Goal: Transaction & Acquisition: Book appointment/travel/reservation

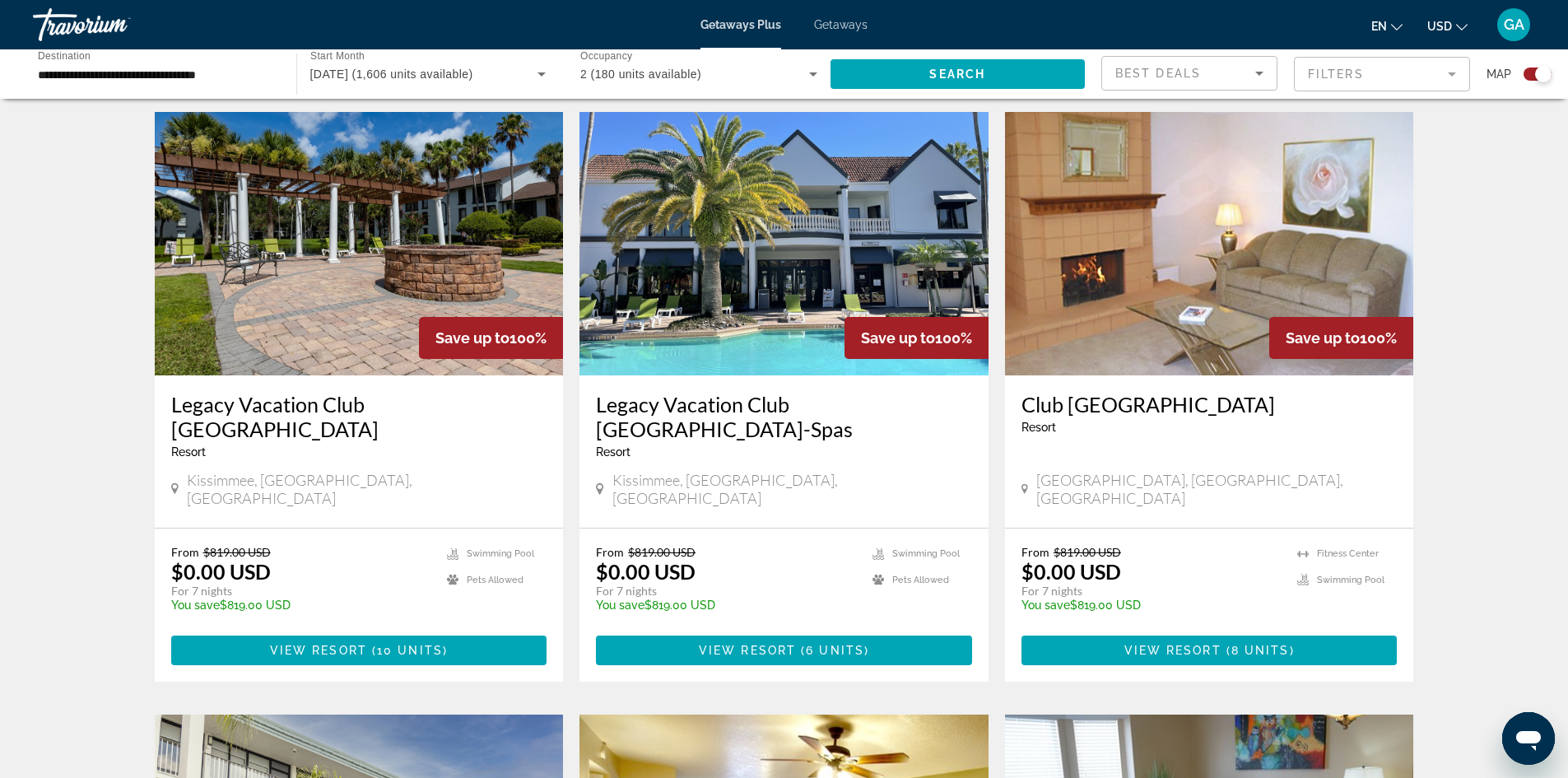
scroll to position [681, 0]
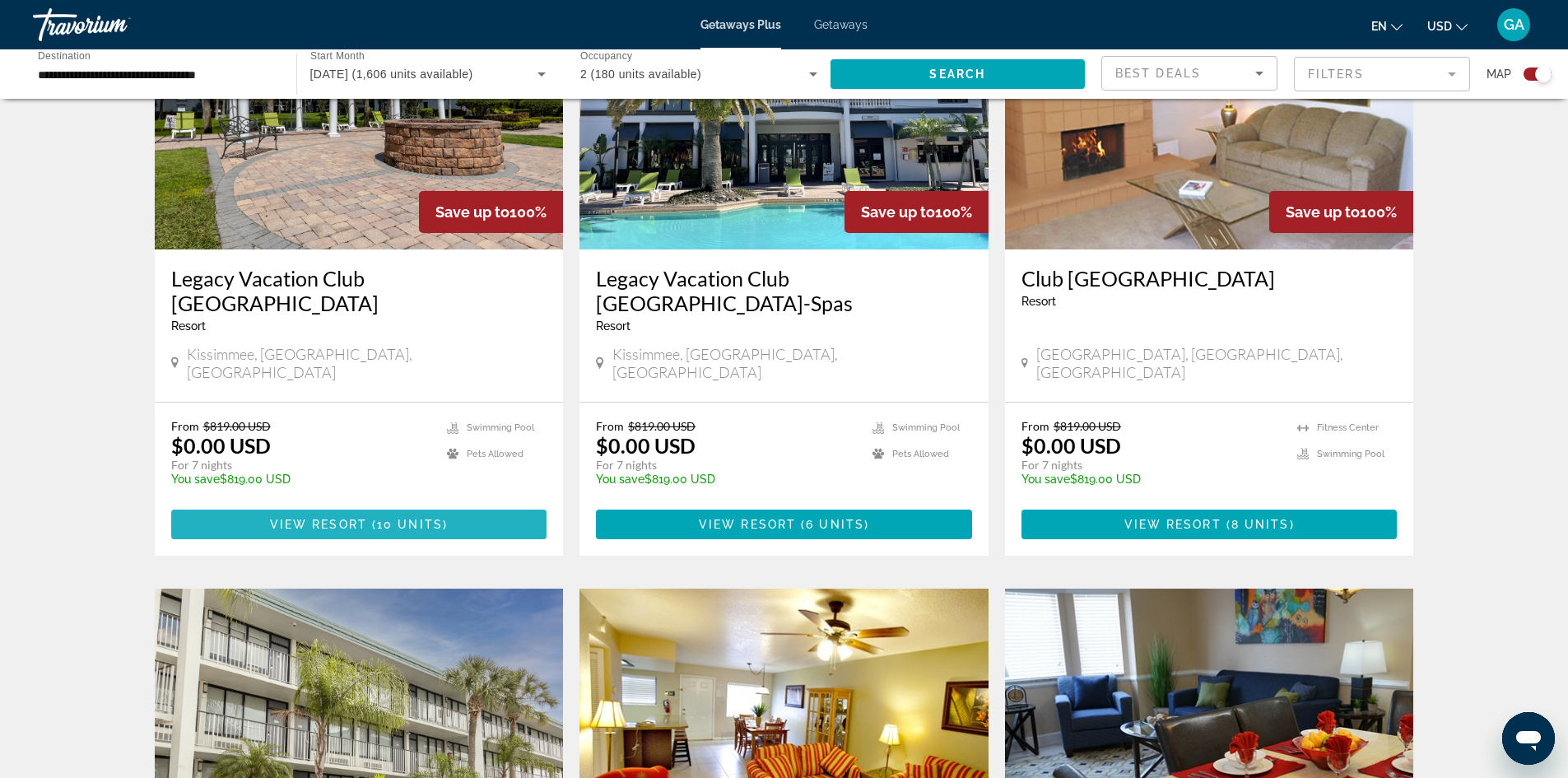
click at [351, 518] on span "View Resort" at bounding box center [318, 525] width 97 height 13
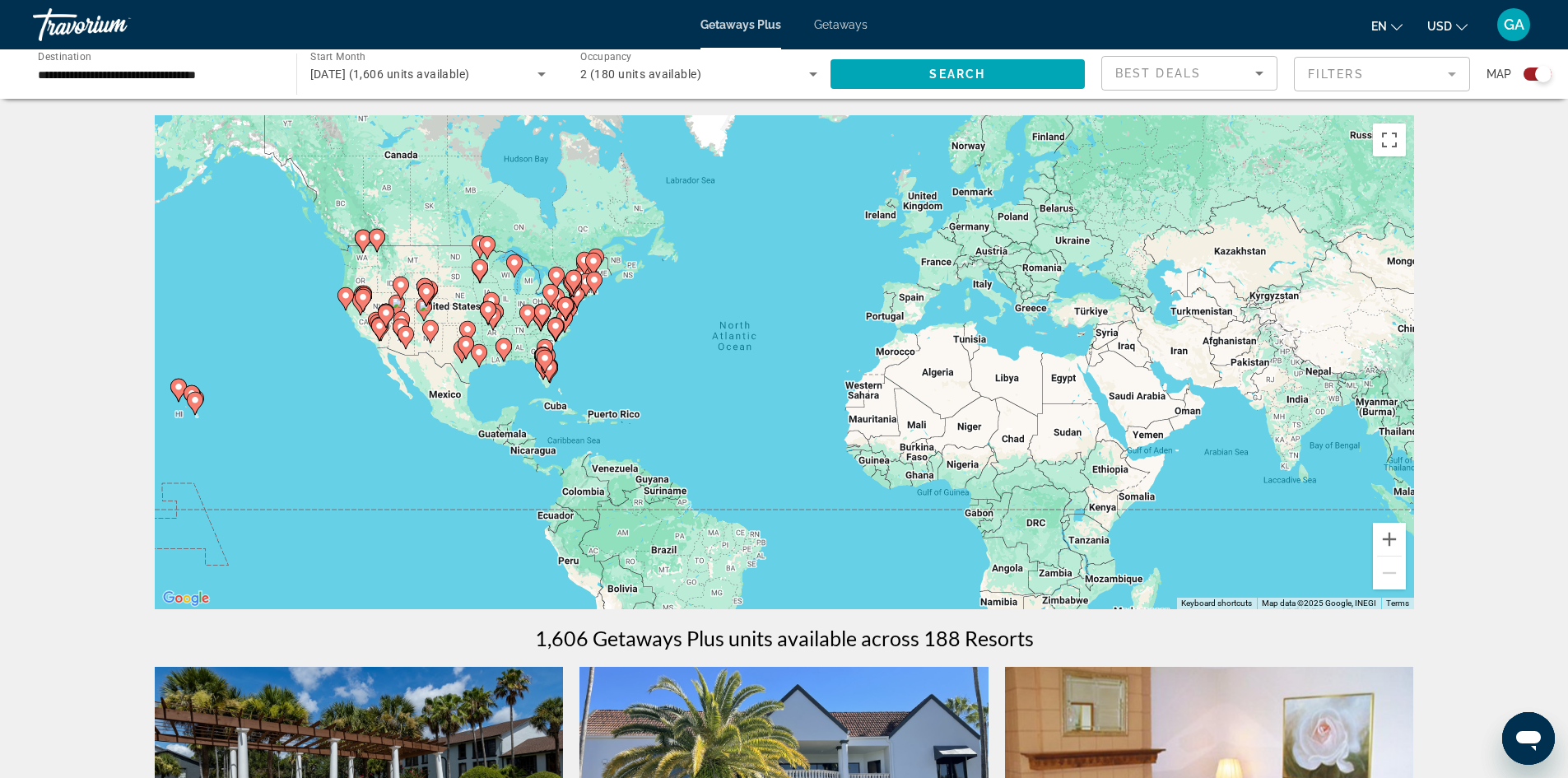
click at [1389, 76] on mat-form-field "Filters" at bounding box center [1382, 74] width 176 height 35
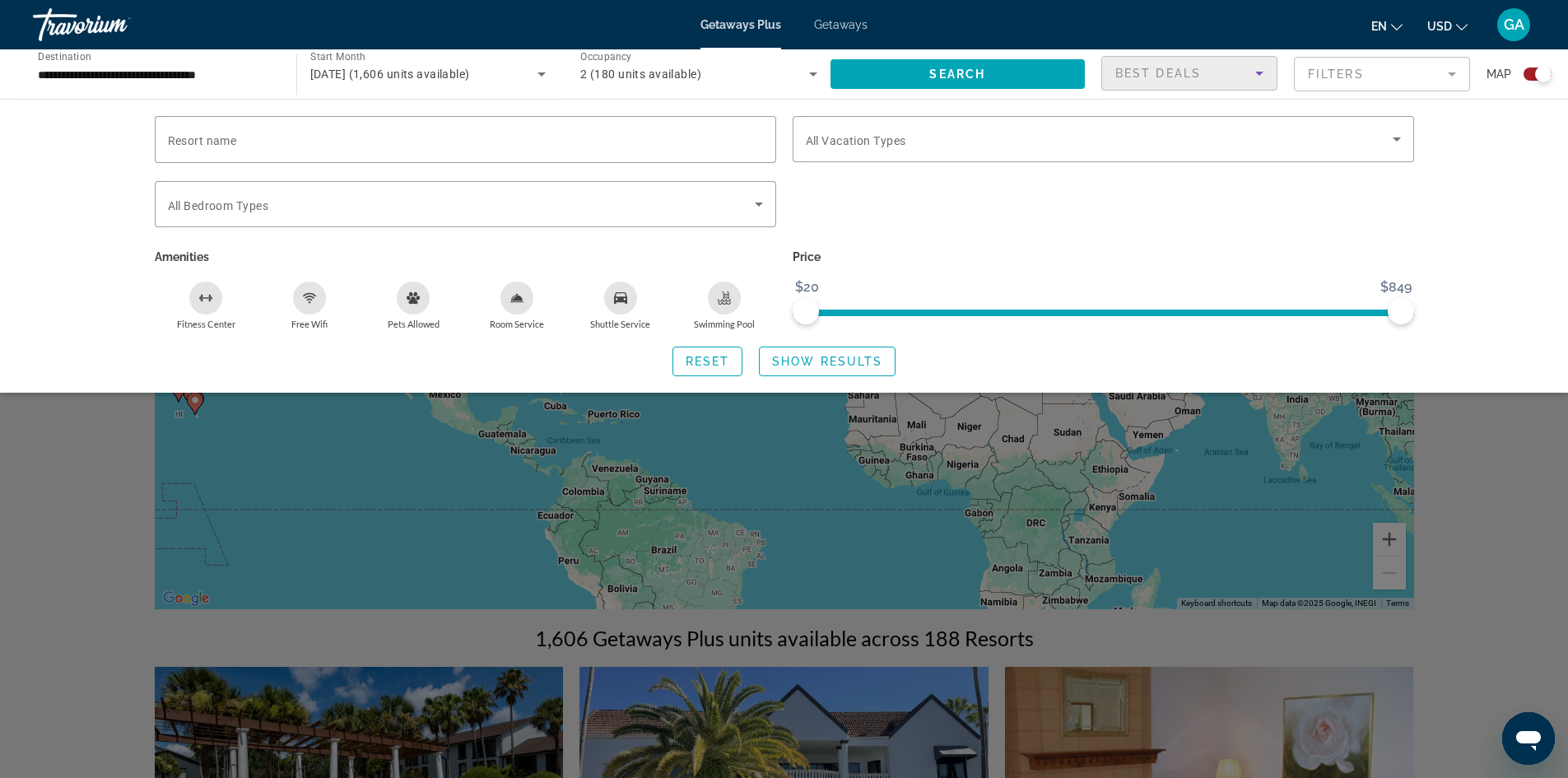
click at [1161, 70] on span "Best Deals" at bounding box center [1157, 73] width 85 height 13
click at [1161, 70] on div at bounding box center [784, 389] width 1568 height 778
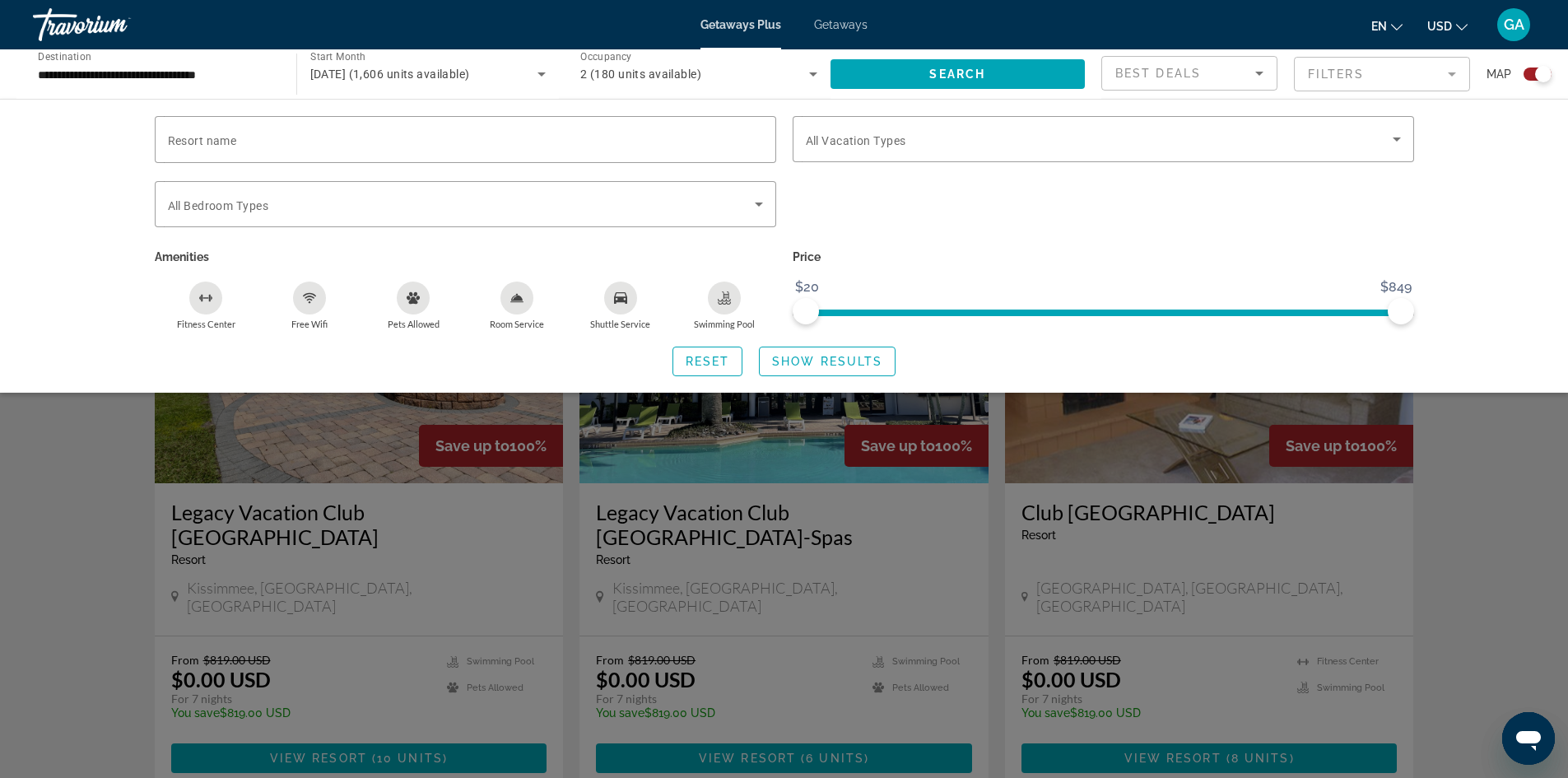
scroll to position [454, 0]
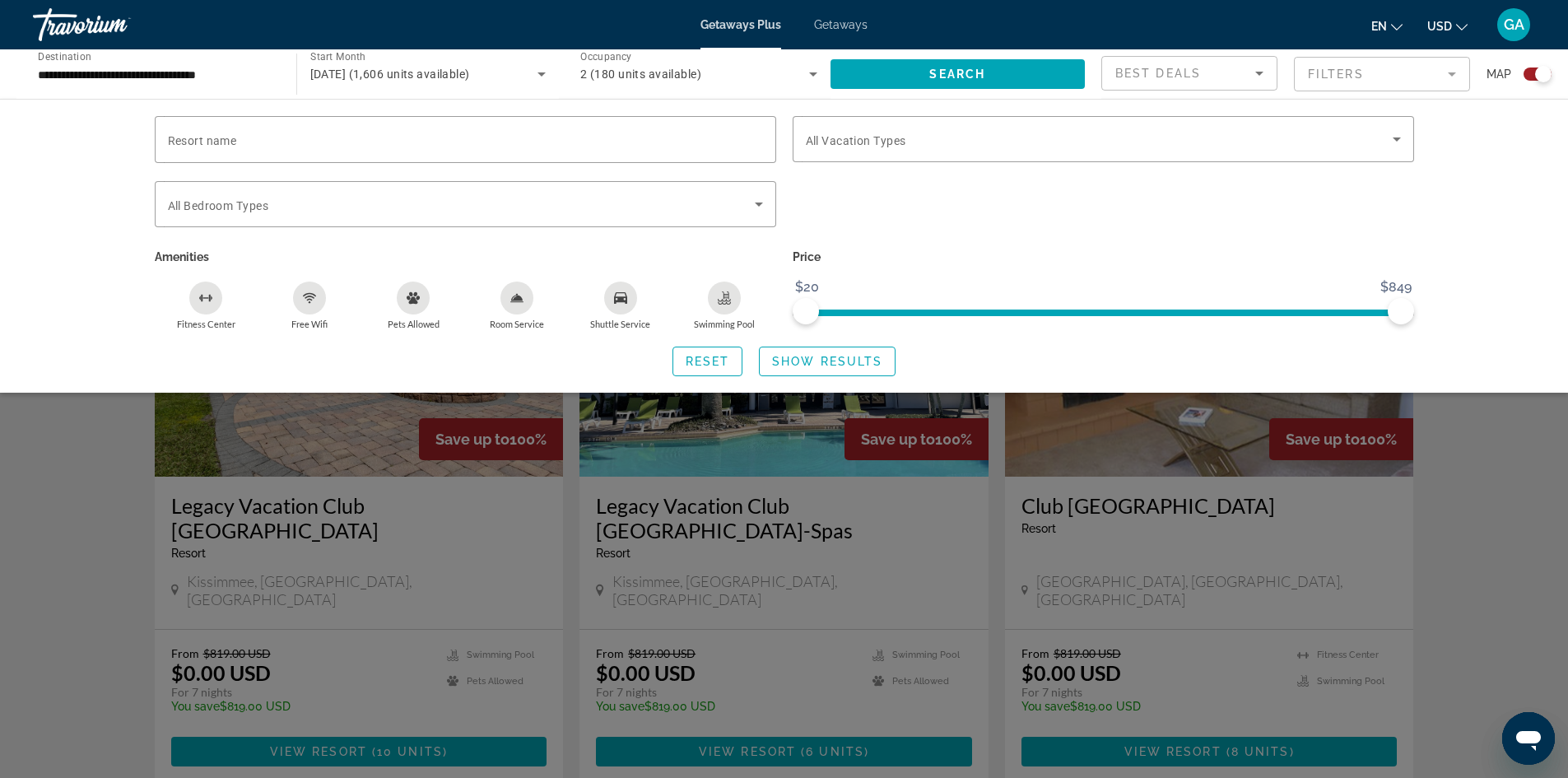
click at [720, 535] on div "Search widget" at bounding box center [784, 512] width 1568 height 531
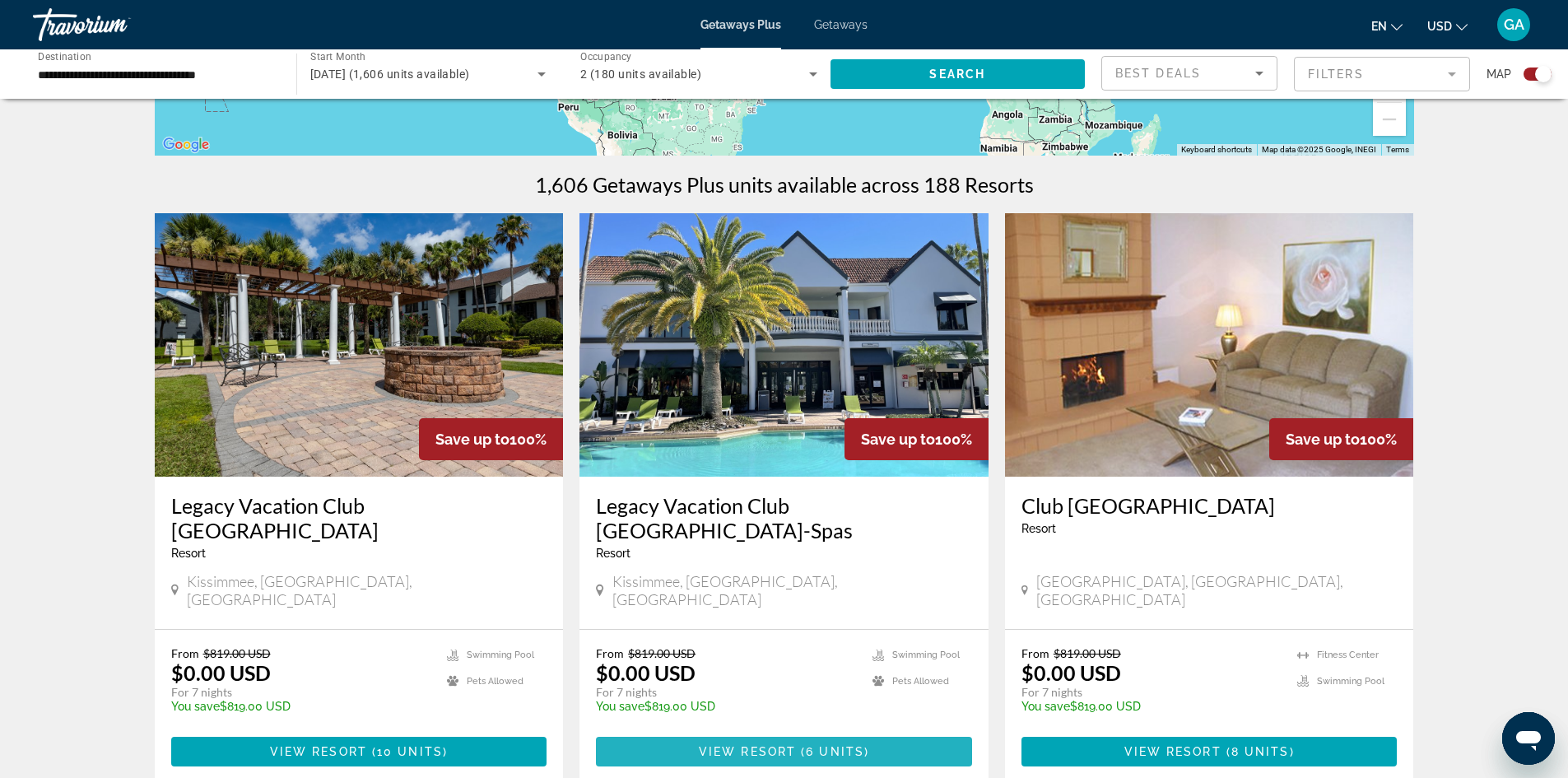
click at [745, 745] on span "View Resort" at bounding box center [747, 751] width 97 height 13
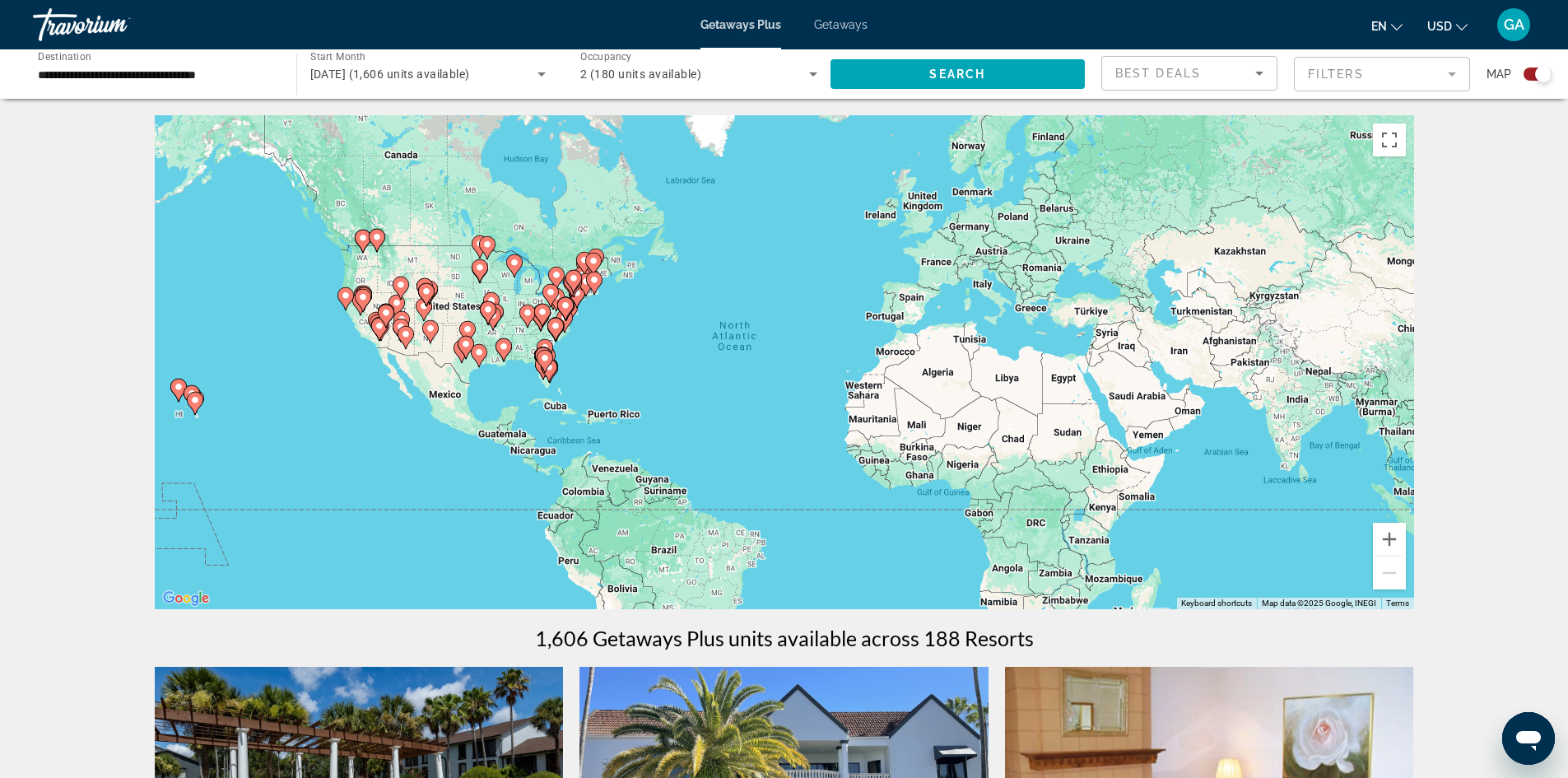
click at [382, 73] on span "[DATE] (1,606 units available)" at bounding box center [390, 74] width 160 height 13
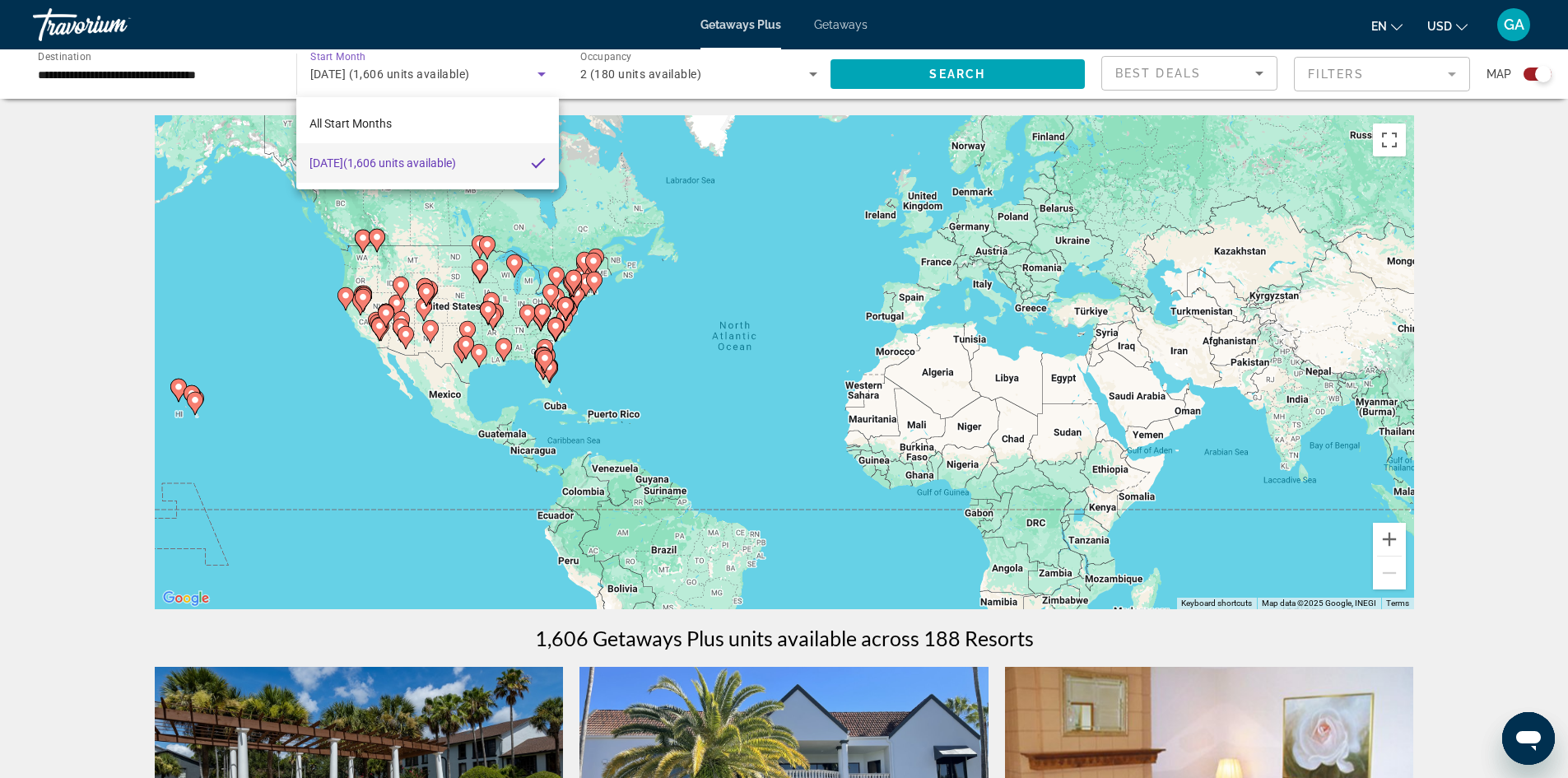
click at [382, 73] on div at bounding box center [784, 389] width 1568 height 778
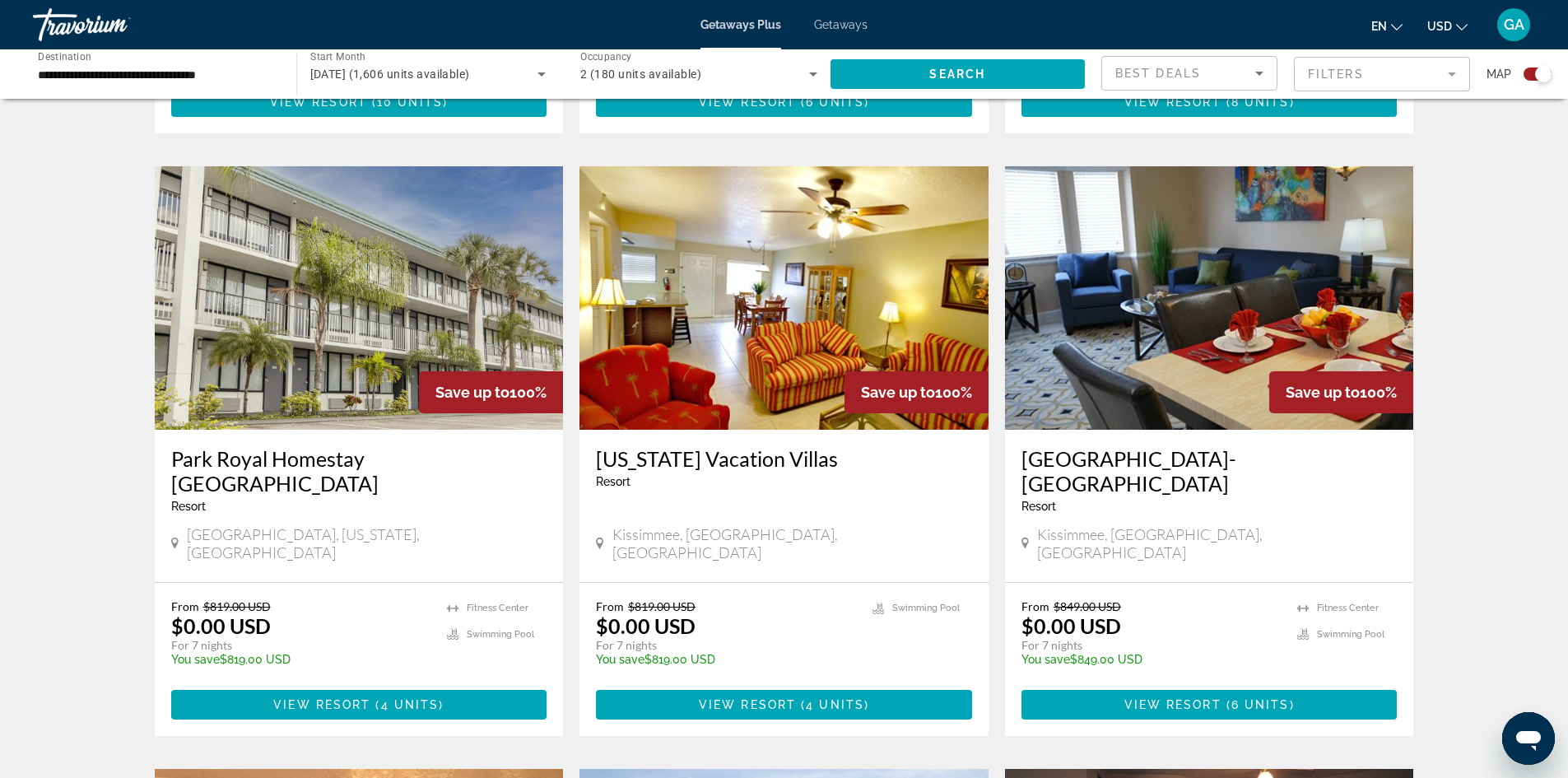
scroll to position [1115, 0]
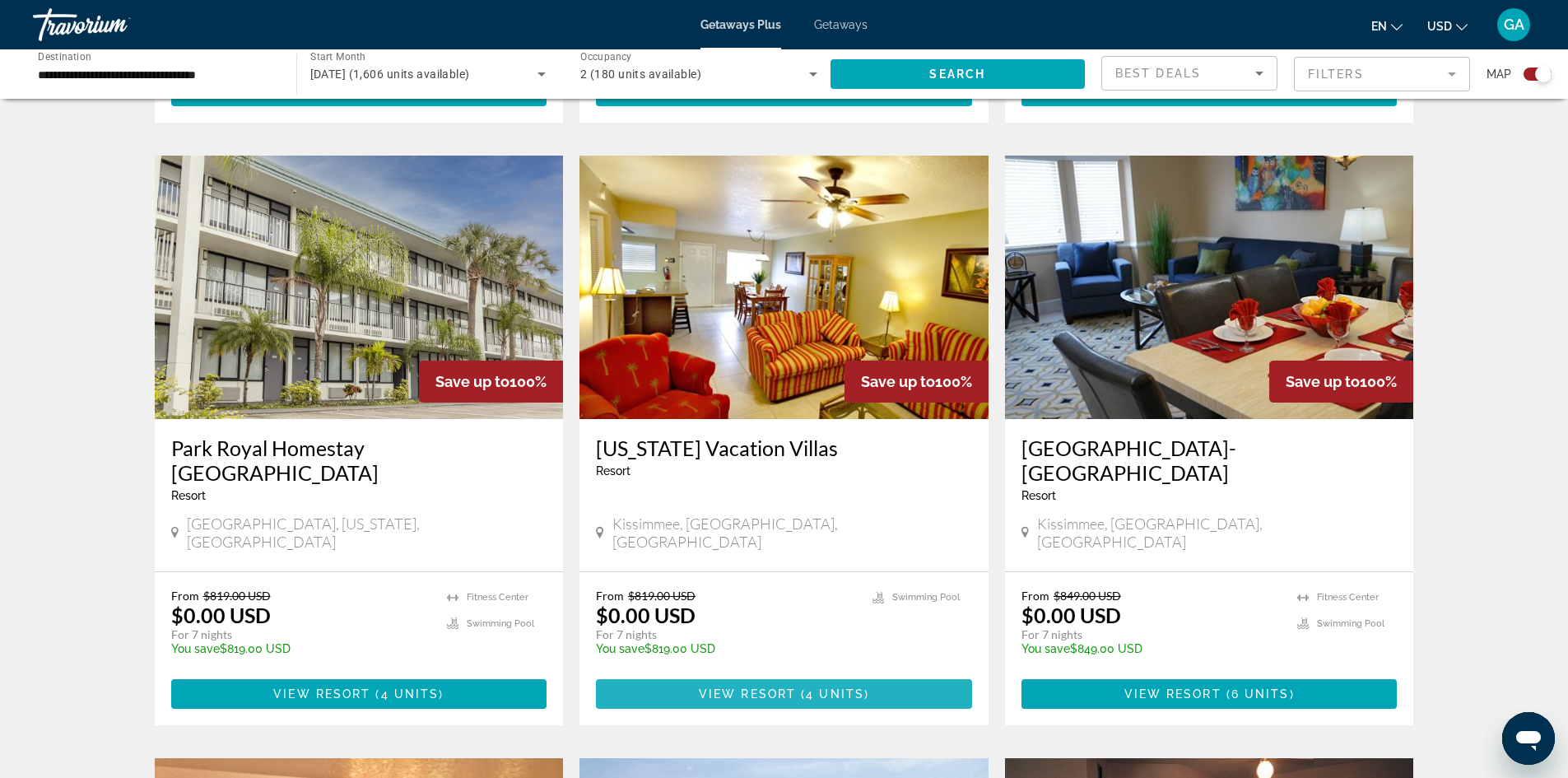
click at [751, 688] on span "View Resort" at bounding box center [747, 695] width 97 height 13
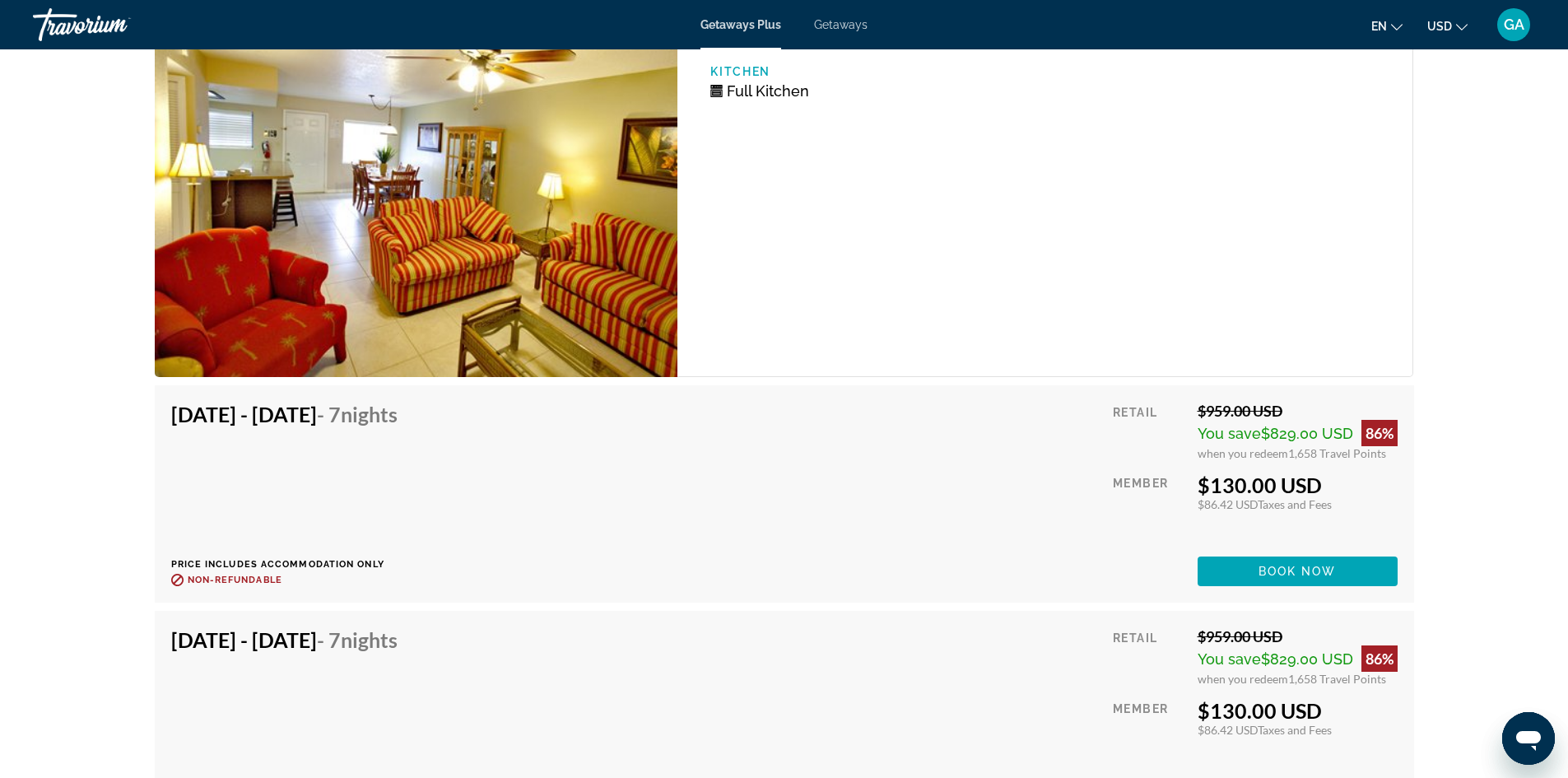
scroll to position [2966, 0]
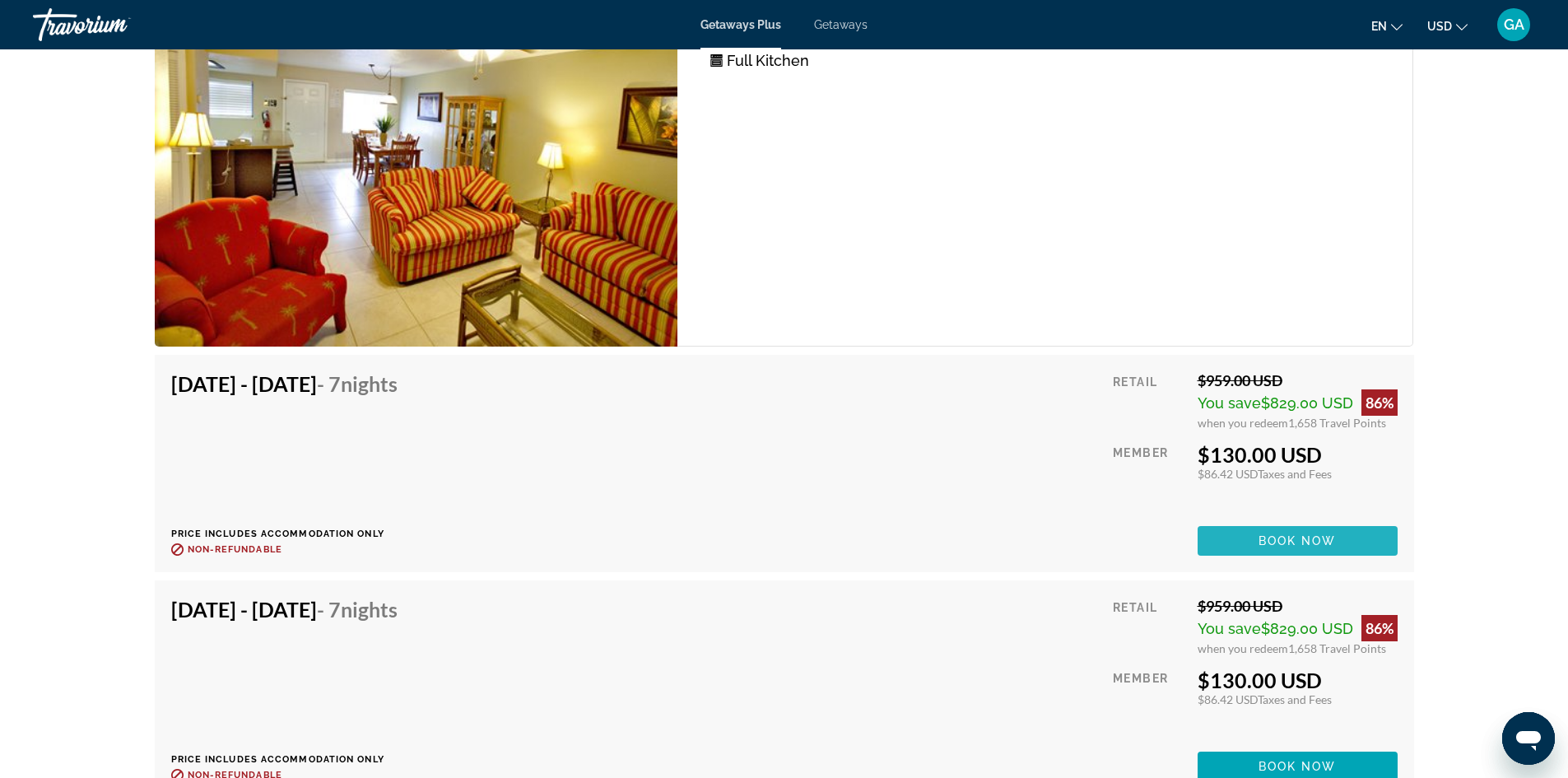
click at [1301, 535] on span "Book now" at bounding box center [1297, 541] width 78 height 13
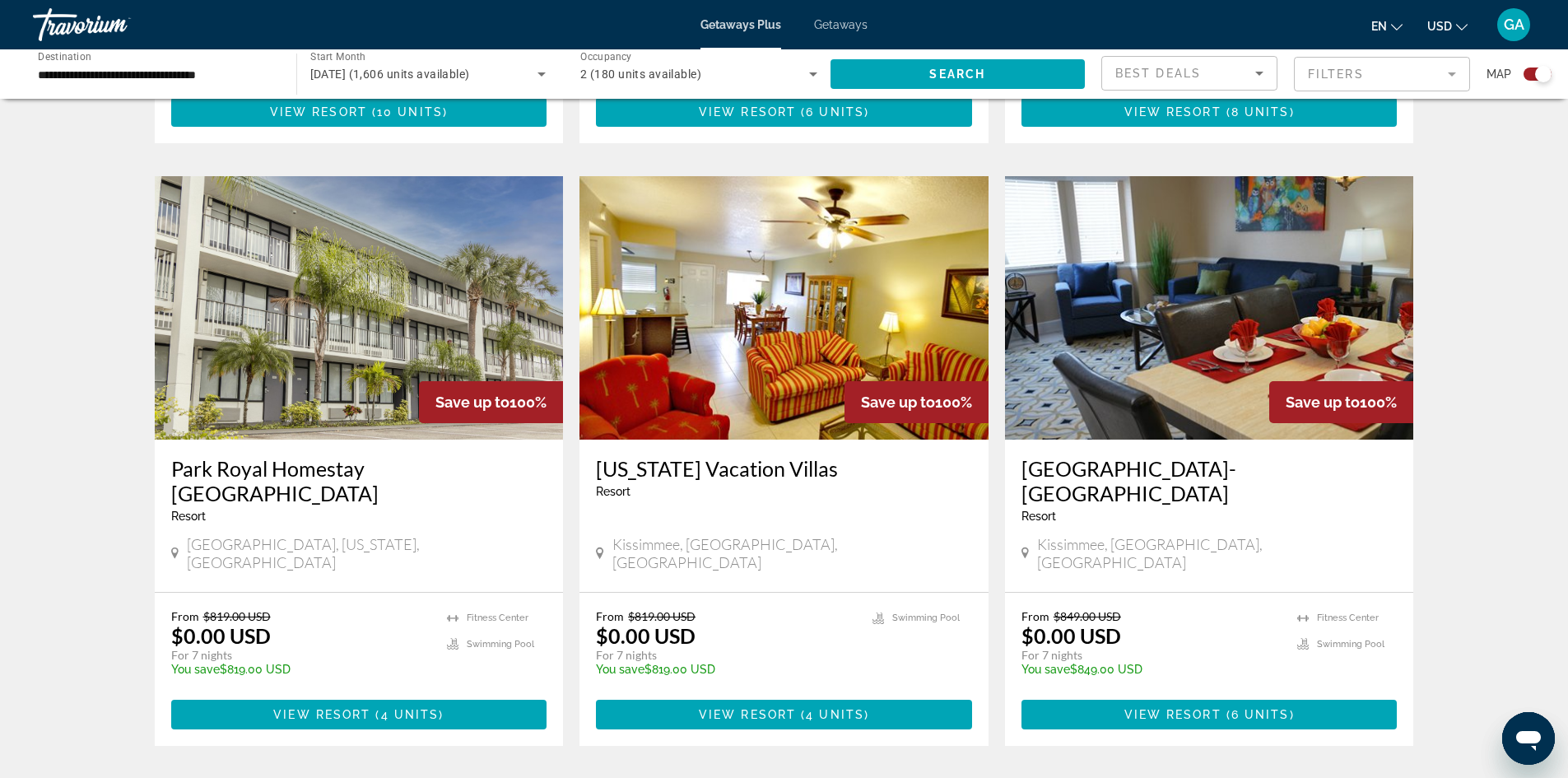
scroll to position [1100, 0]
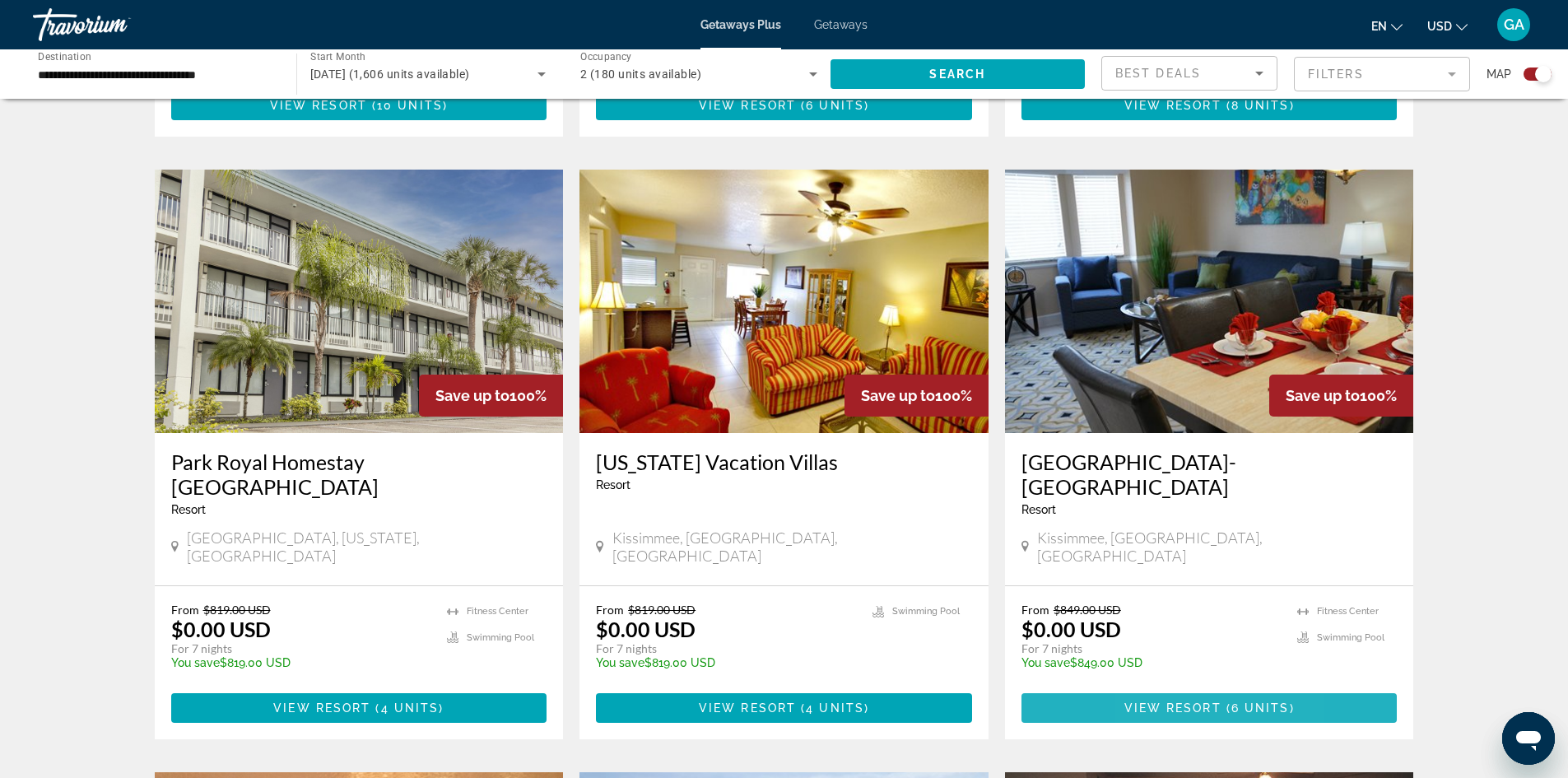
click at [1152, 702] on span "View Resort" at bounding box center [1173, 708] width 97 height 13
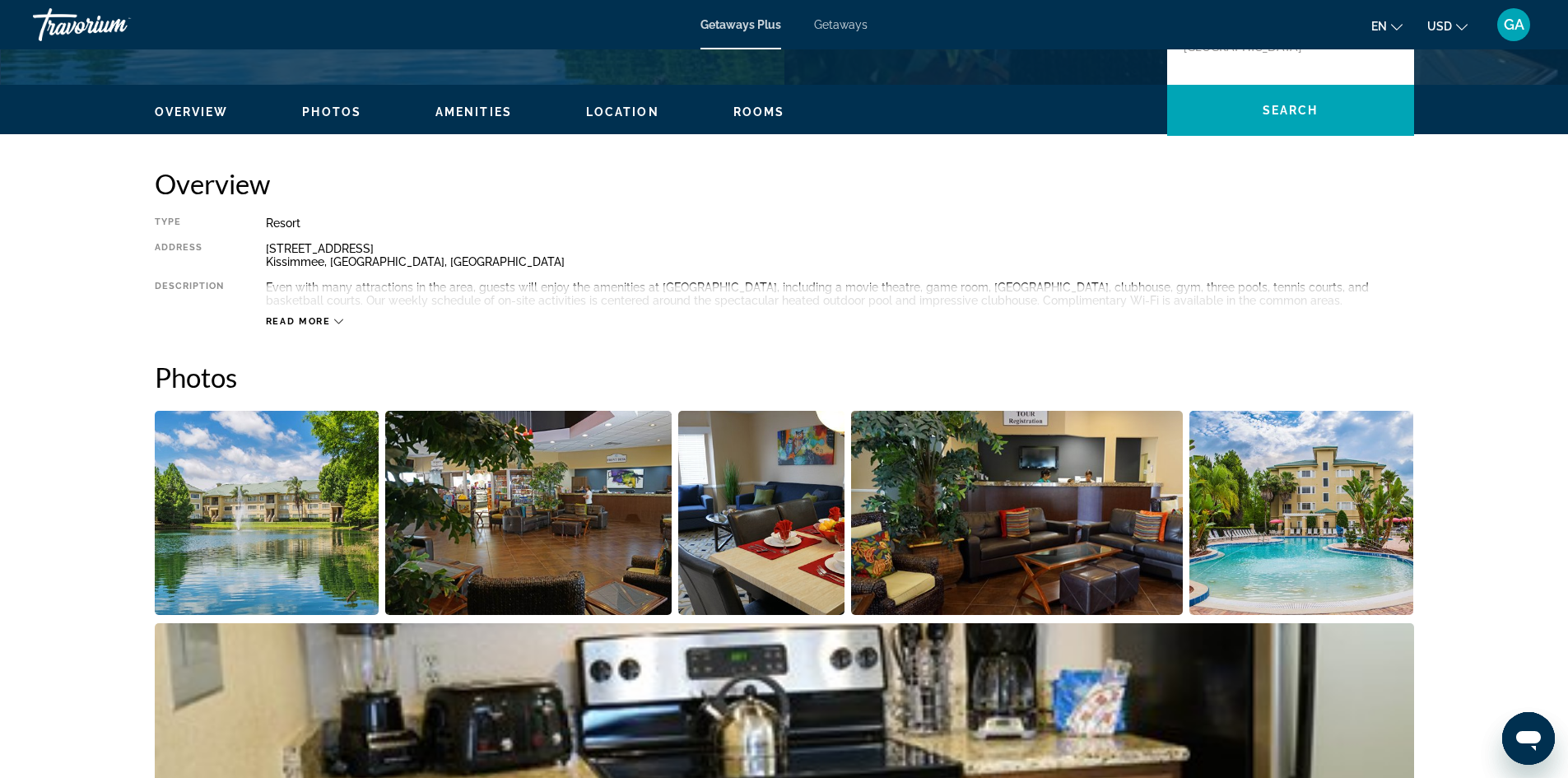
scroll to position [452, 0]
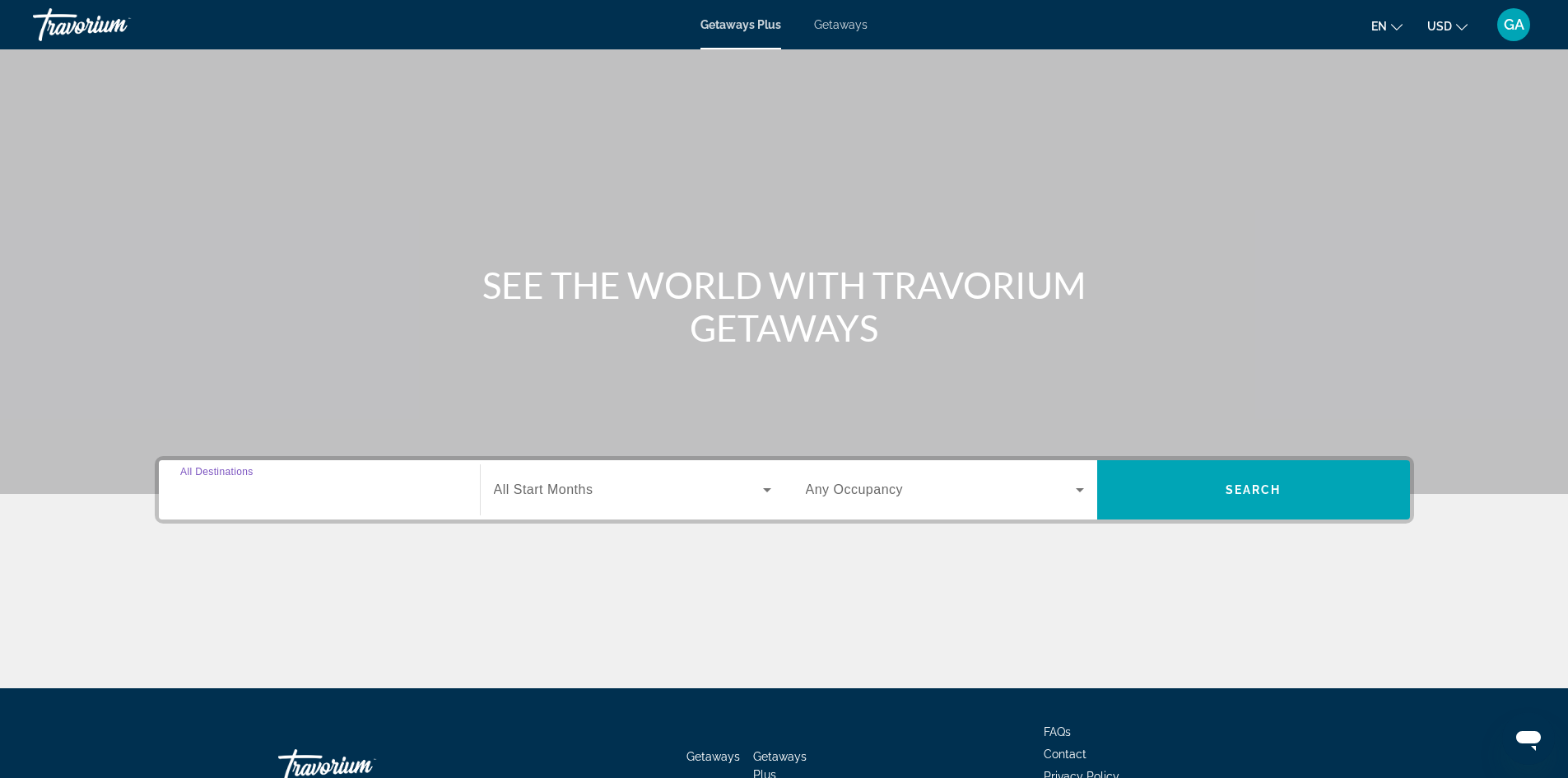
click at [432, 494] on input "Destination All Destinations" at bounding box center [319, 491] width 278 height 20
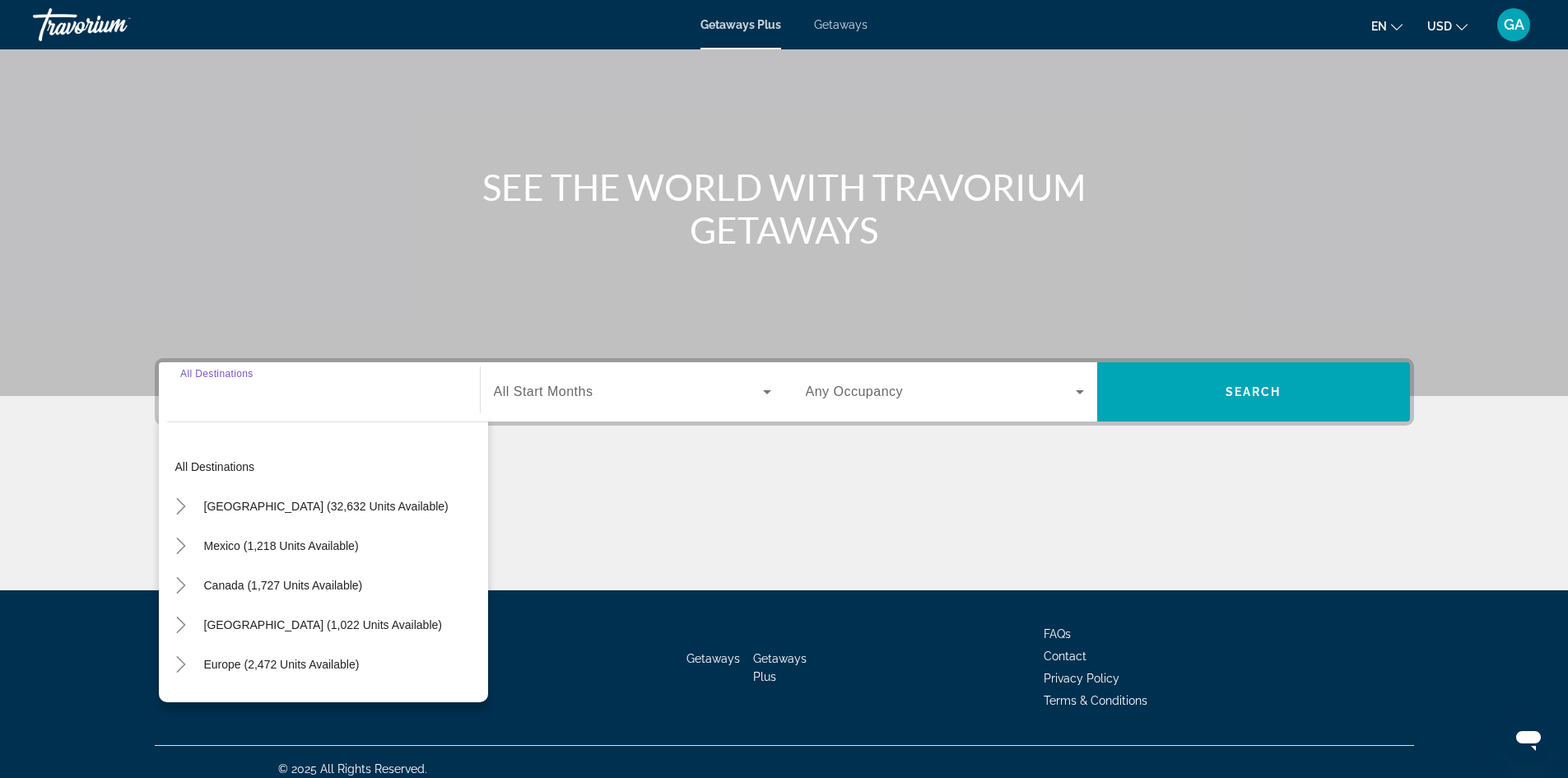
scroll to position [112, 0]
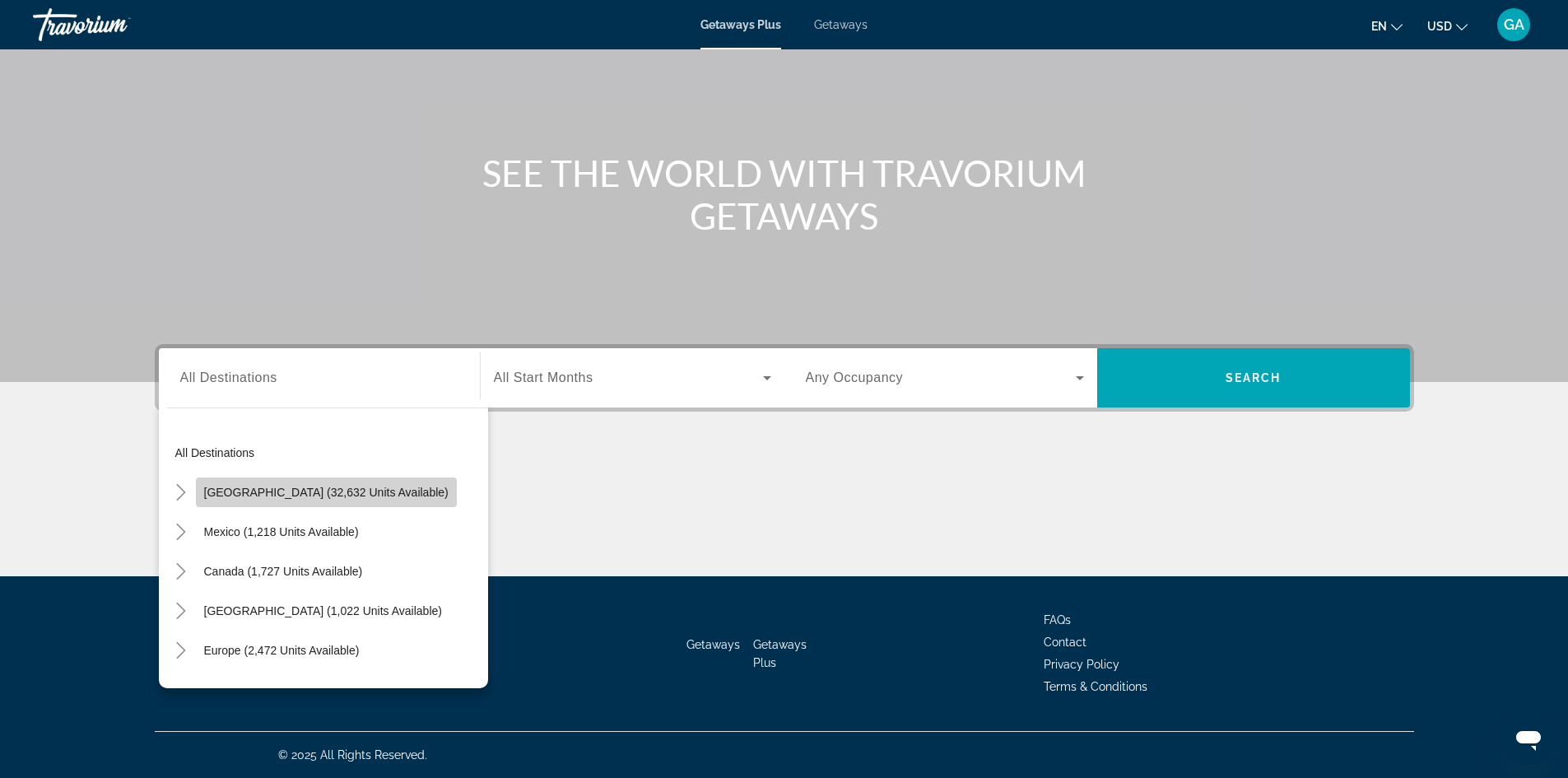
click at [394, 504] on span "Search widget" at bounding box center [326, 492] width 261 height 39
type input "**********"
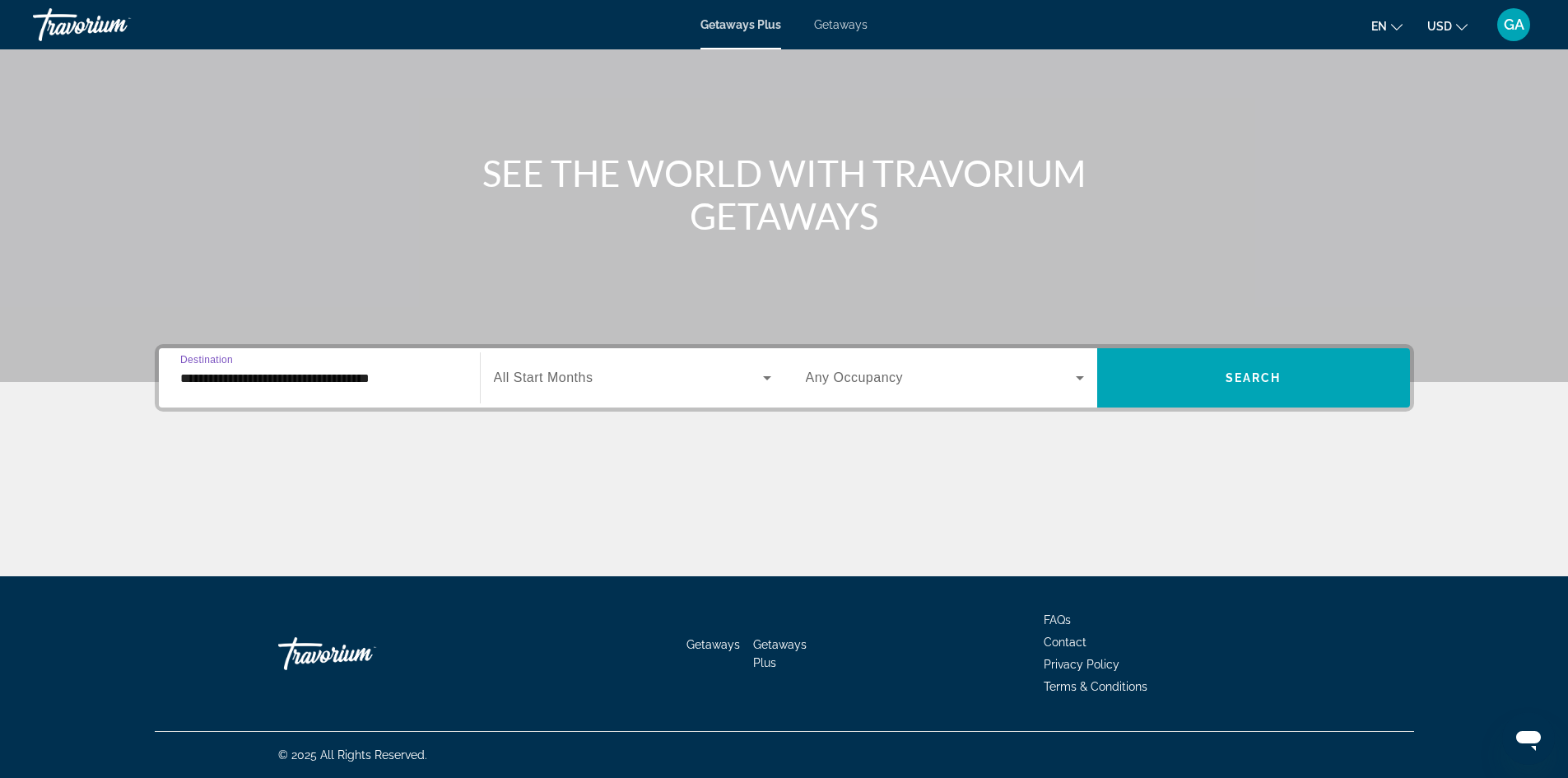
click at [614, 383] on span "Search widget" at bounding box center [629, 378] width 270 height 20
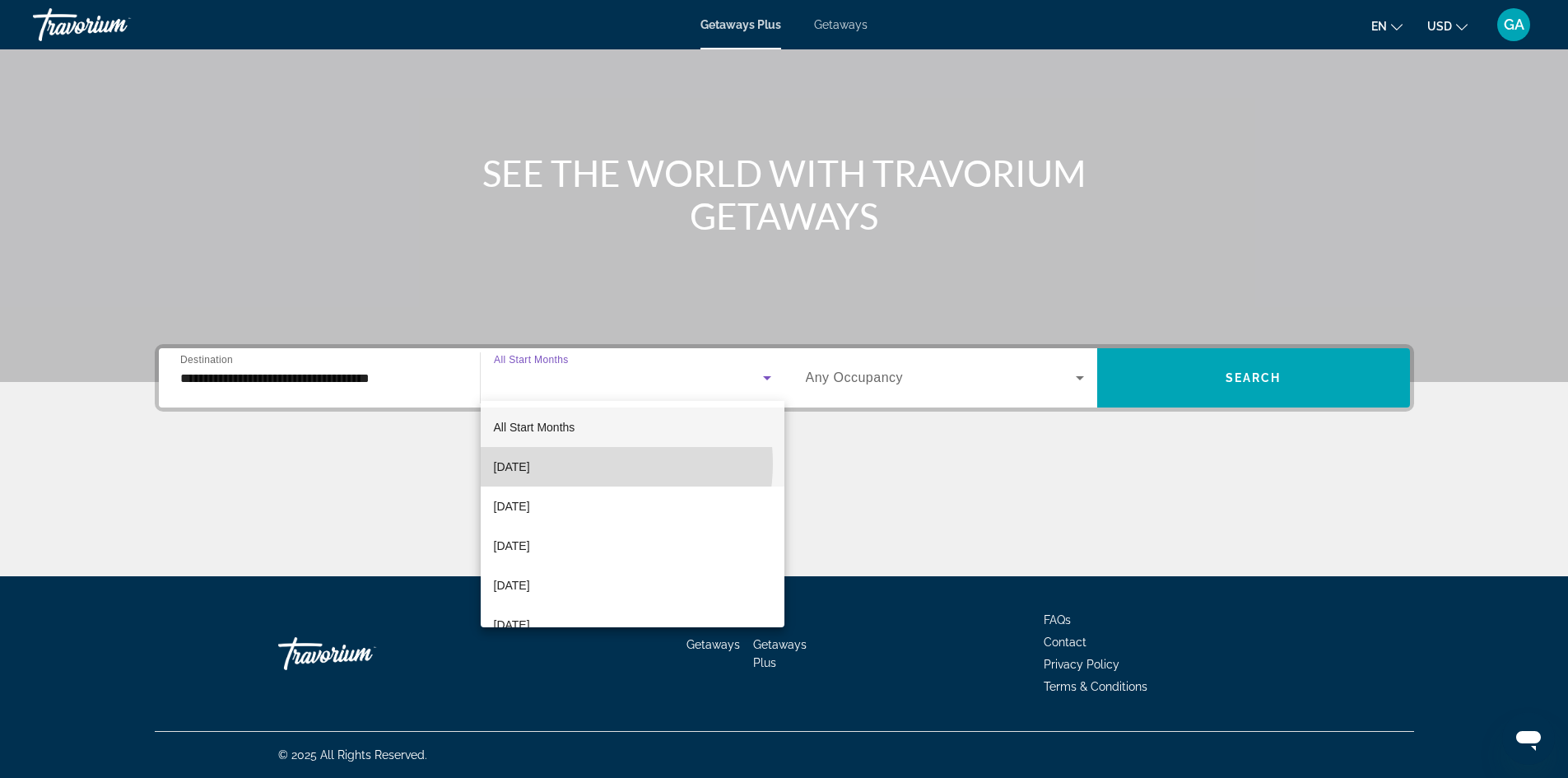
click at [583, 463] on mat-option "[DATE]" at bounding box center [632, 466] width 304 height 39
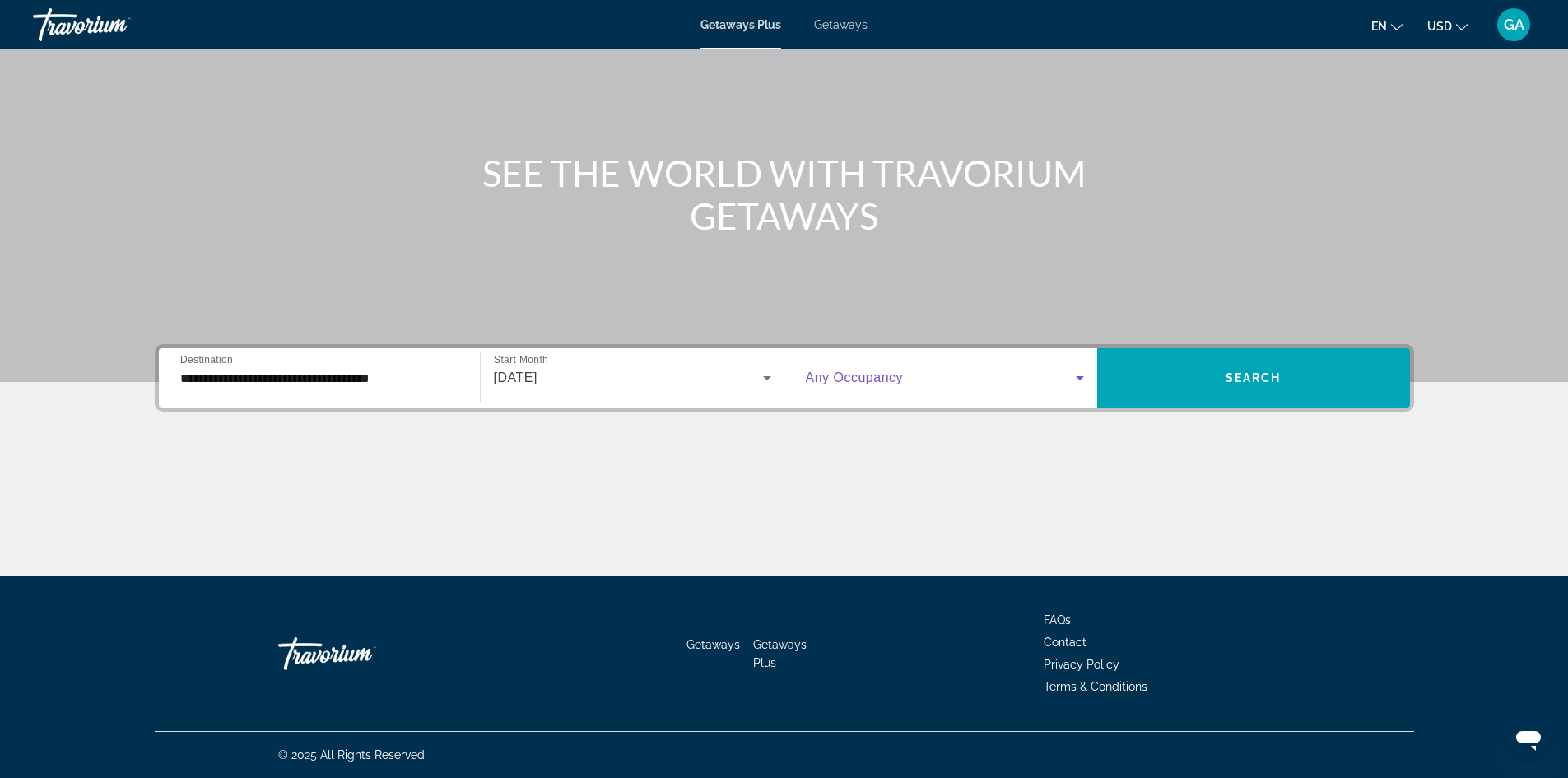
click at [1075, 377] on icon "Search widget" at bounding box center [1080, 378] width 20 height 20
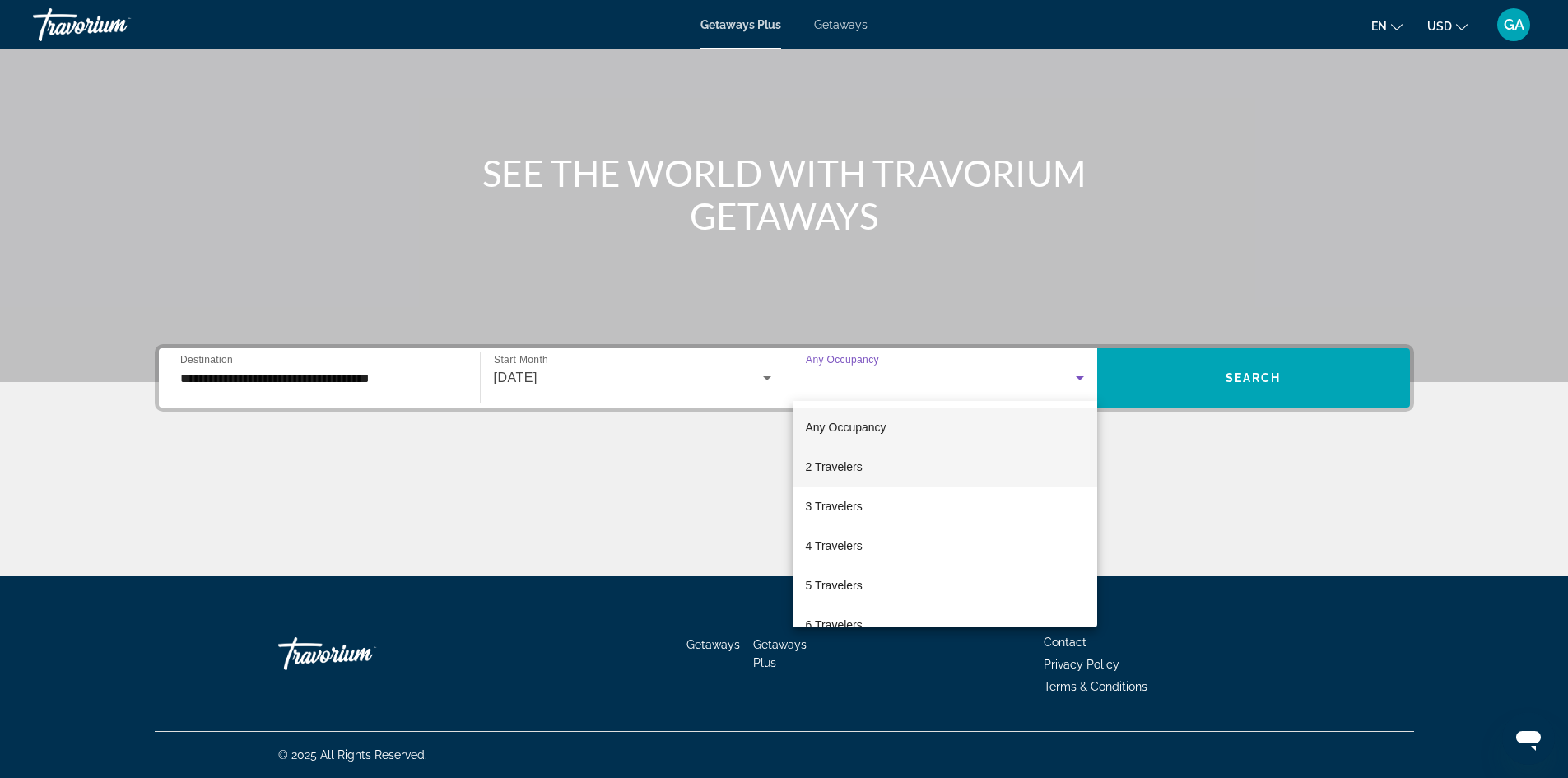
drag, startPoint x: 933, startPoint y: 471, endPoint x: 940, endPoint y: 459, distance: 13.9
click at [933, 469] on mat-option "2 Travelers" at bounding box center [944, 466] width 304 height 39
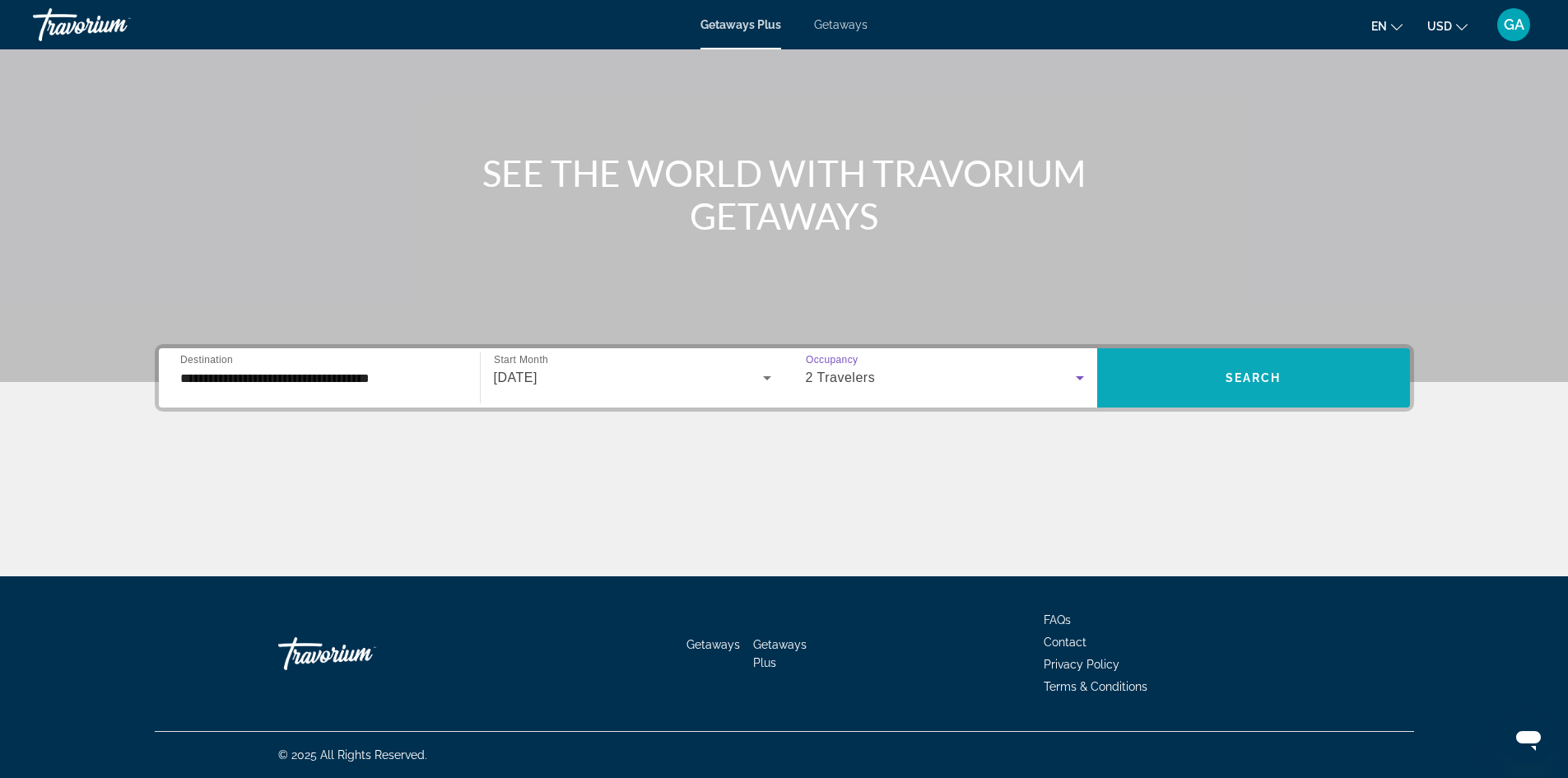
click at [1279, 373] on span "Search" at bounding box center [1253, 378] width 56 height 13
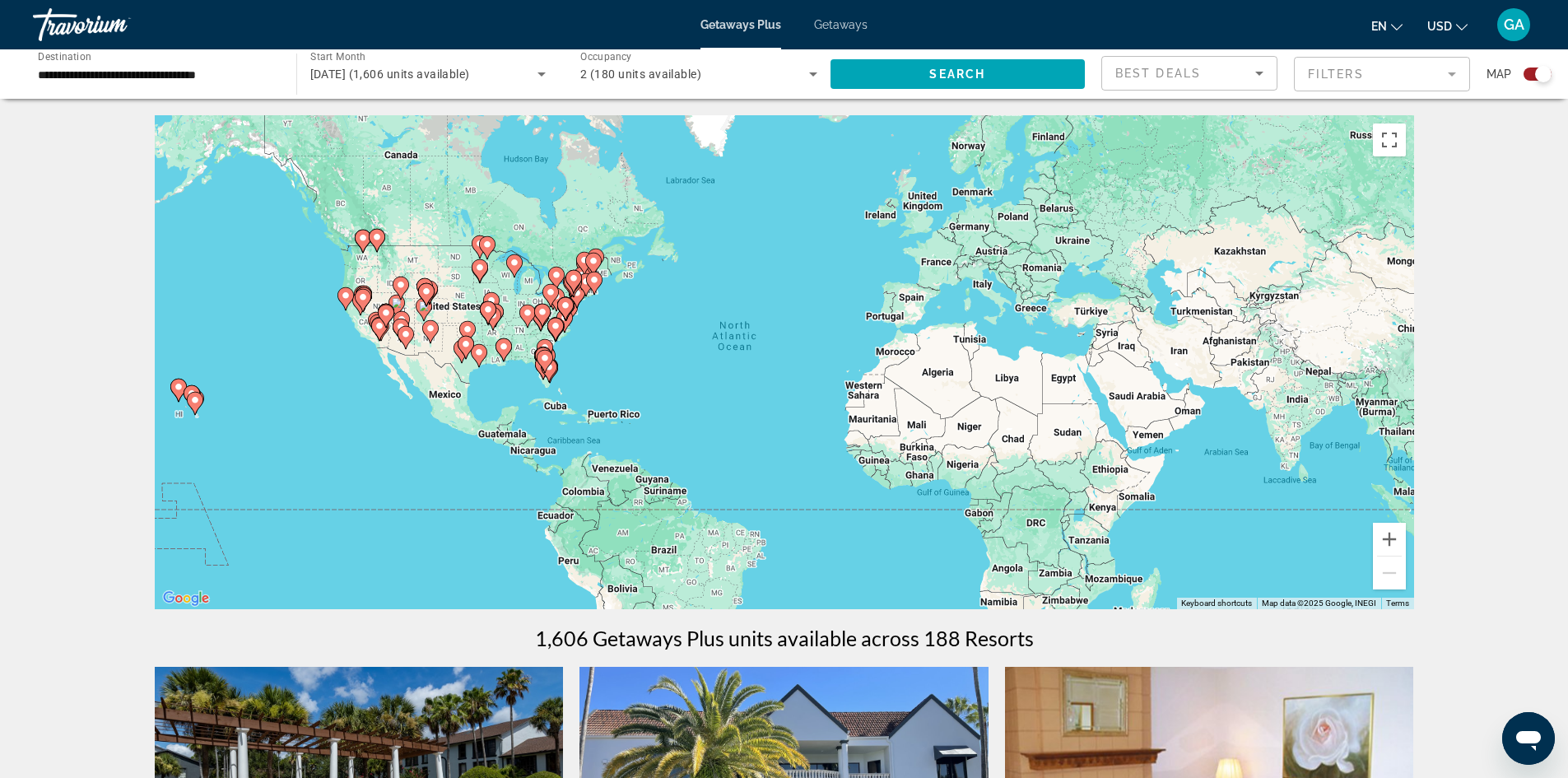
click at [1152, 70] on span "Best Deals" at bounding box center [1157, 73] width 85 height 13
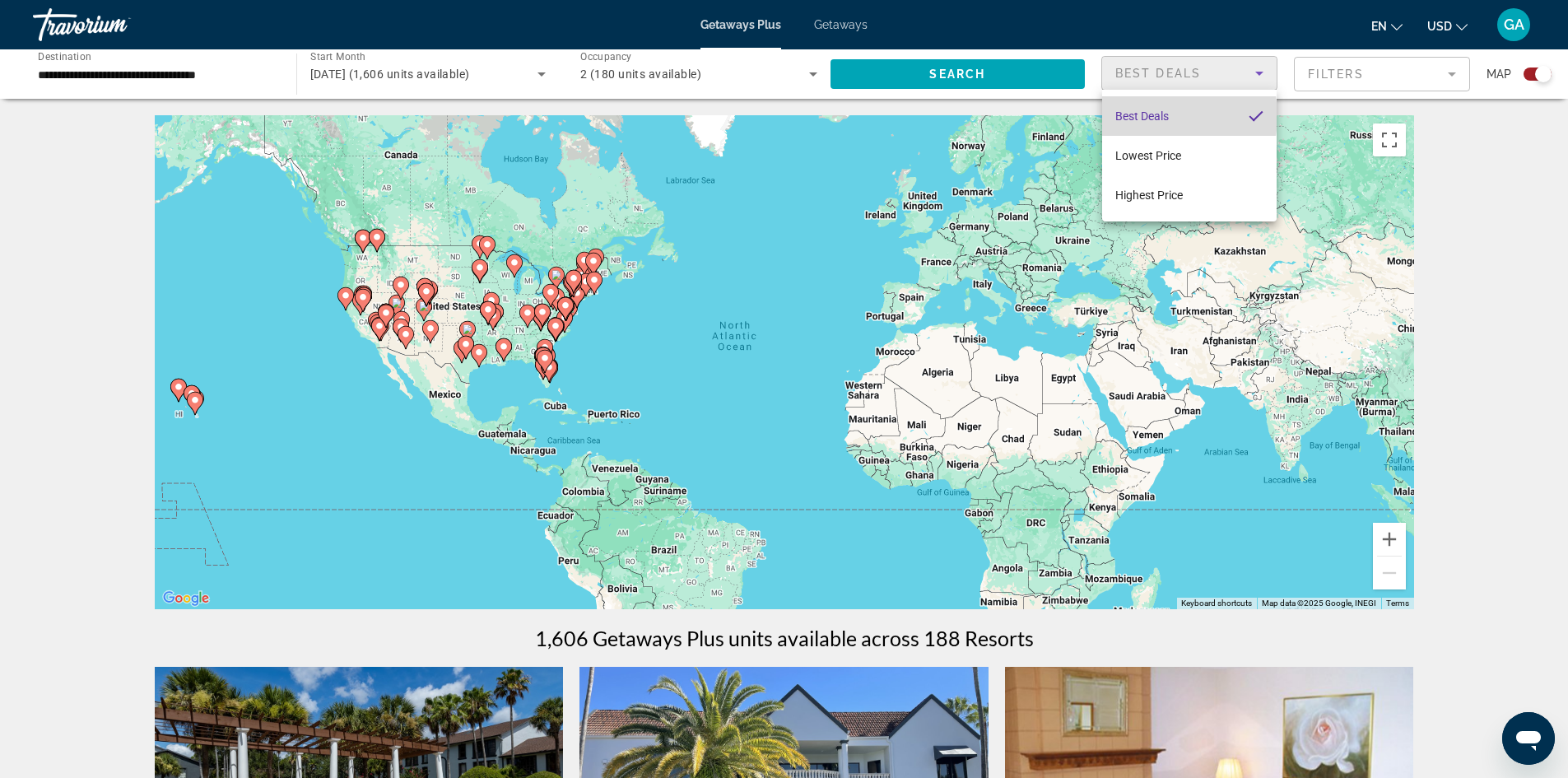
click at [1154, 117] on span "Best Deals" at bounding box center [1142, 116] width 53 height 13
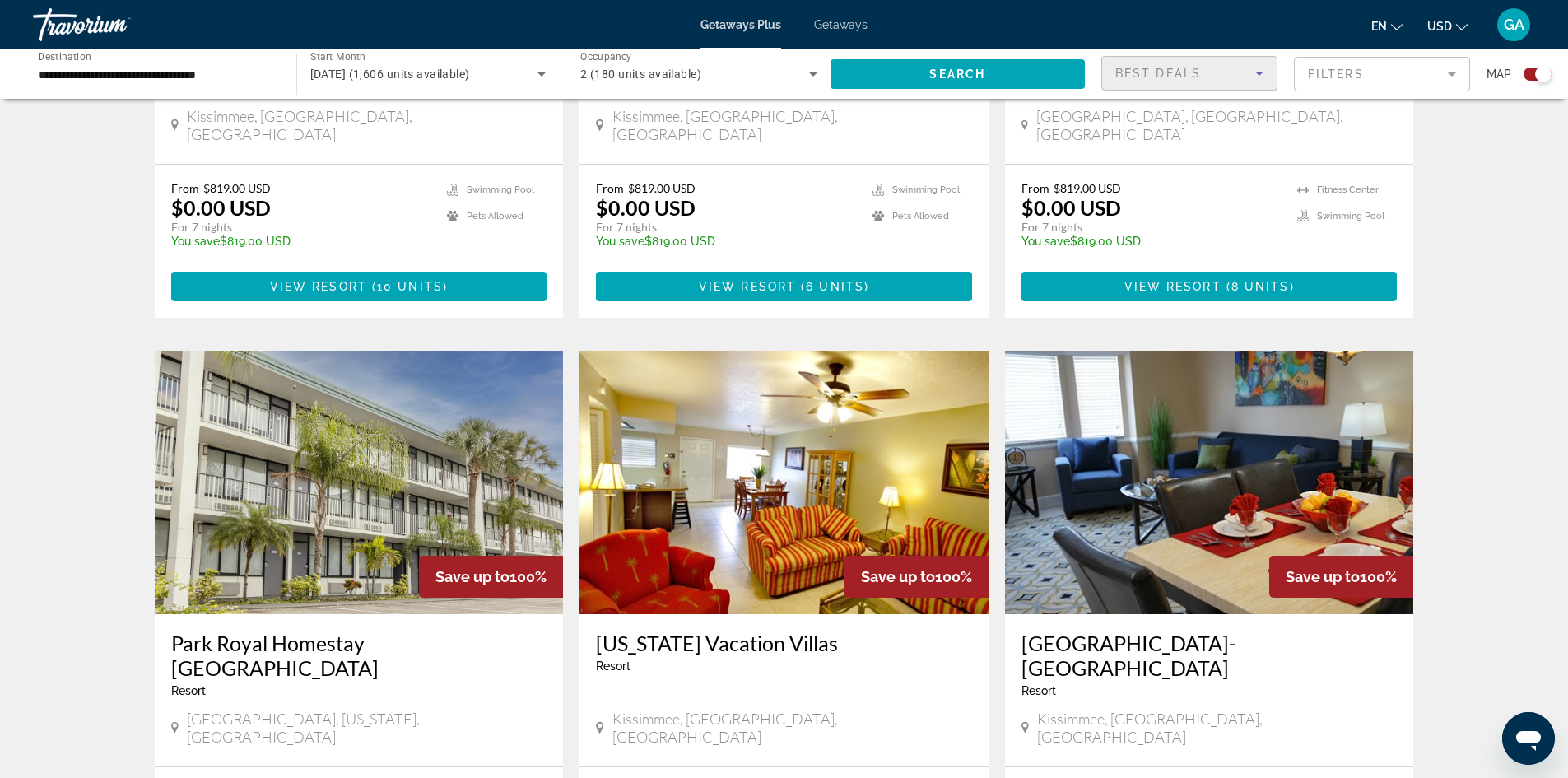
scroll to position [1013, 0]
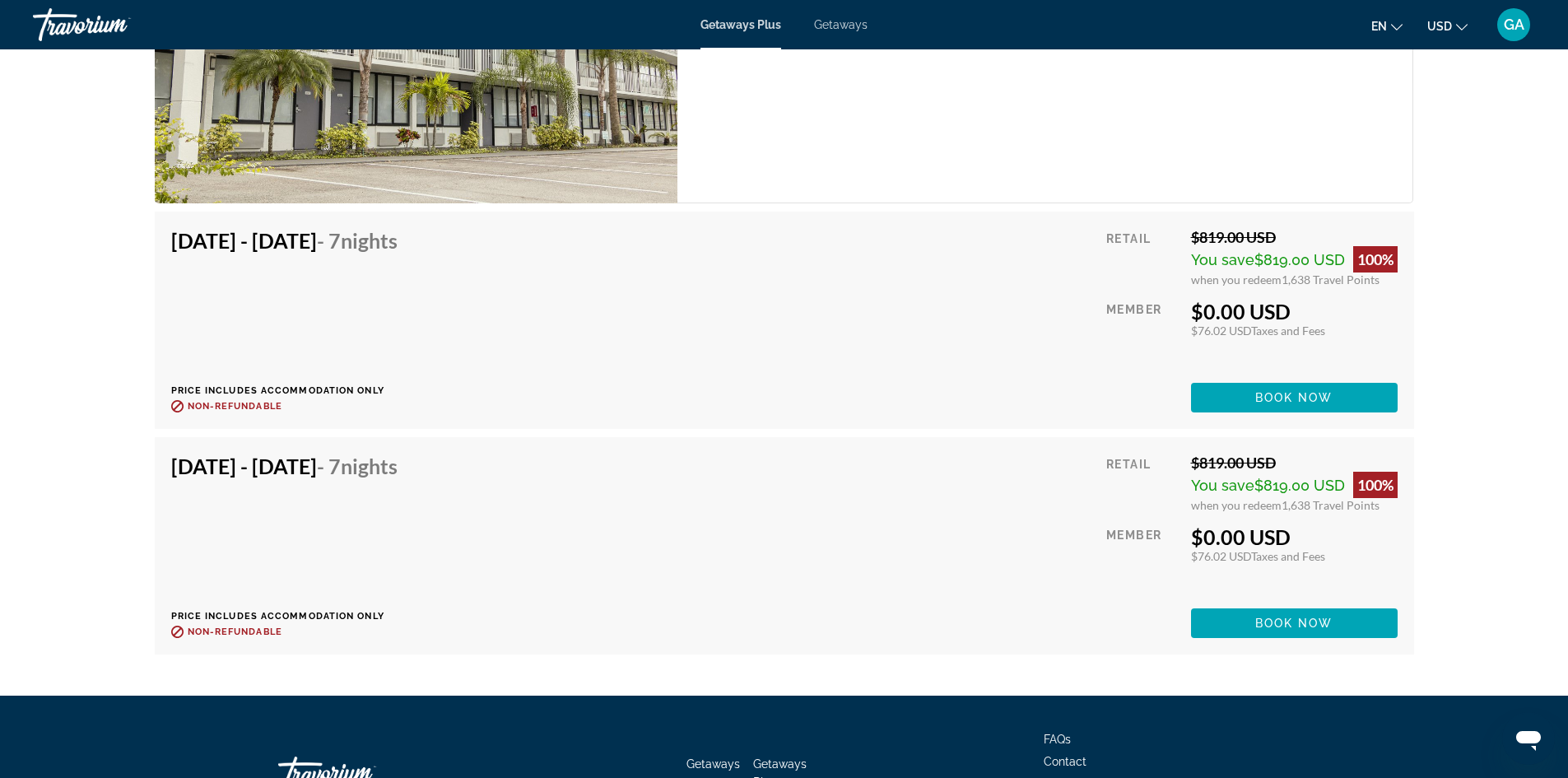
scroll to position [2879, 0]
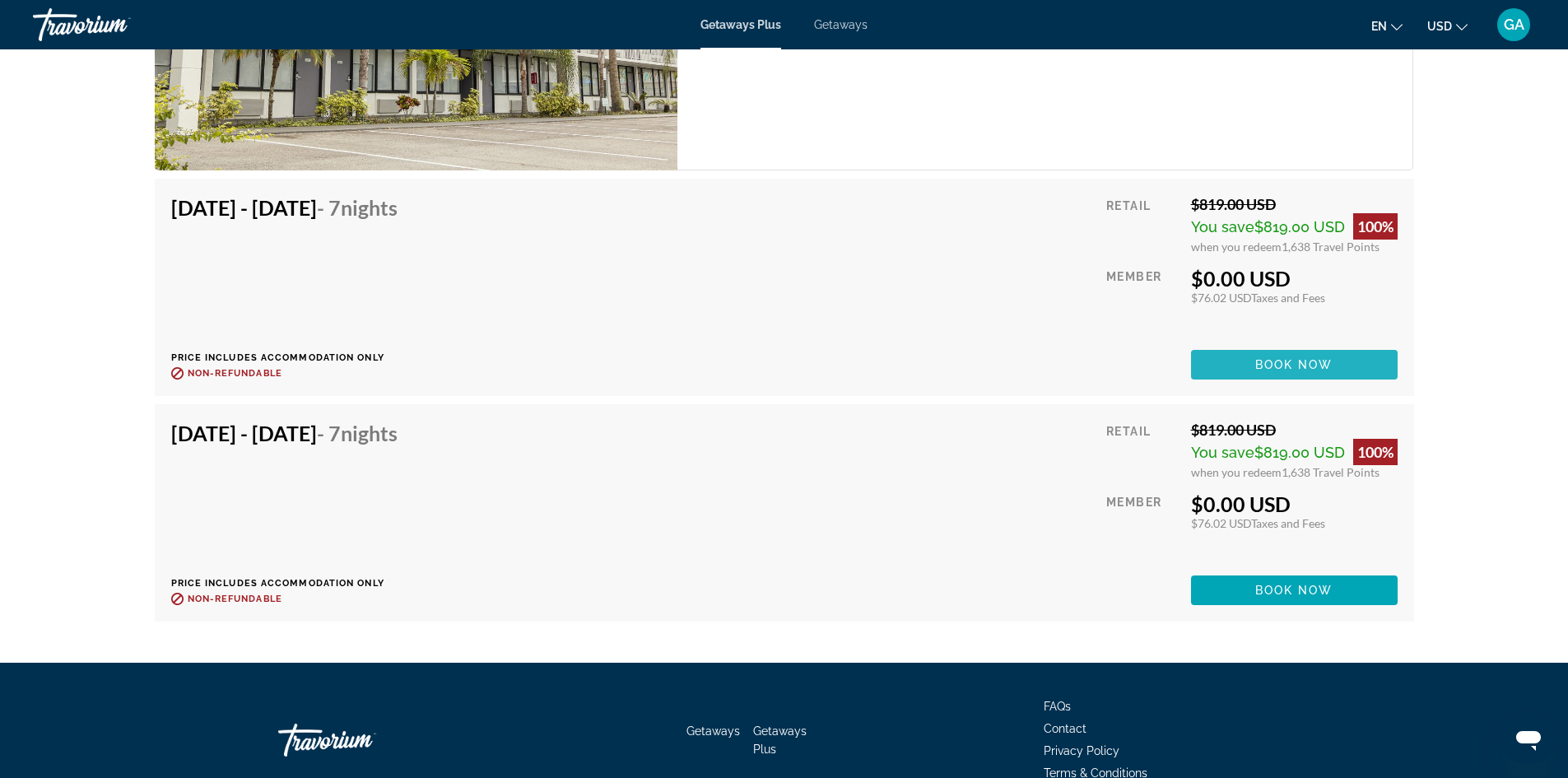
click at [1306, 366] on span "Book now" at bounding box center [1294, 364] width 78 height 13
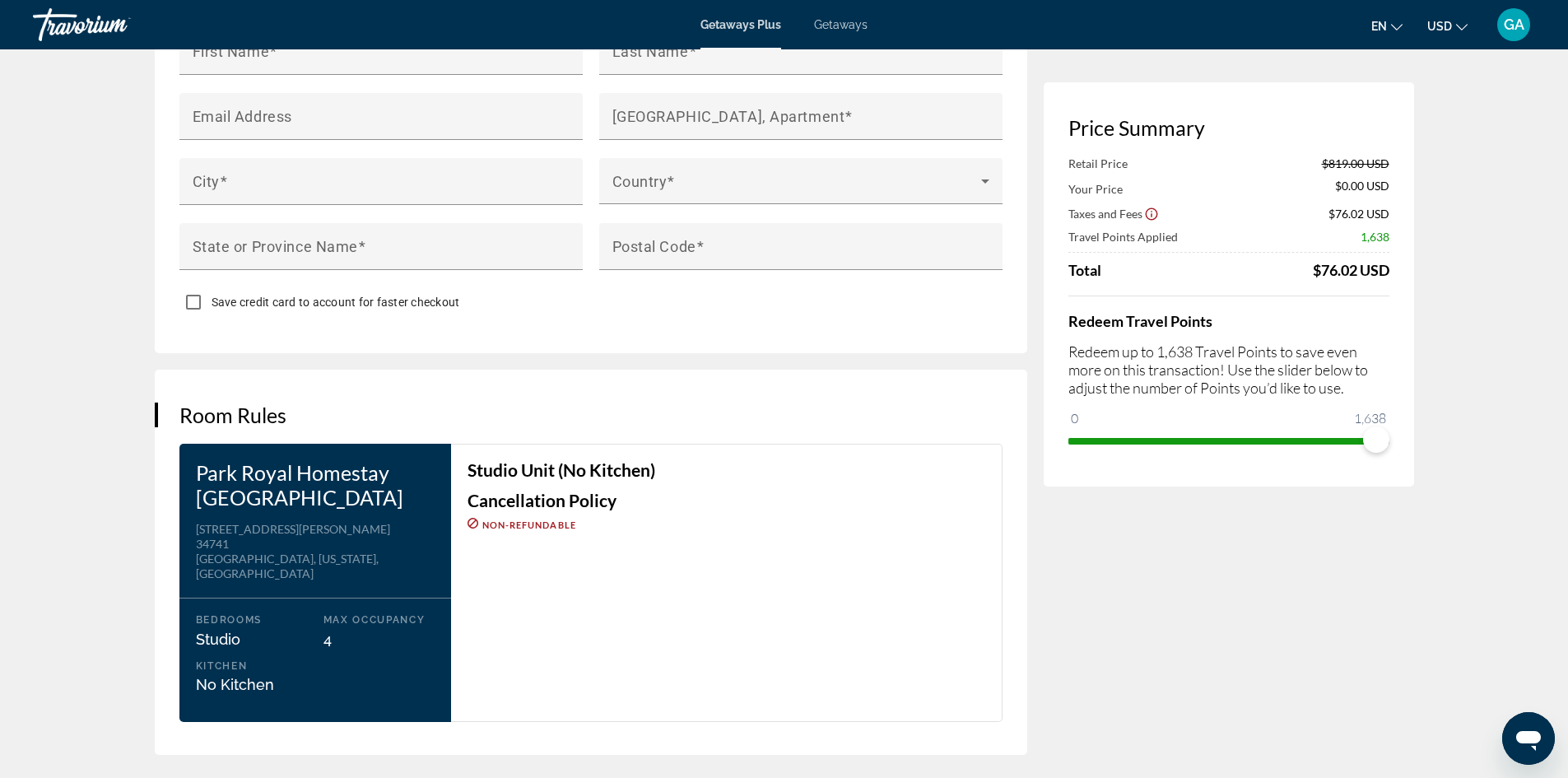
scroll to position [1673, 0]
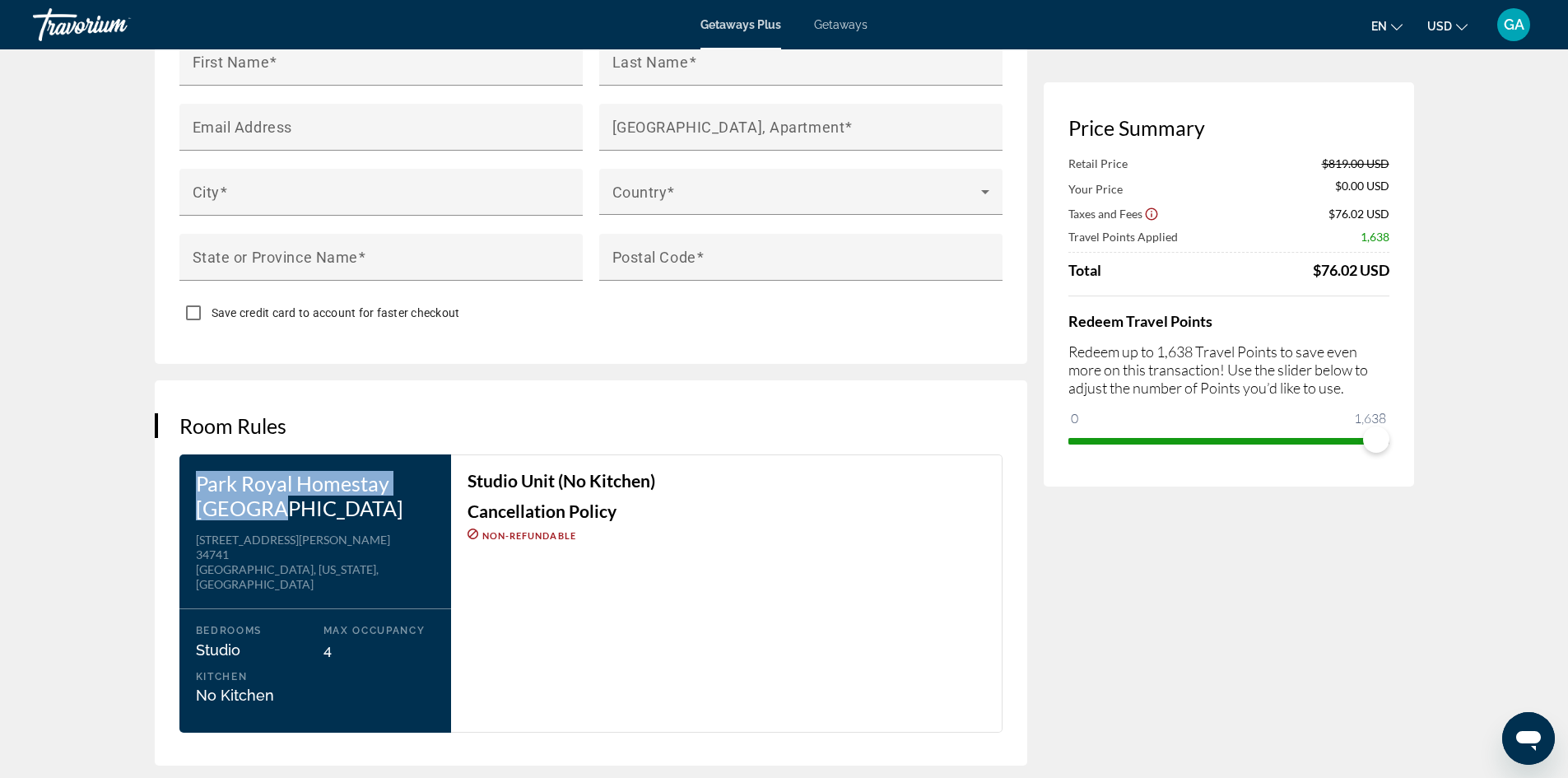
drag, startPoint x: 196, startPoint y: 471, endPoint x: 276, endPoint y: 503, distance: 86.2
click at [276, 503] on h3 "Park Royal Homestay [GEOGRAPHIC_DATA]" at bounding box center [315, 495] width 238 height 50
copy h3 "Park Royal Homestay [GEOGRAPHIC_DATA]"
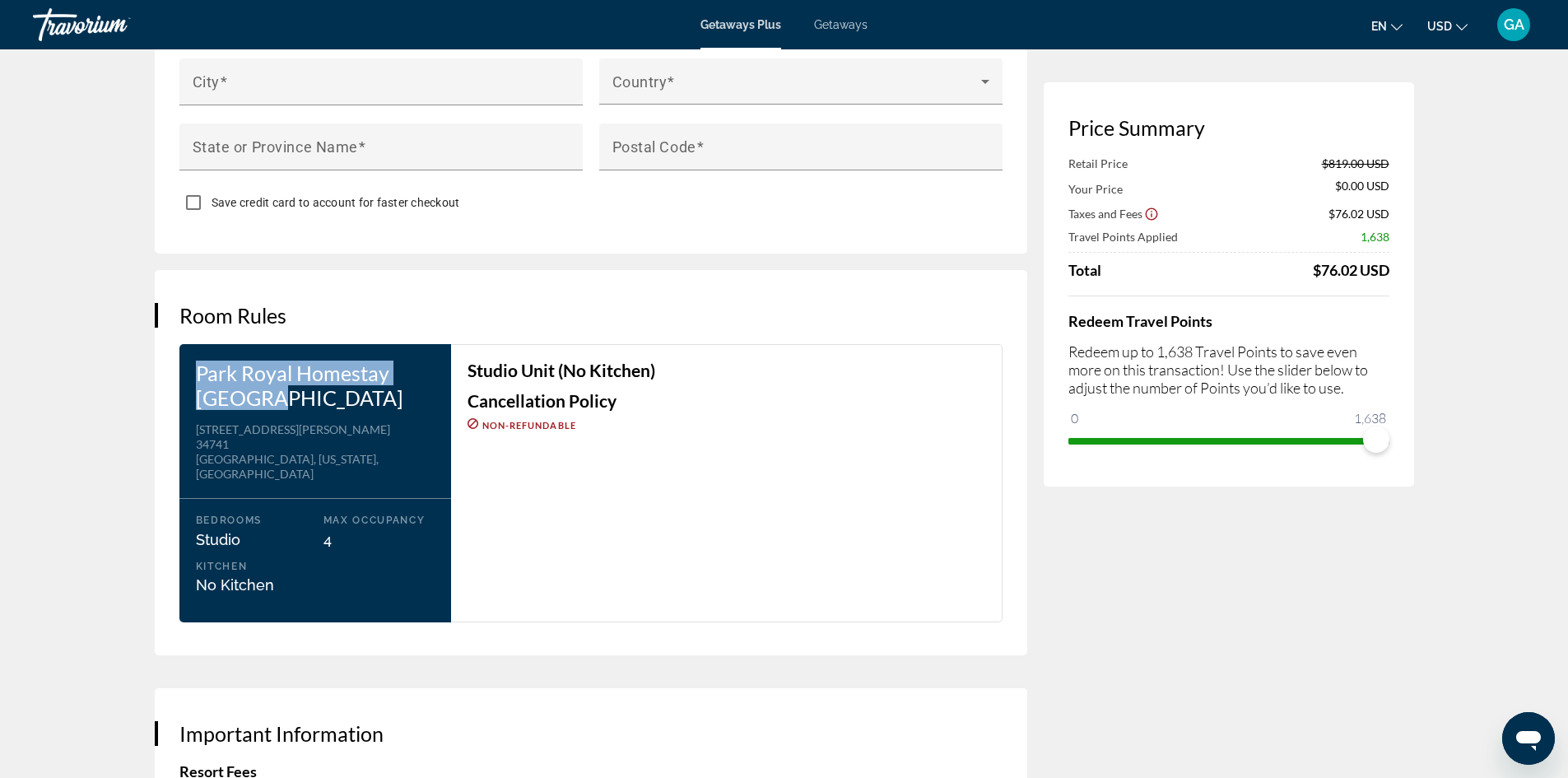
scroll to position [1775, 0]
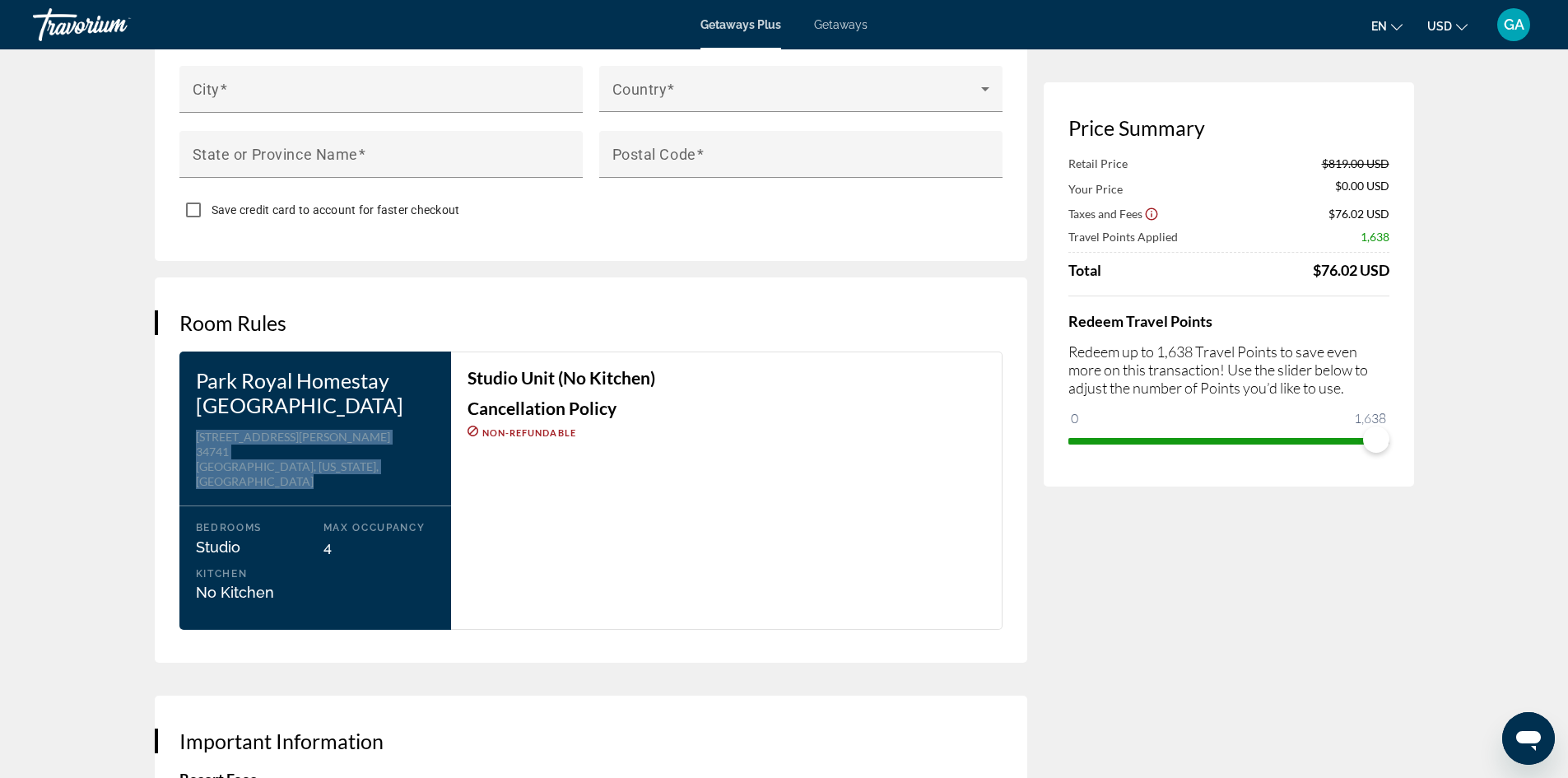
drag, startPoint x: 324, startPoint y: 470, endPoint x: 195, endPoint y: 426, distance: 136.3
click at [195, 426] on div "Park Royal Homestay Orlando Address [STREET_ADDRESS][PERSON_NAME][US_STATE] Bed…" at bounding box center [315, 490] width 271 height 278
copy div "[STREET_ADDRESS][PERSON_NAME][US_STATE]"
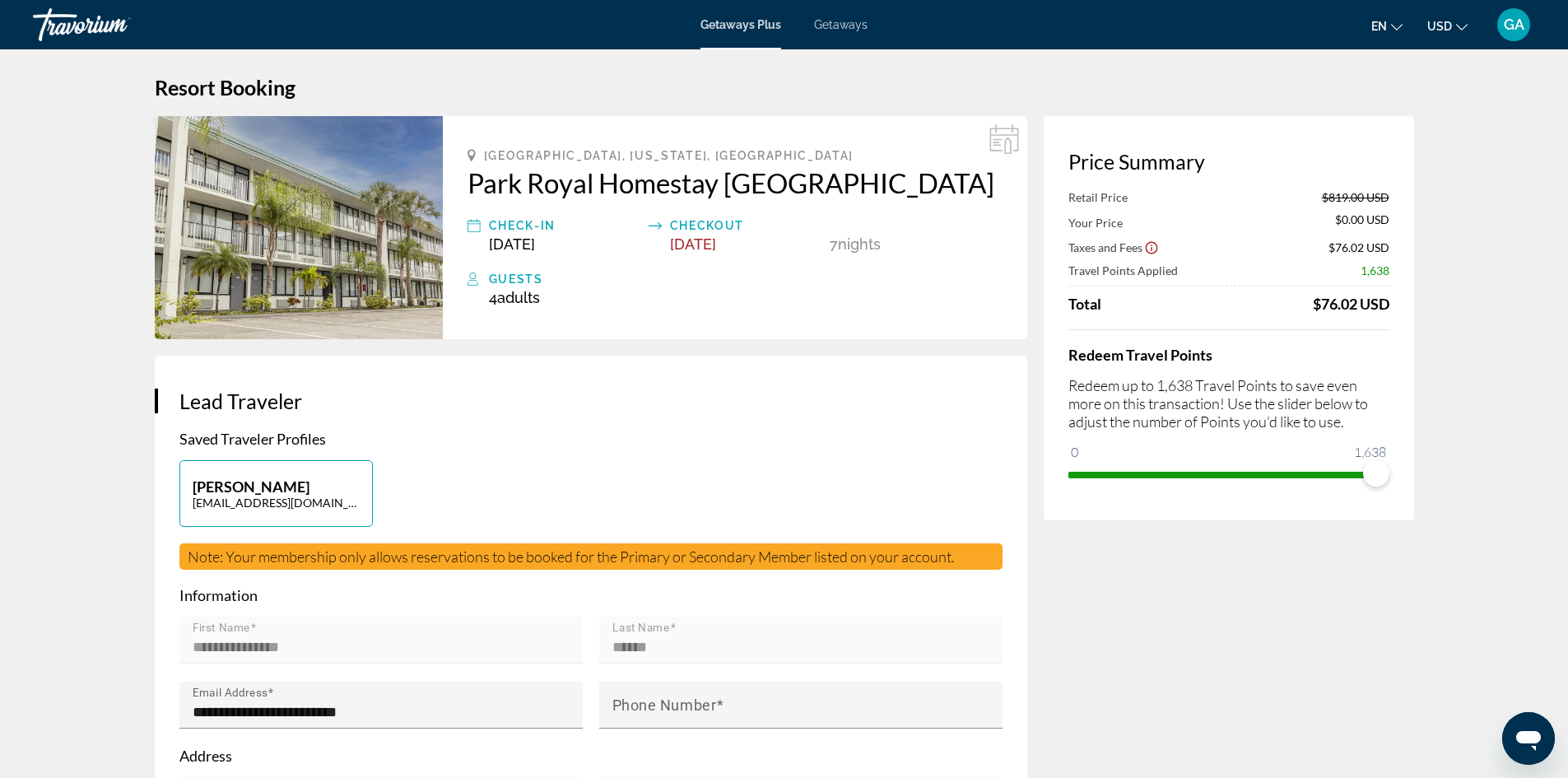
scroll to position [0, 0]
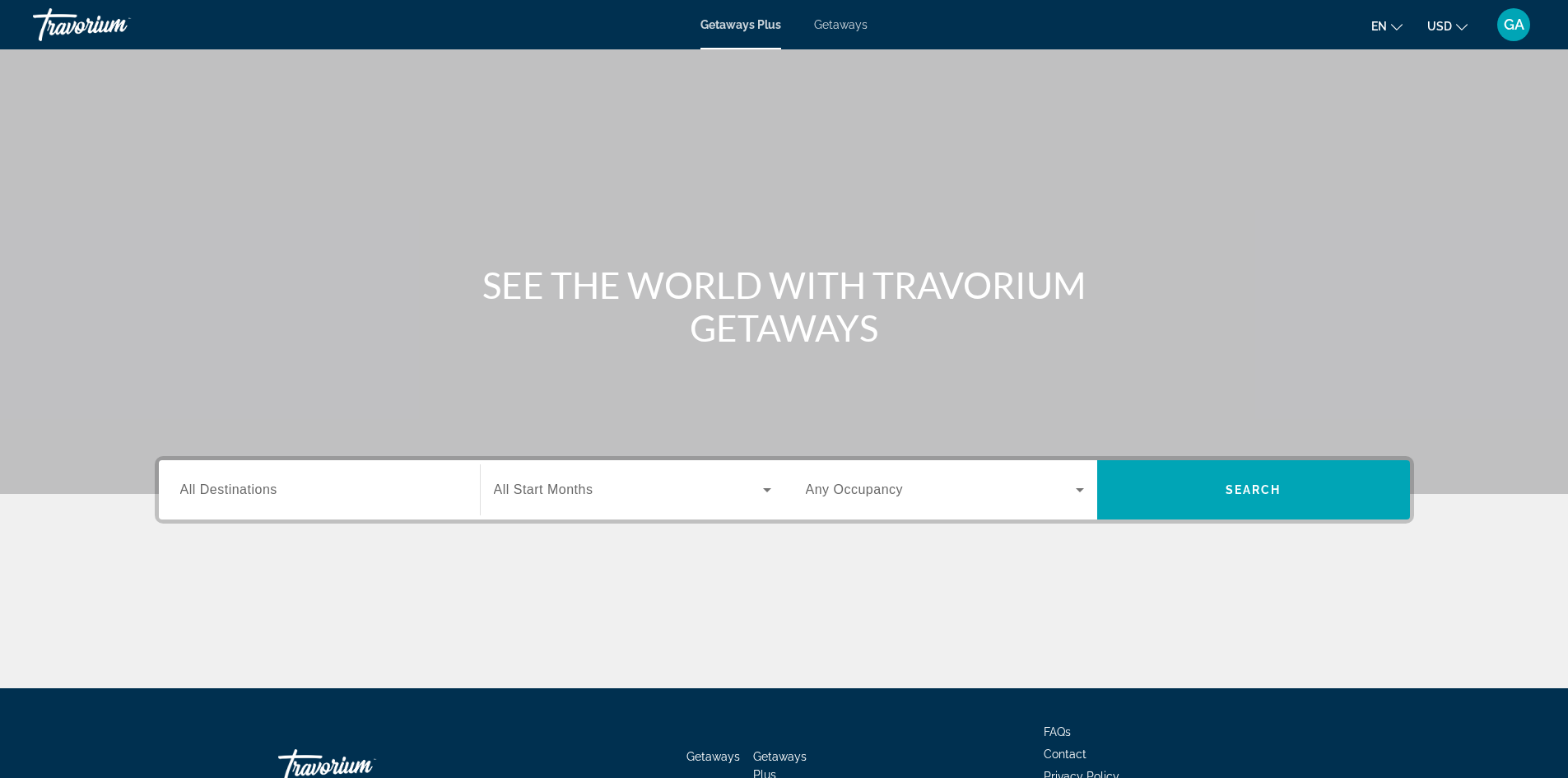
click at [231, 491] on span "All Destinations" at bounding box center [229, 489] width 97 height 14
click at [231, 491] on input "Destination All Destinations" at bounding box center [319, 491] width 278 height 20
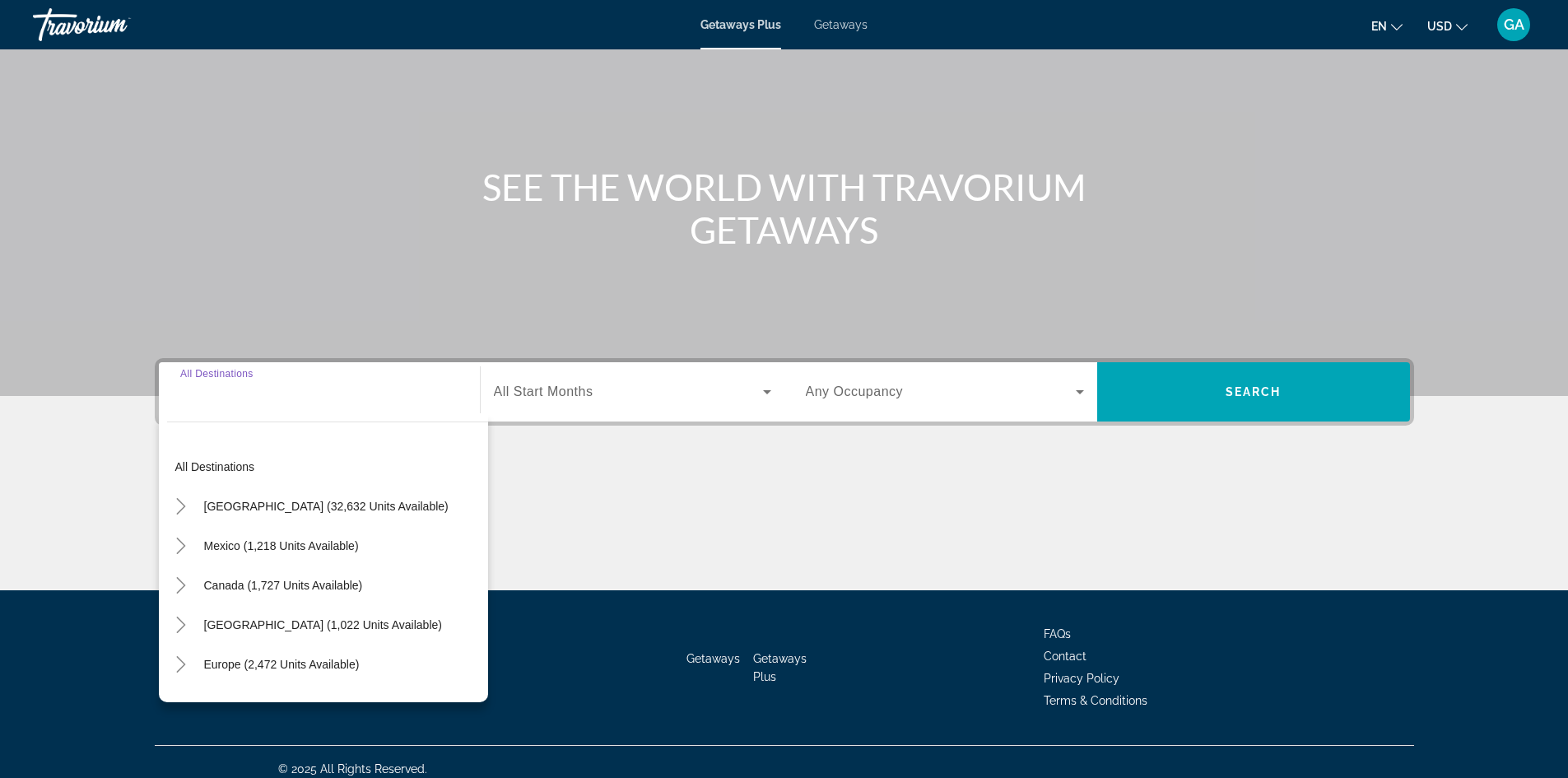
scroll to position [112, 0]
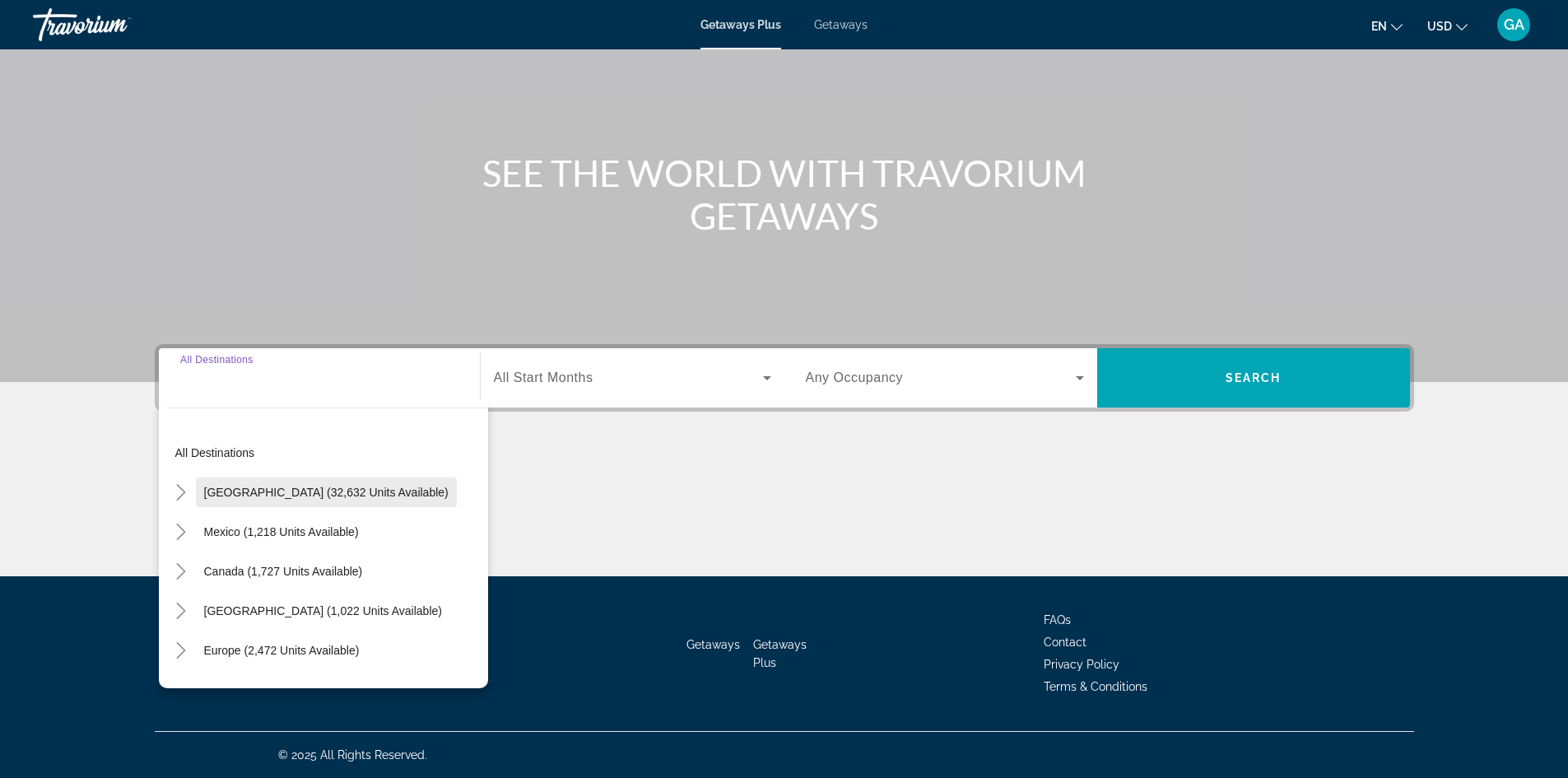
click at [233, 491] on span "[GEOGRAPHIC_DATA] (32,632 units available)" at bounding box center [326, 493] width 245 height 13
type input "**********"
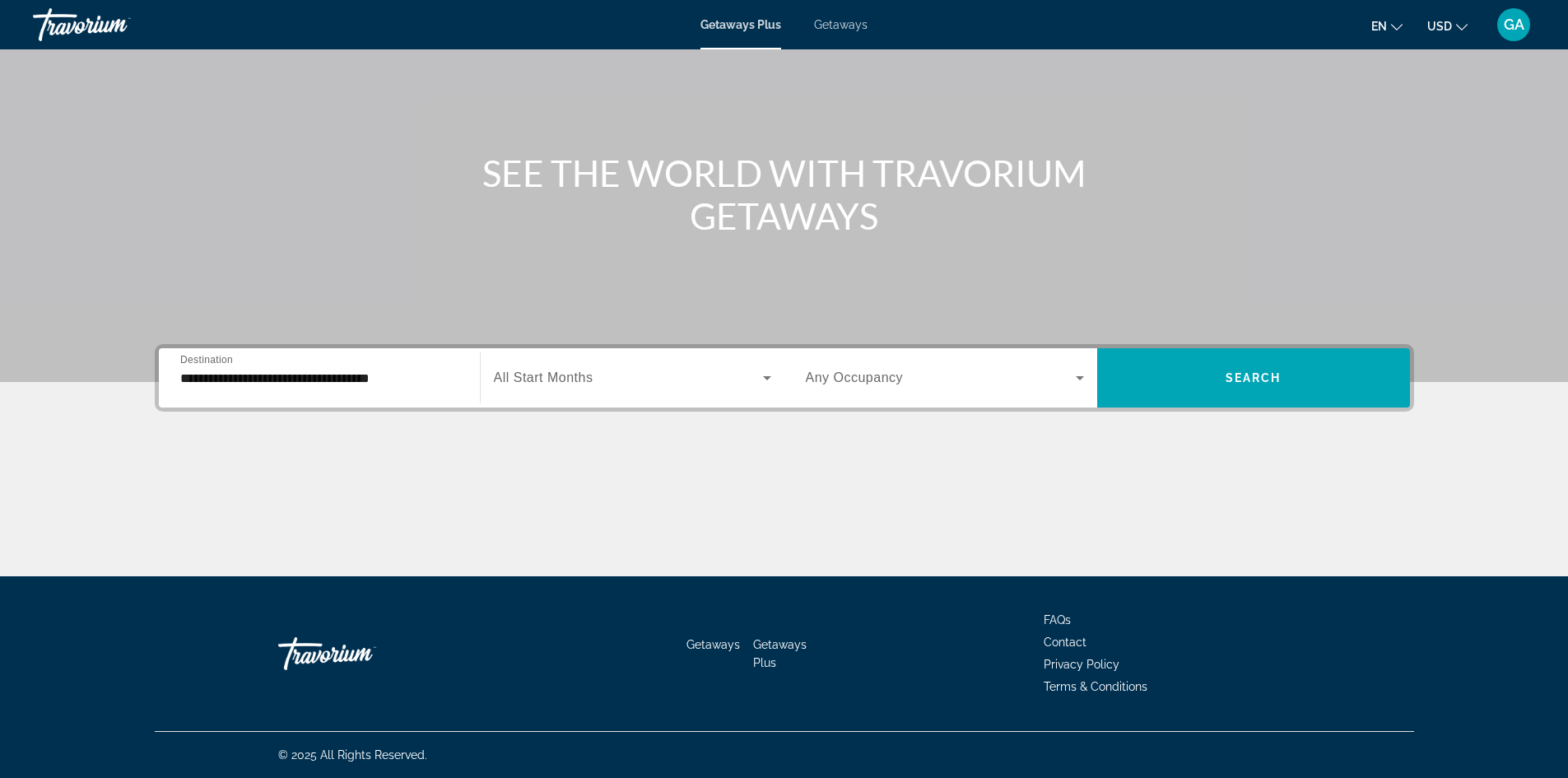
click at [559, 379] on span "All Start Months" at bounding box center [544, 377] width 100 height 14
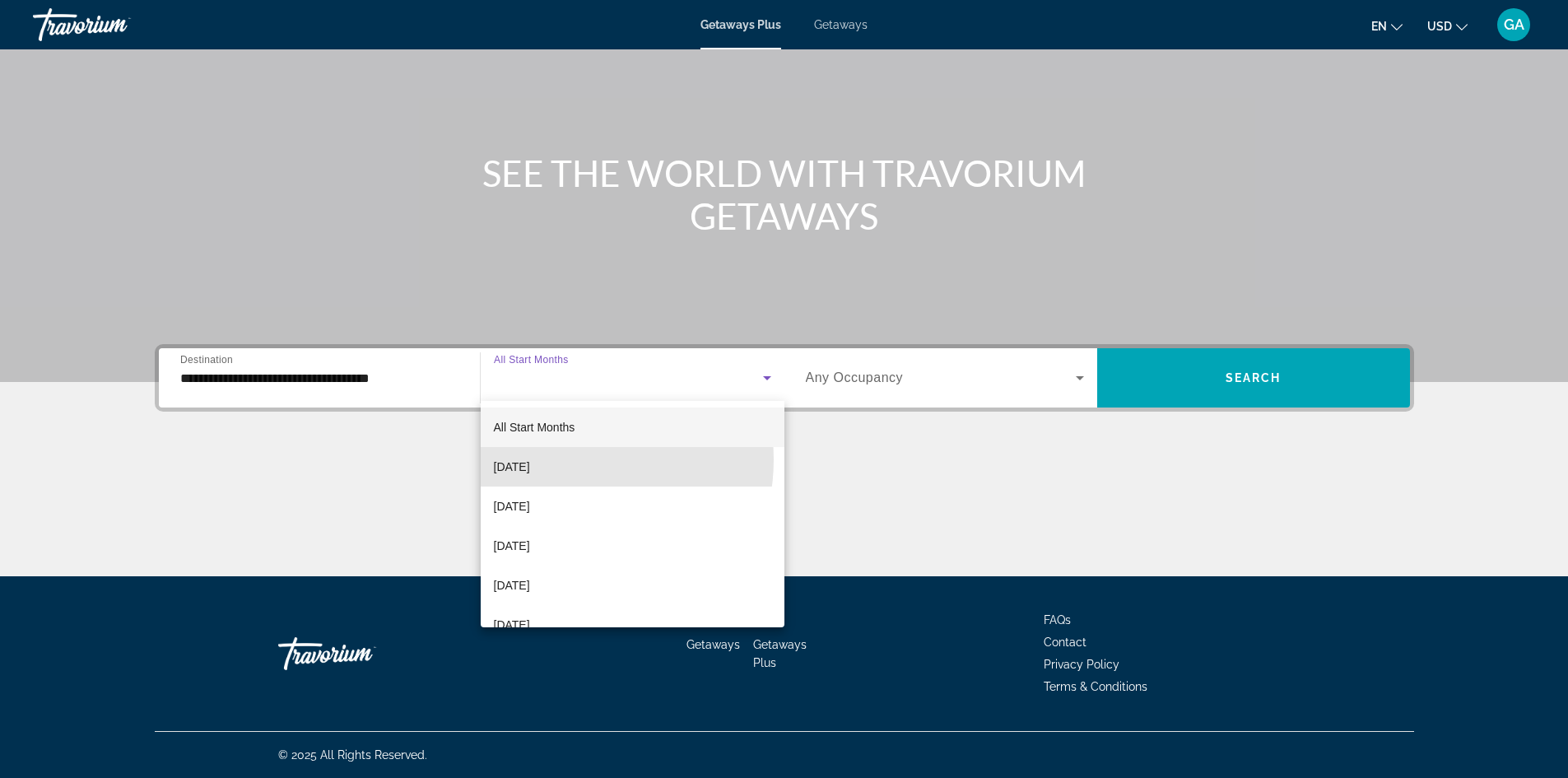
drag, startPoint x: 565, startPoint y: 460, endPoint x: 624, endPoint y: 461, distance: 59.0
click at [530, 460] on span "[DATE]" at bounding box center [512, 467] width 36 height 20
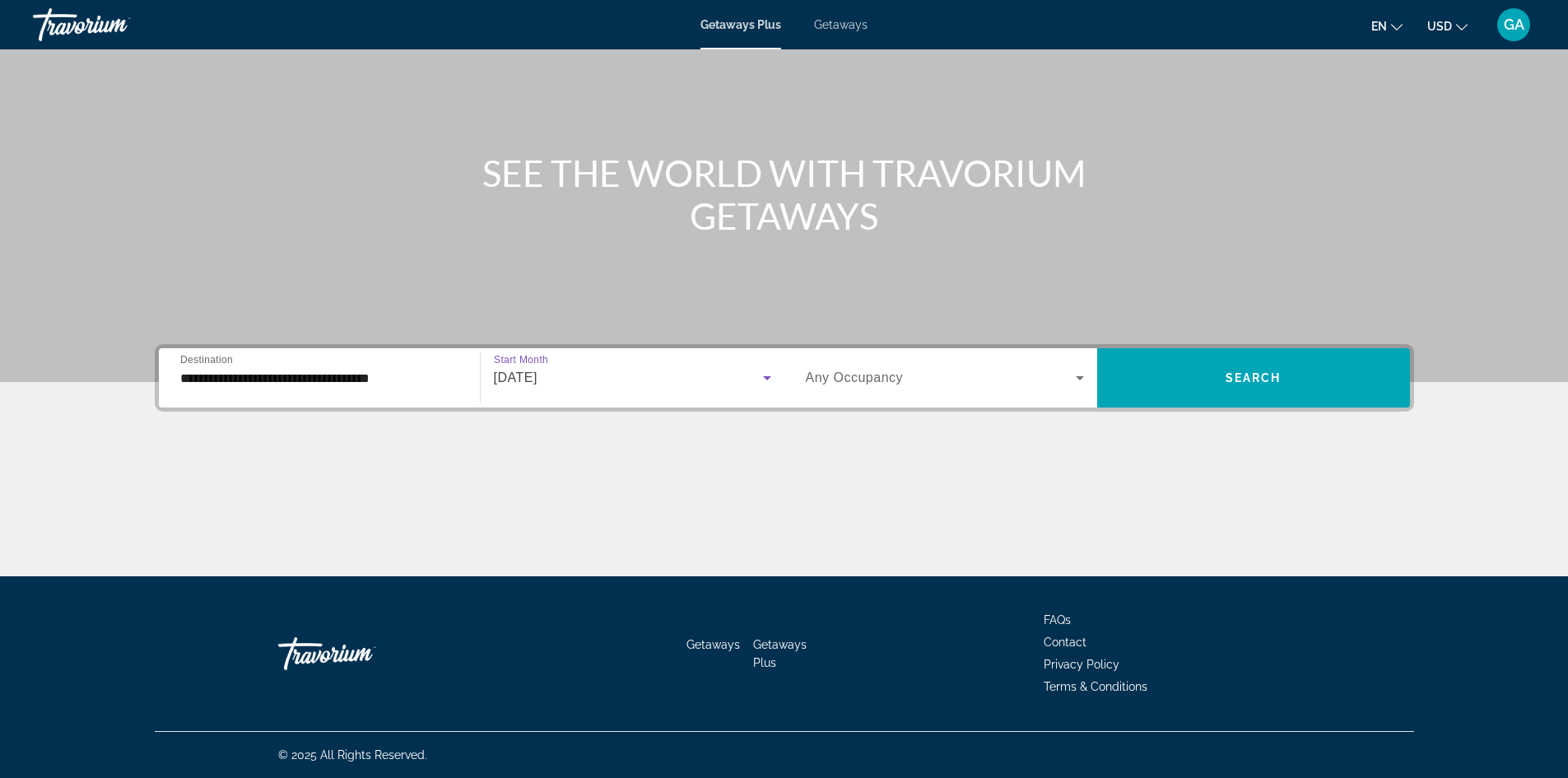
click at [1055, 379] on span "Search widget" at bounding box center [941, 378] width 270 height 20
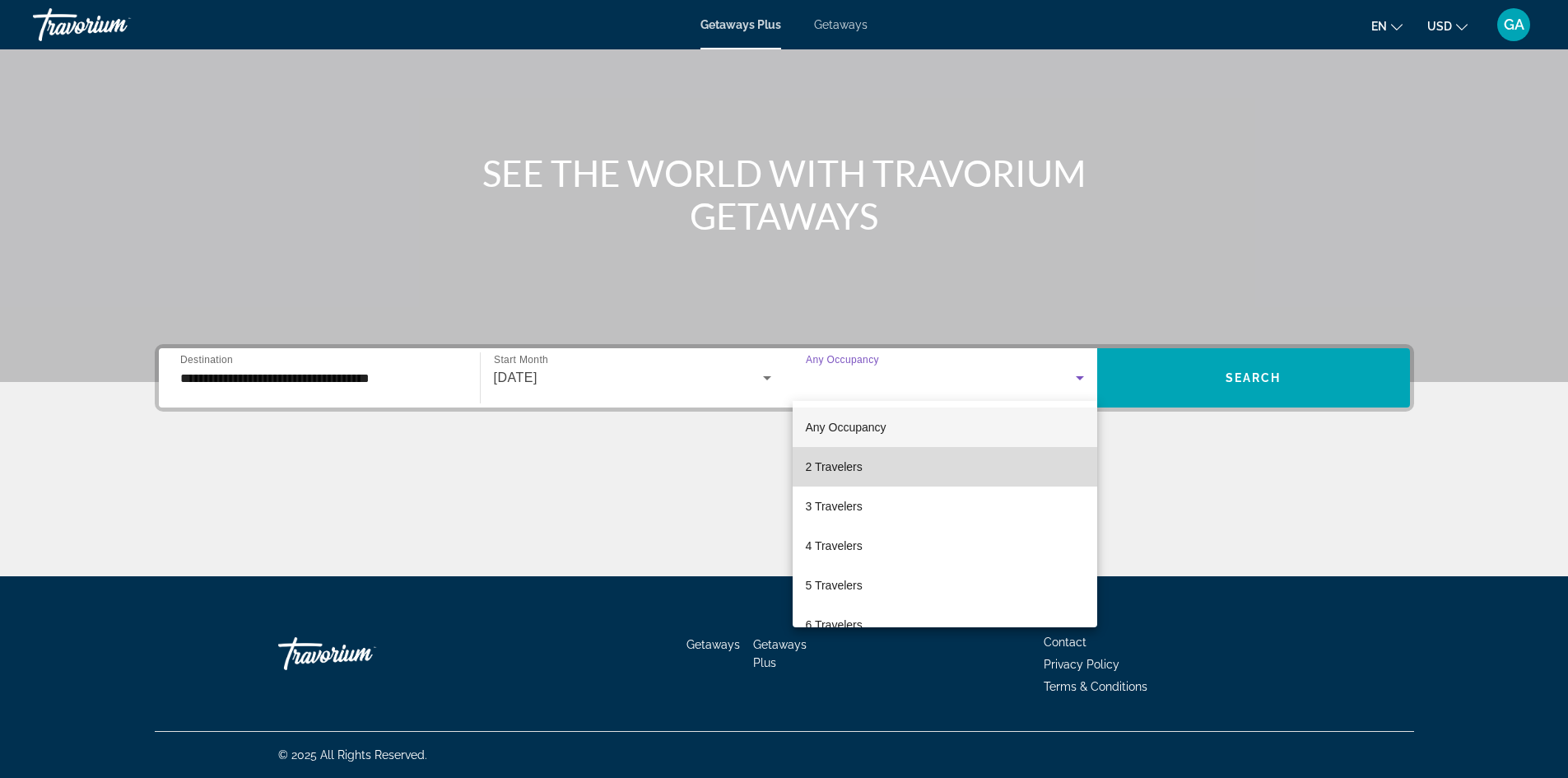
click at [947, 475] on mat-option "2 Travelers" at bounding box center [944, 466] width 304 height 39
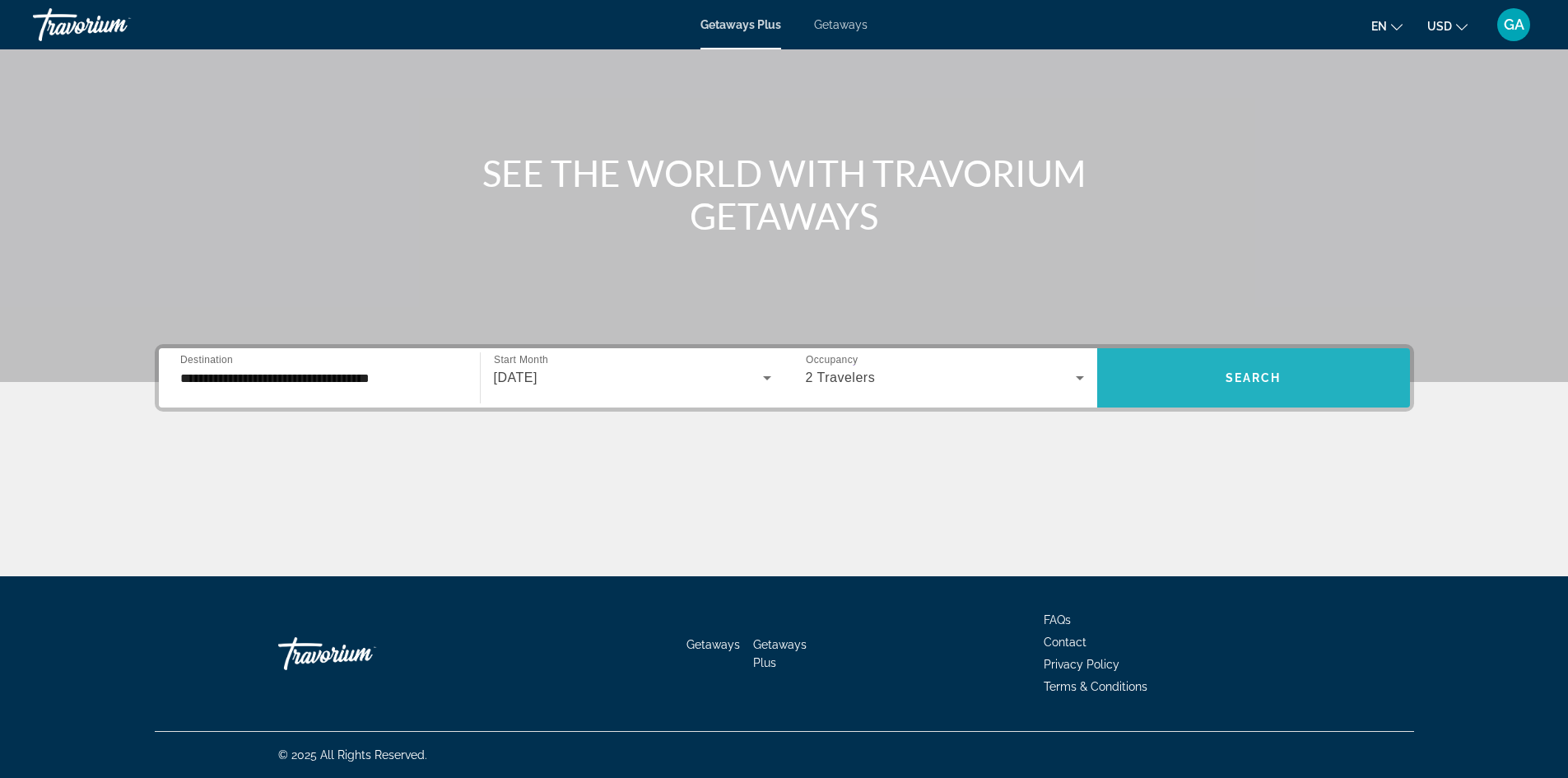
click at [1246, 372] on span "Search" at bounding box center [1253, 378] width 56 height 13
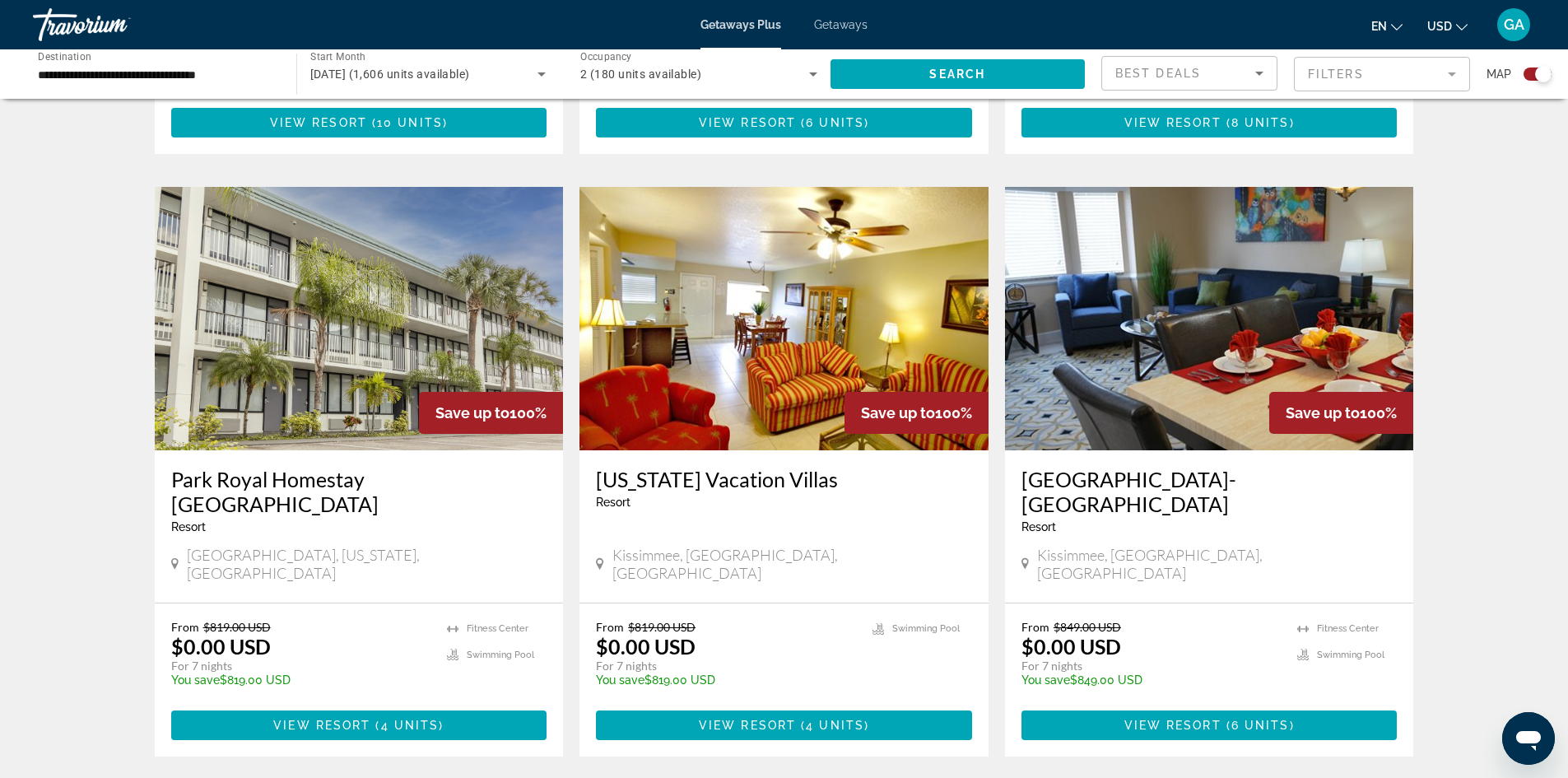
scroll to position [1086, 0]
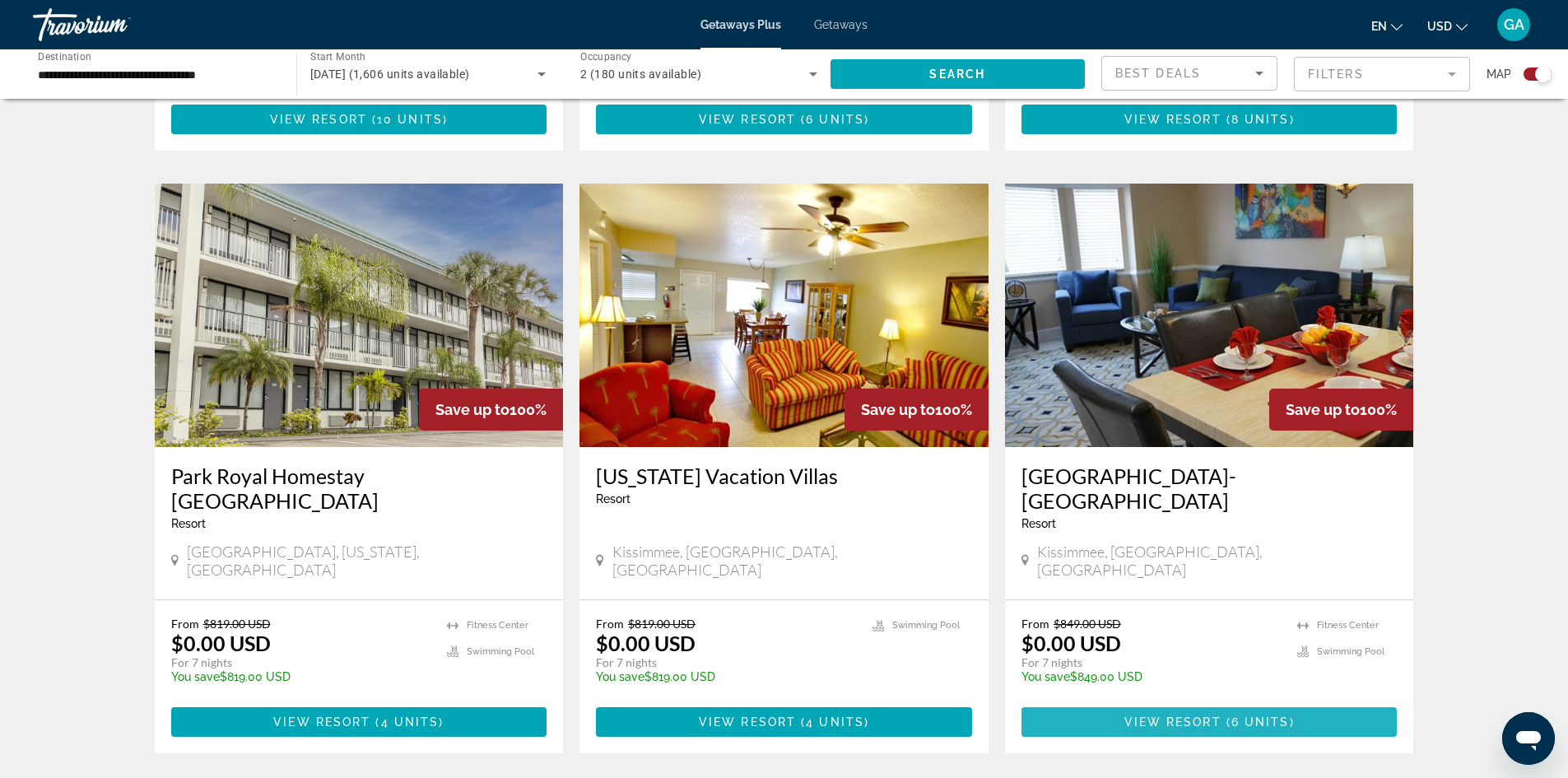
click at [1198, 716] on span "View Resort" at bounding box center [1173, 722] width 97 height 13
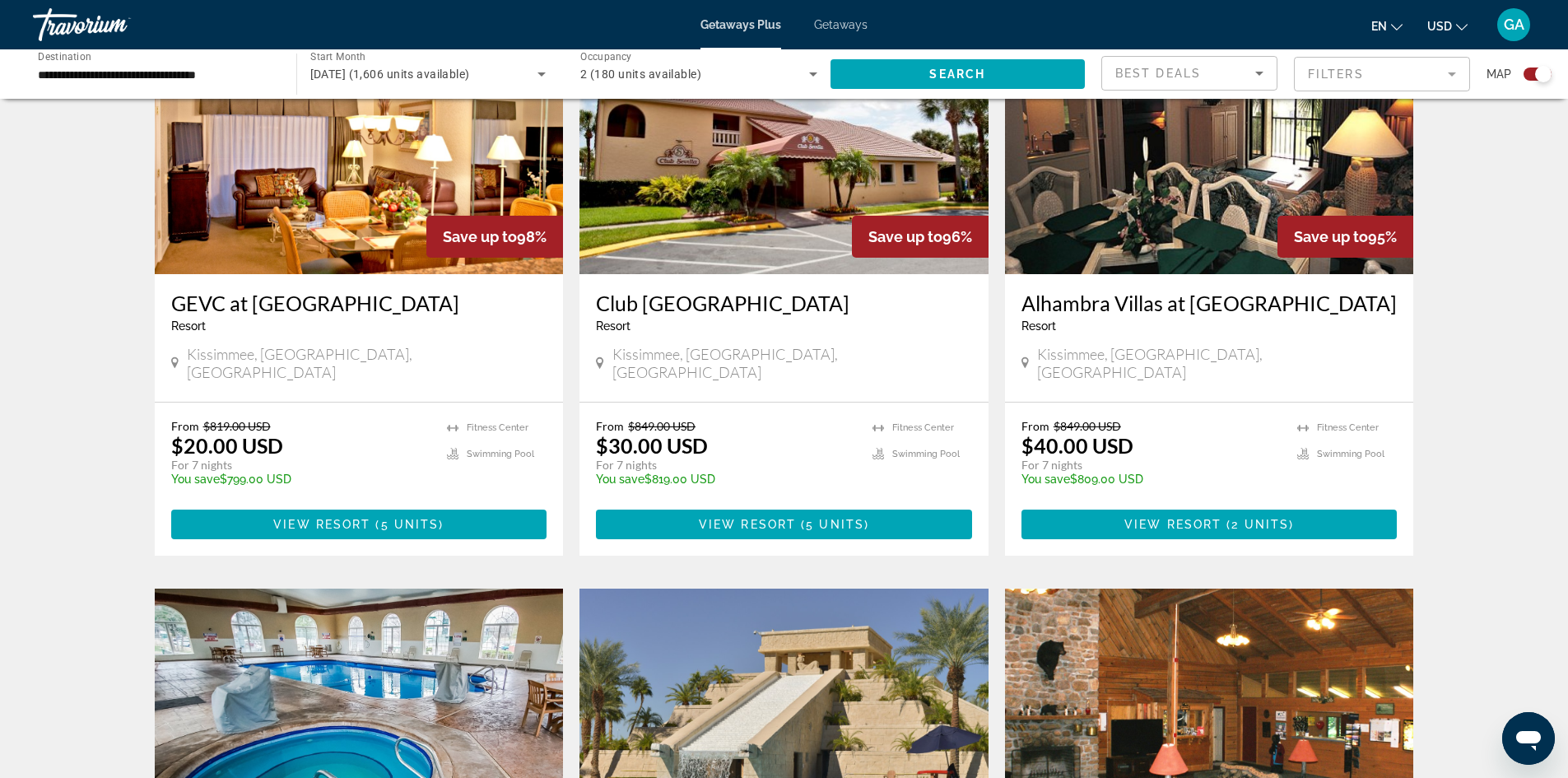
scroll to position [1851, 0]
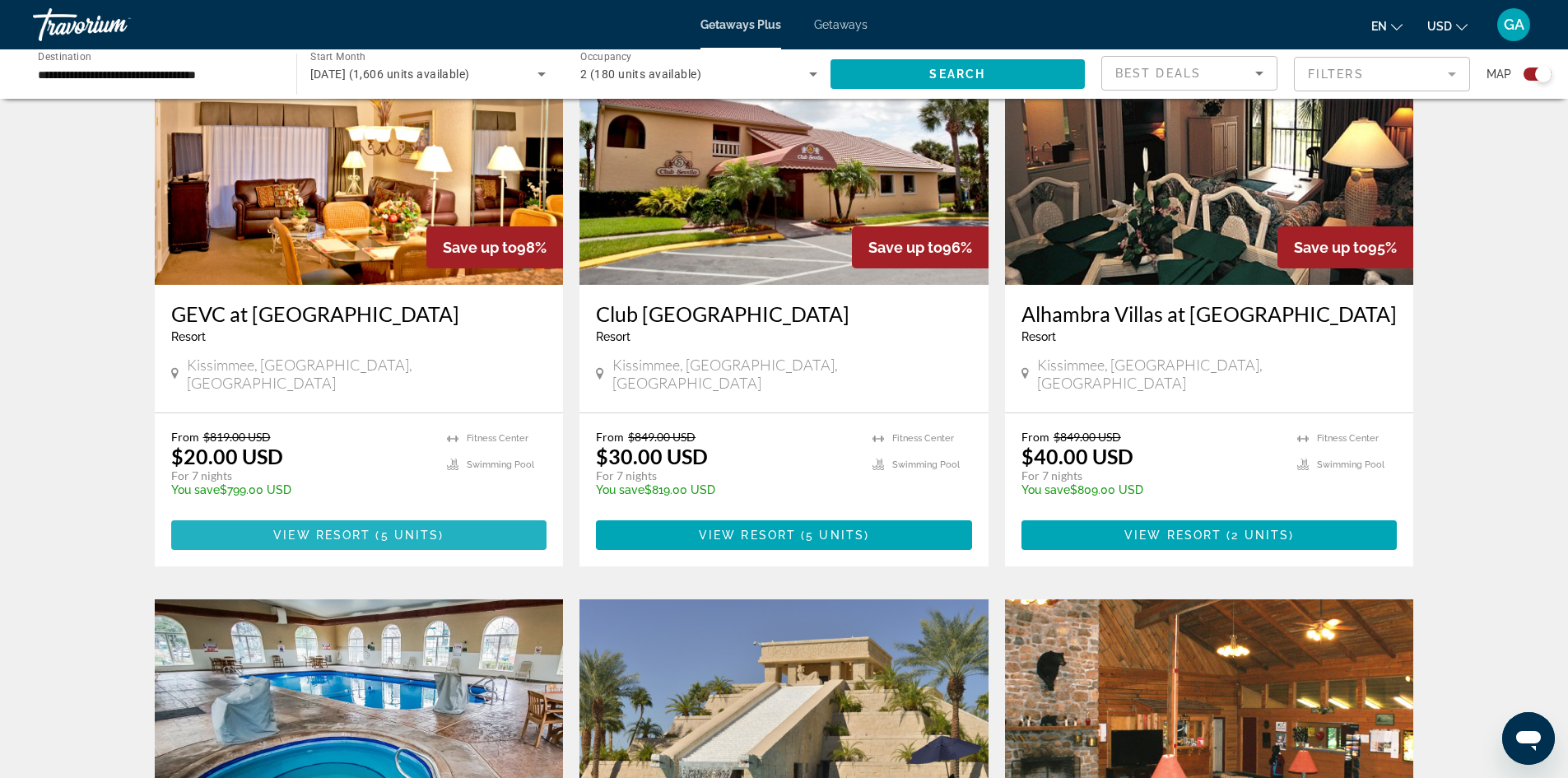
click at [326, 528] on span "View Resort" at bounding box center [322, 535] width 97 height 13
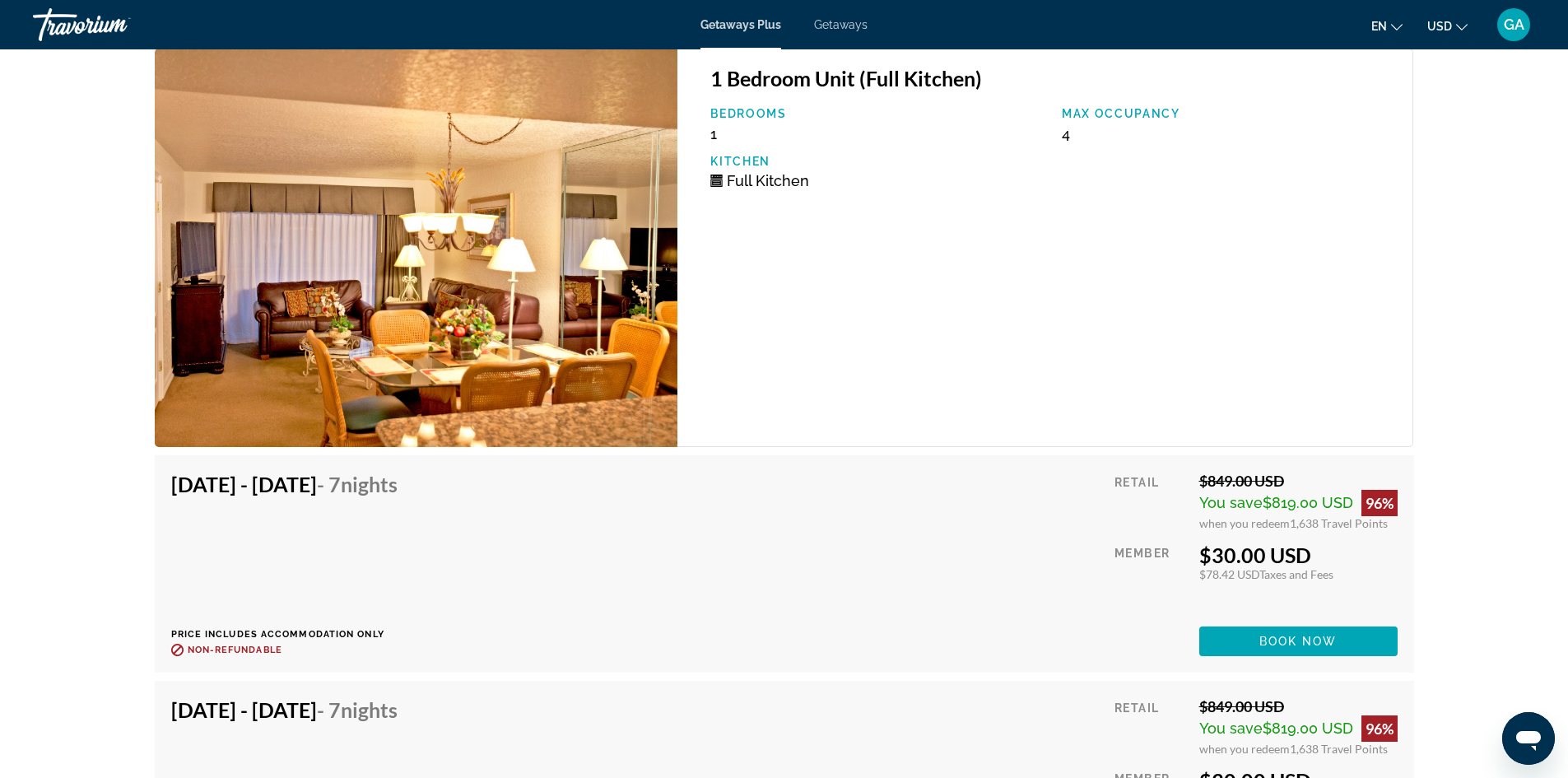
scroll to position [2799, 0]
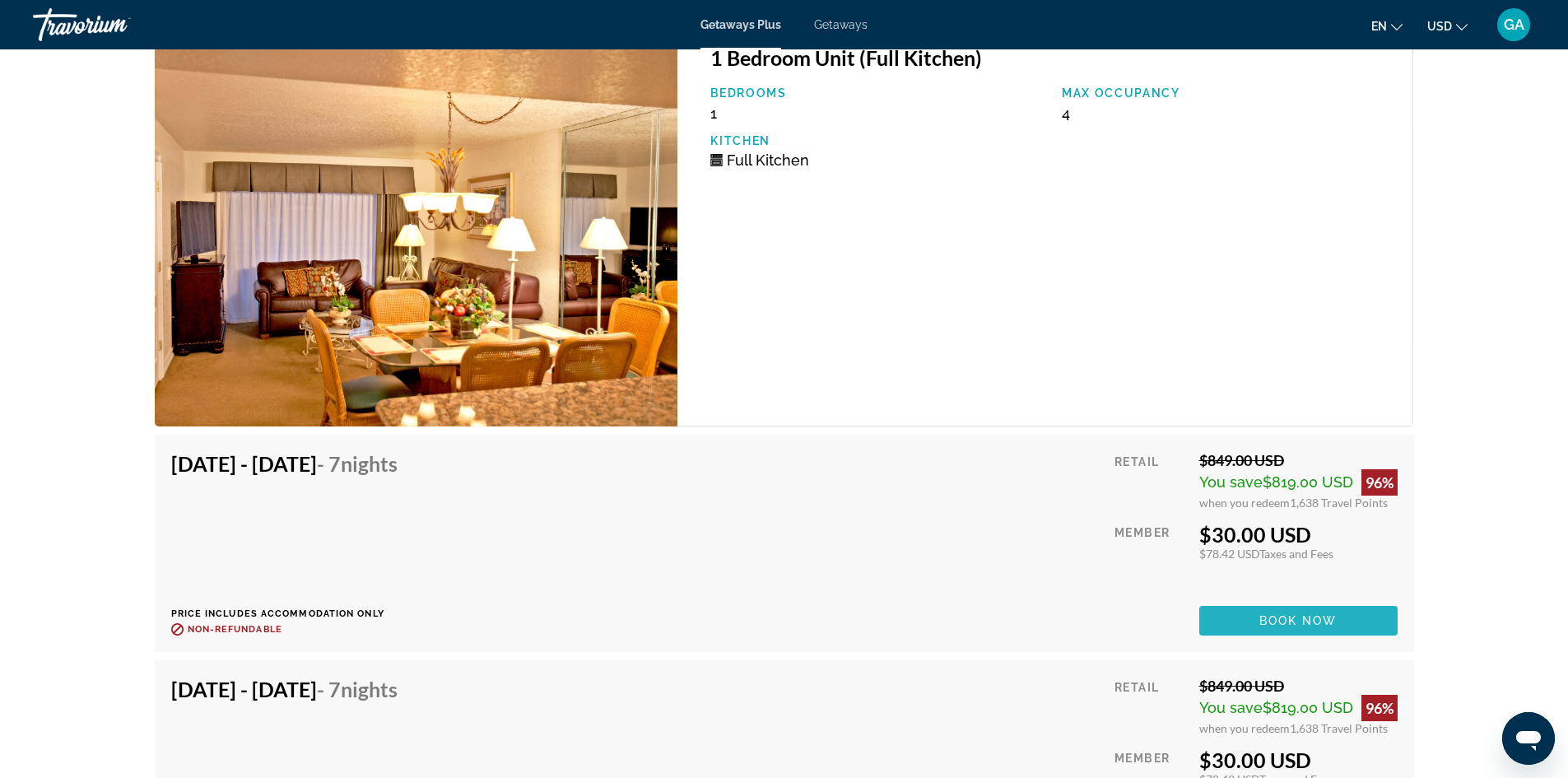
click at [1296, 623] on span "Book now" at bounding box center [1297, 621] width 78 height 13
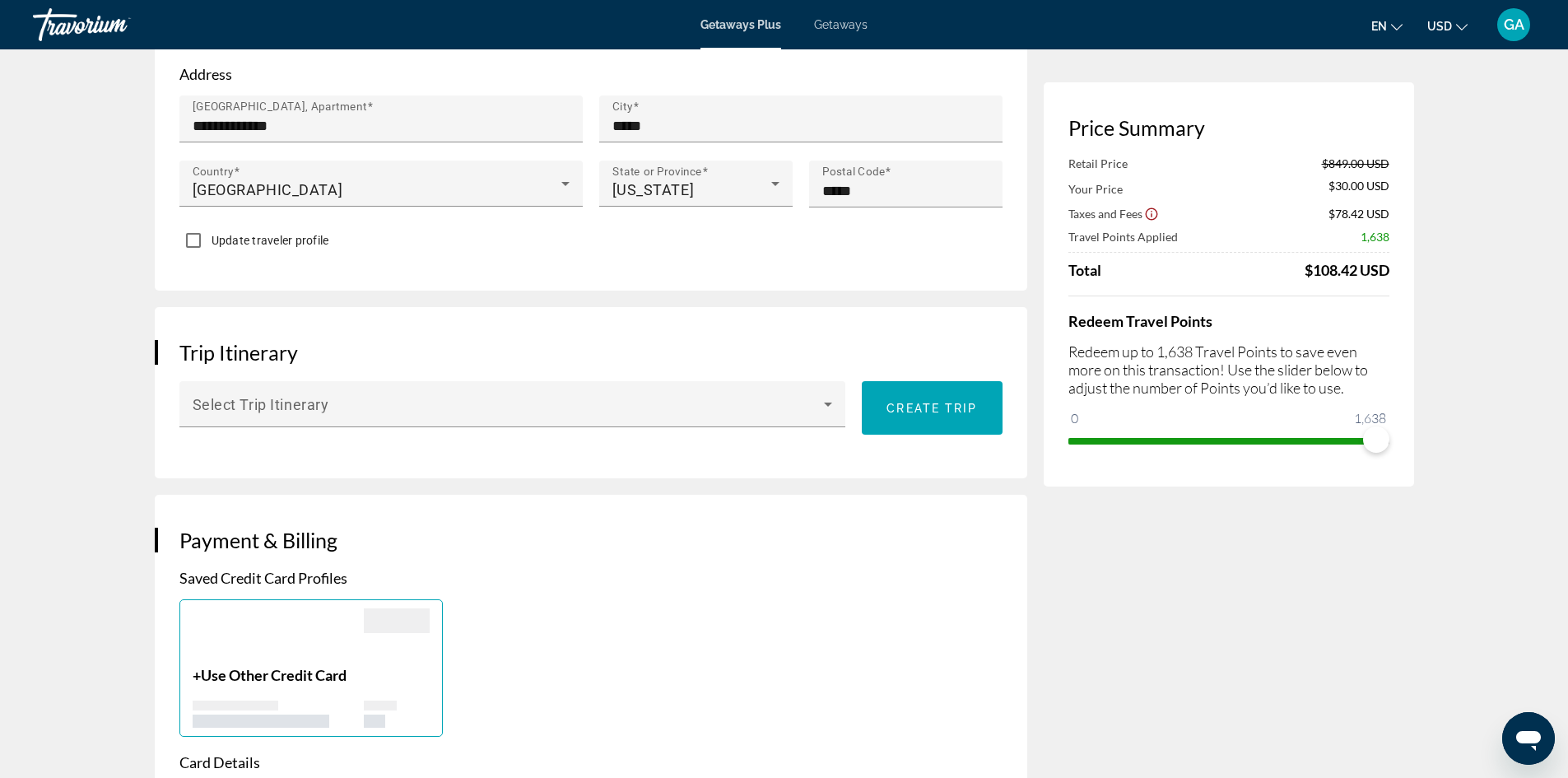
scroll to position [694, 0]
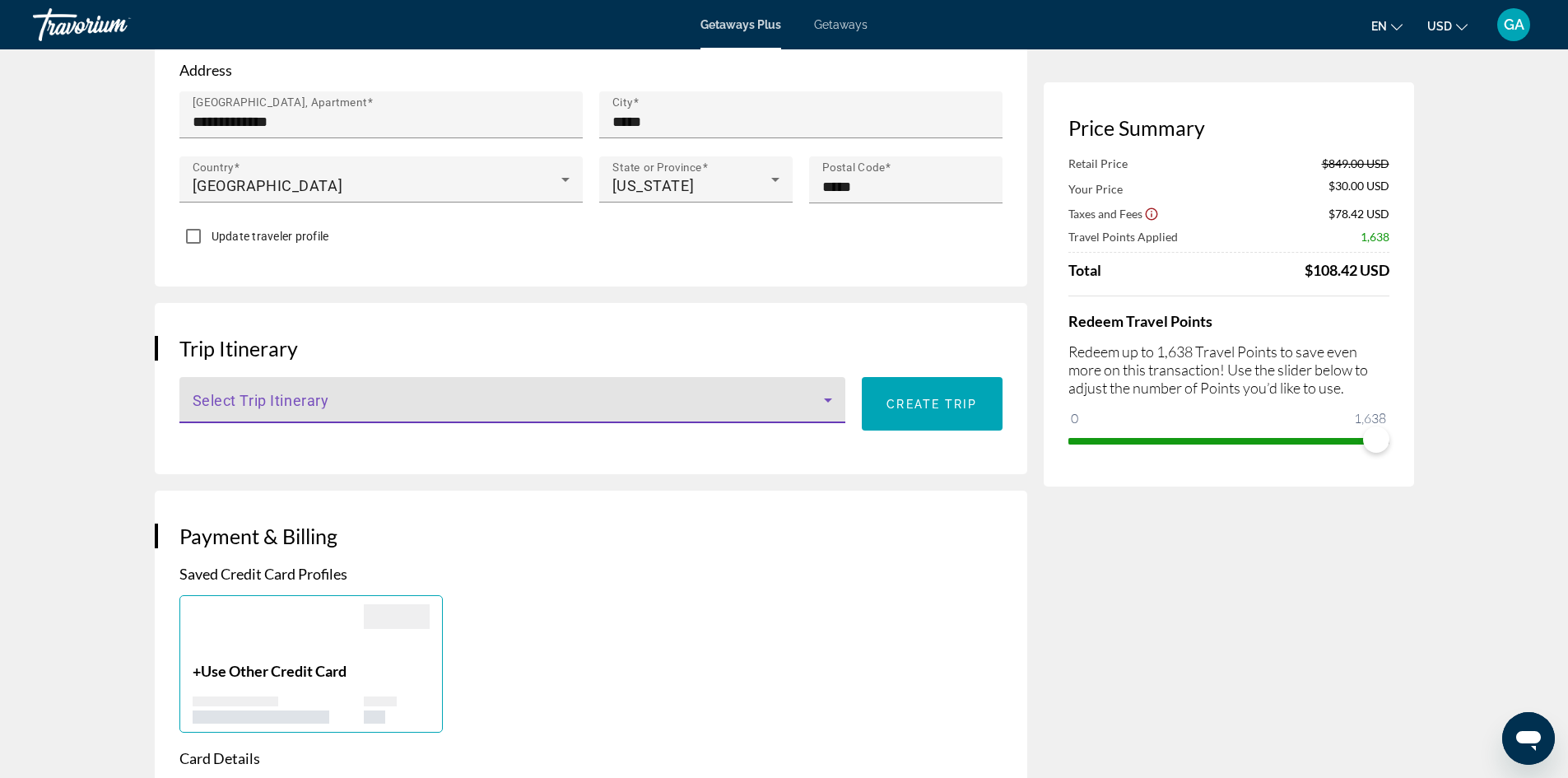
click at [828, 390] on icon "Main content" at bounding box center [828, 400] width 20 height 20
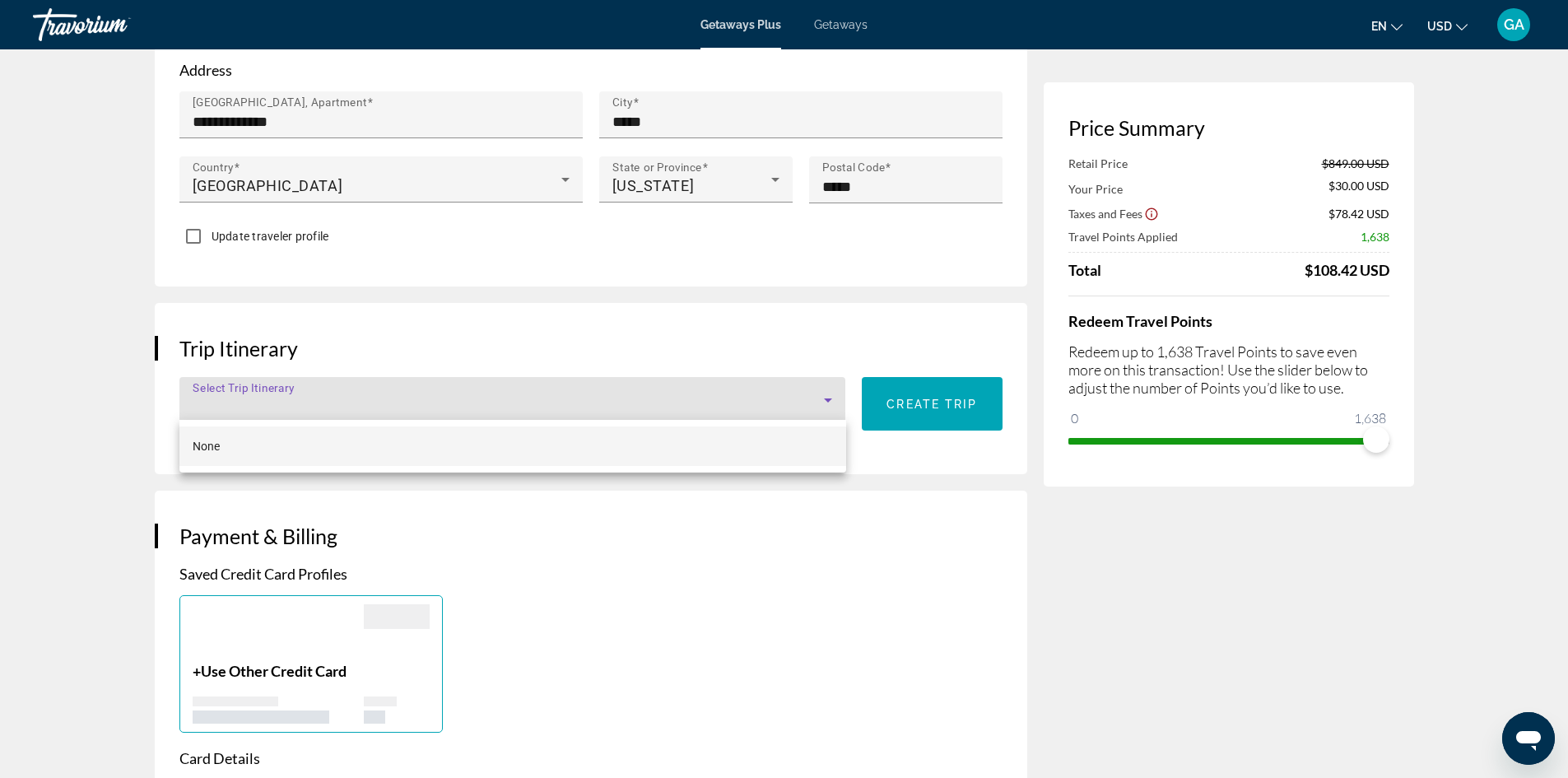
click at [828, 390] on div at bounding box center [784, 389] width 1568 height 778
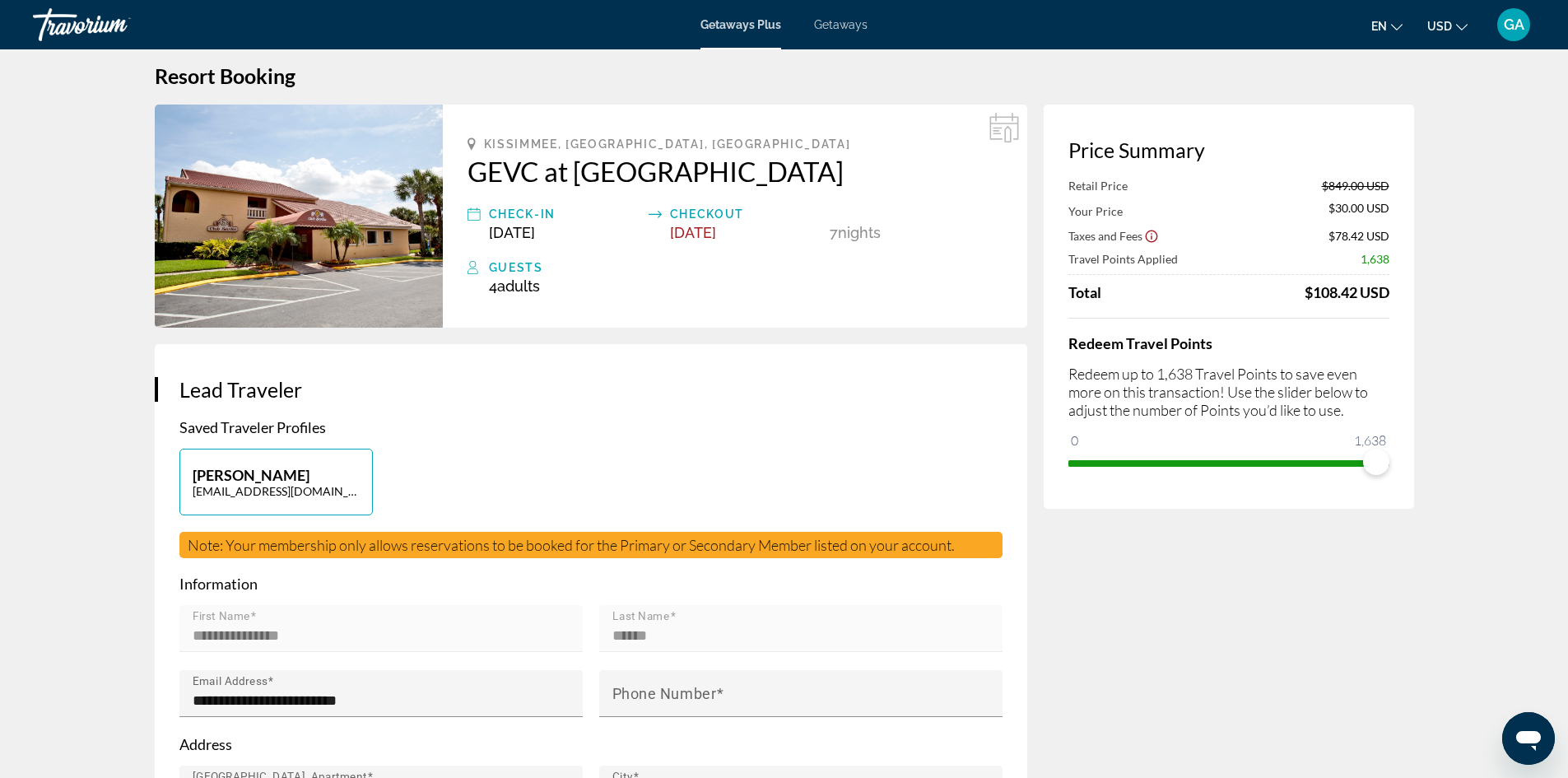
scroll to position [0, 0]
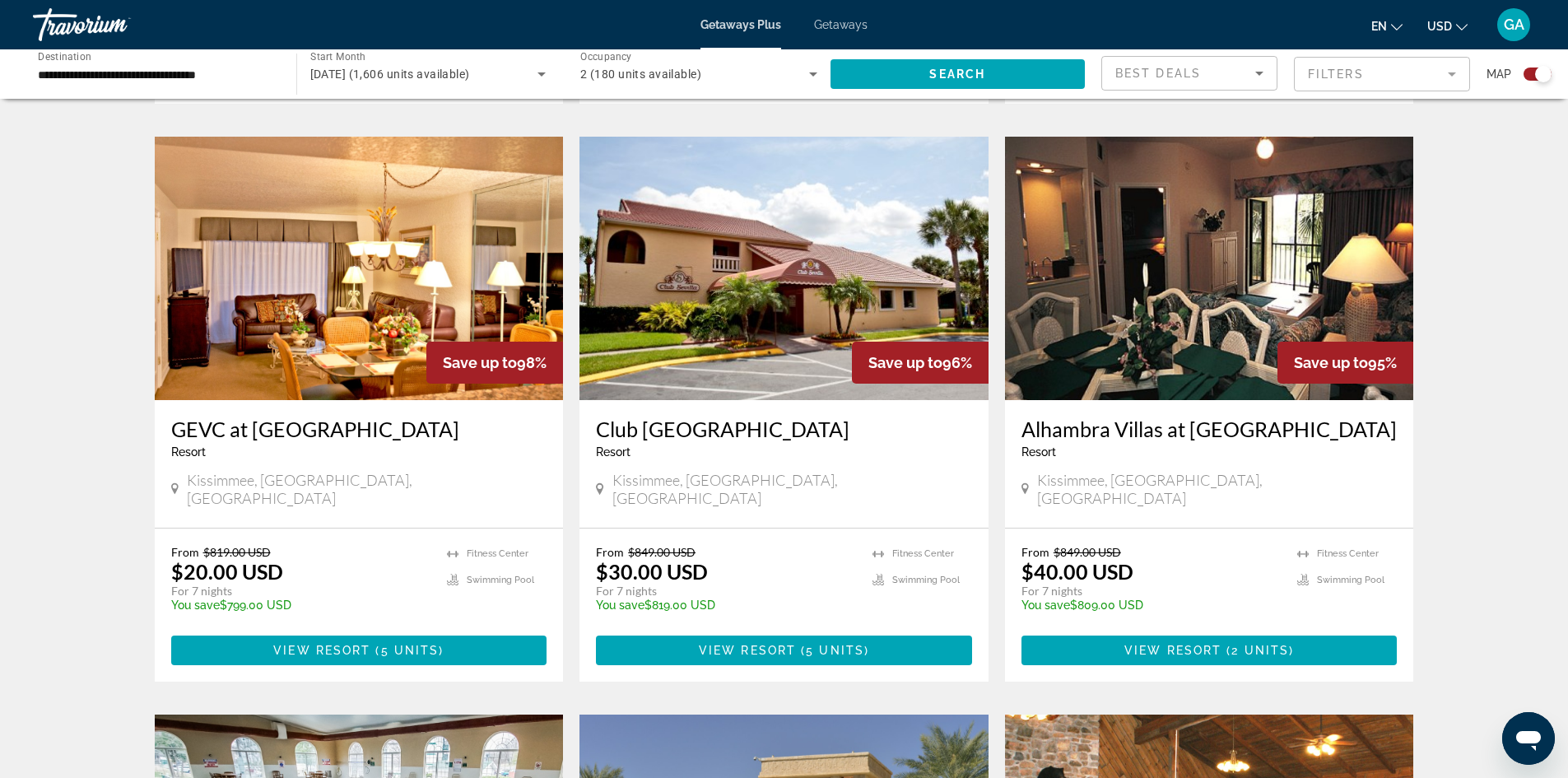
scroll to position [1729, 0]
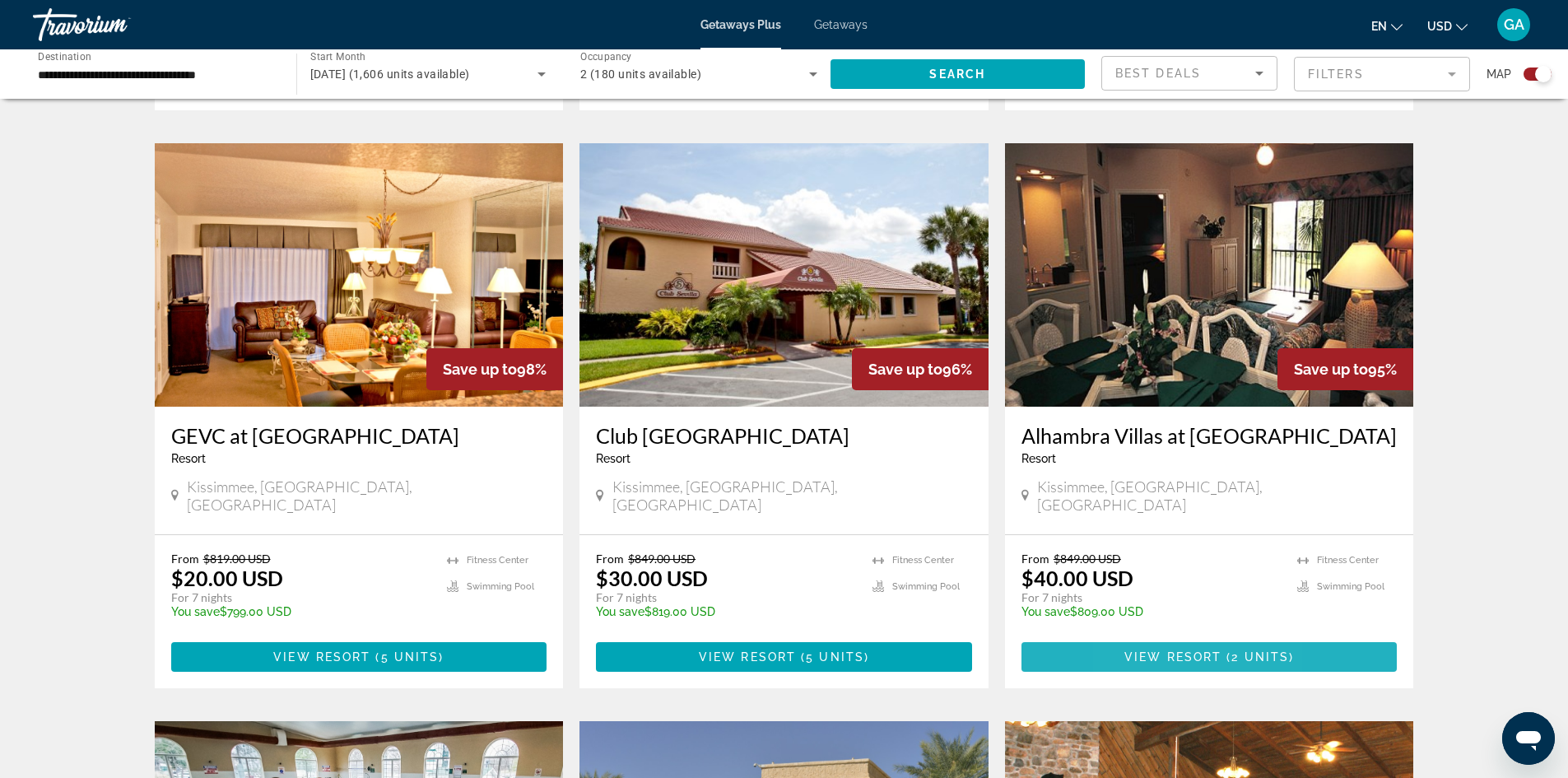
click at [1141, 638] on span "Main content" at bounding box center [1209, 657] width 376 height 39
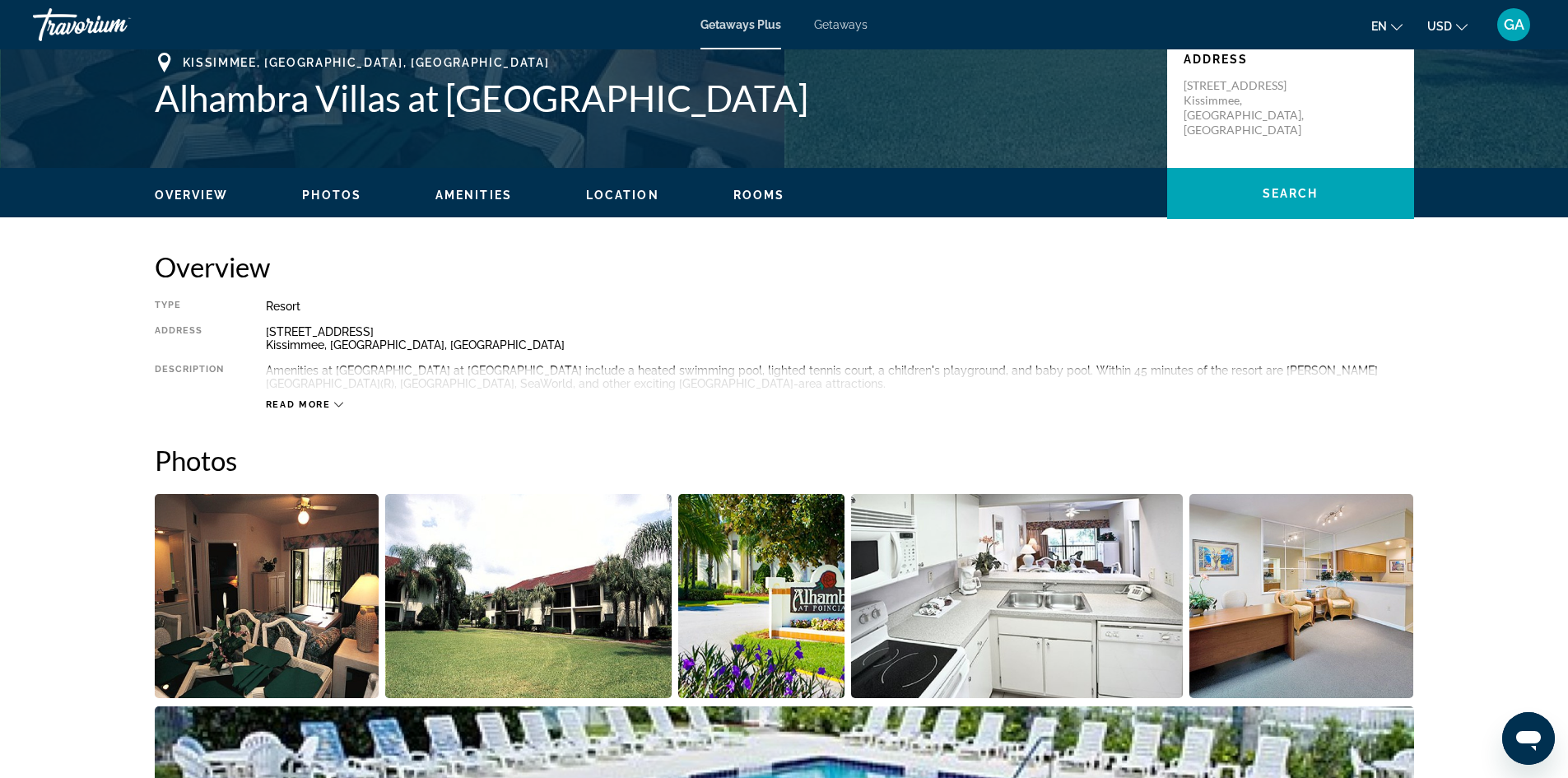
scroll to position [293, 0]
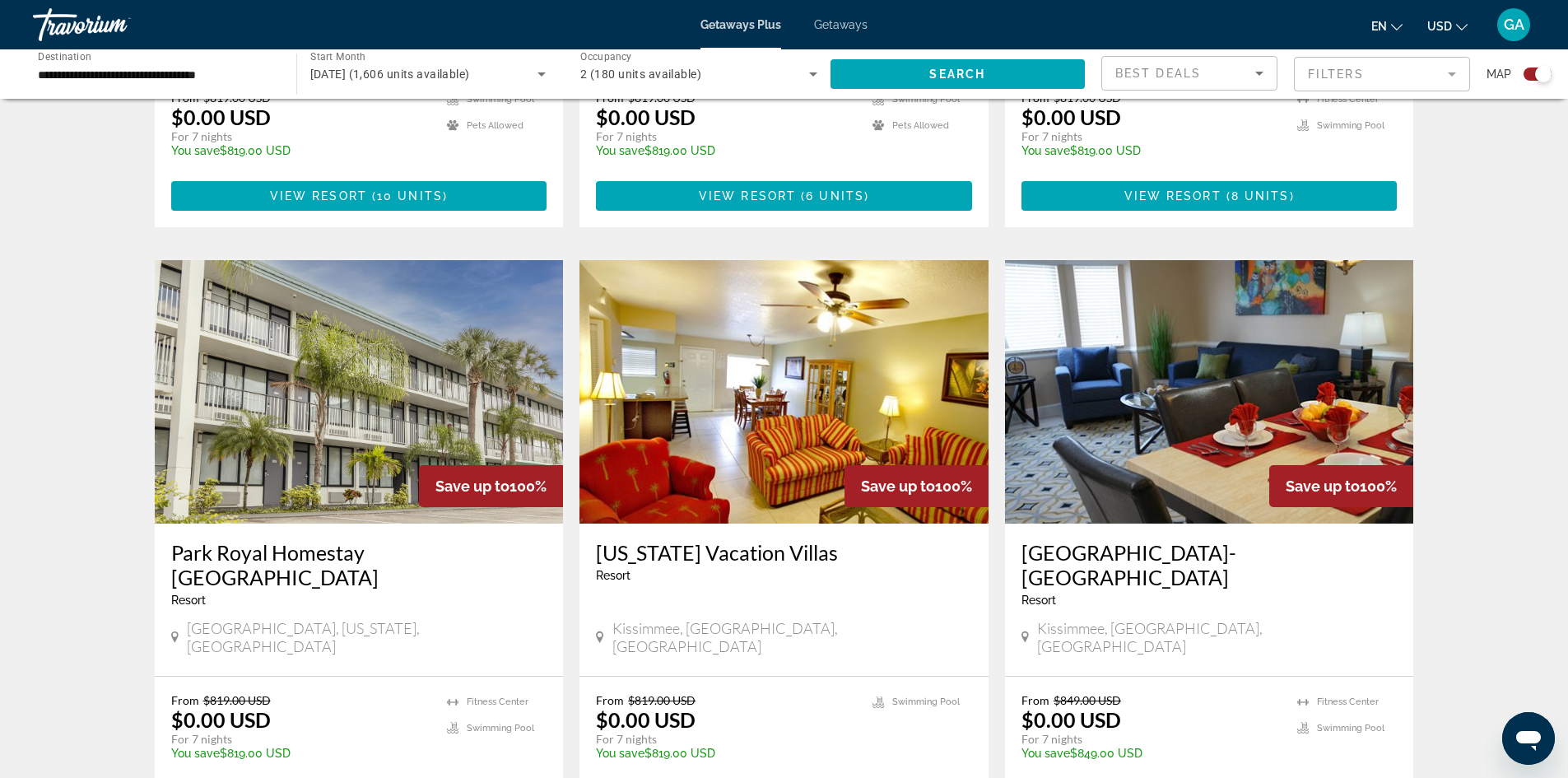
scroll to position [1034, 0]
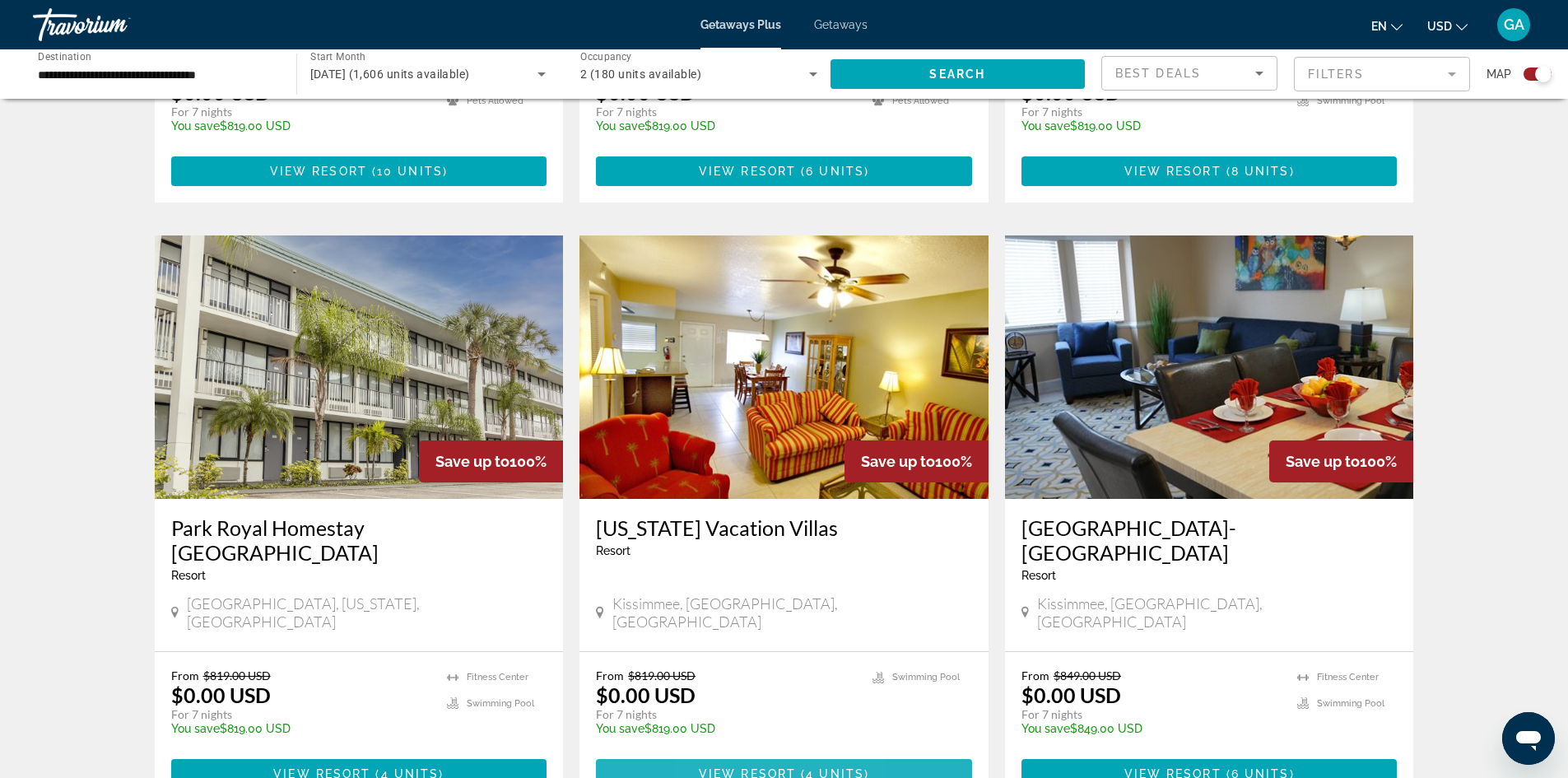
click at [720, 768] on span "View Resort" at bounding box center [747, 774] width 97 height 13
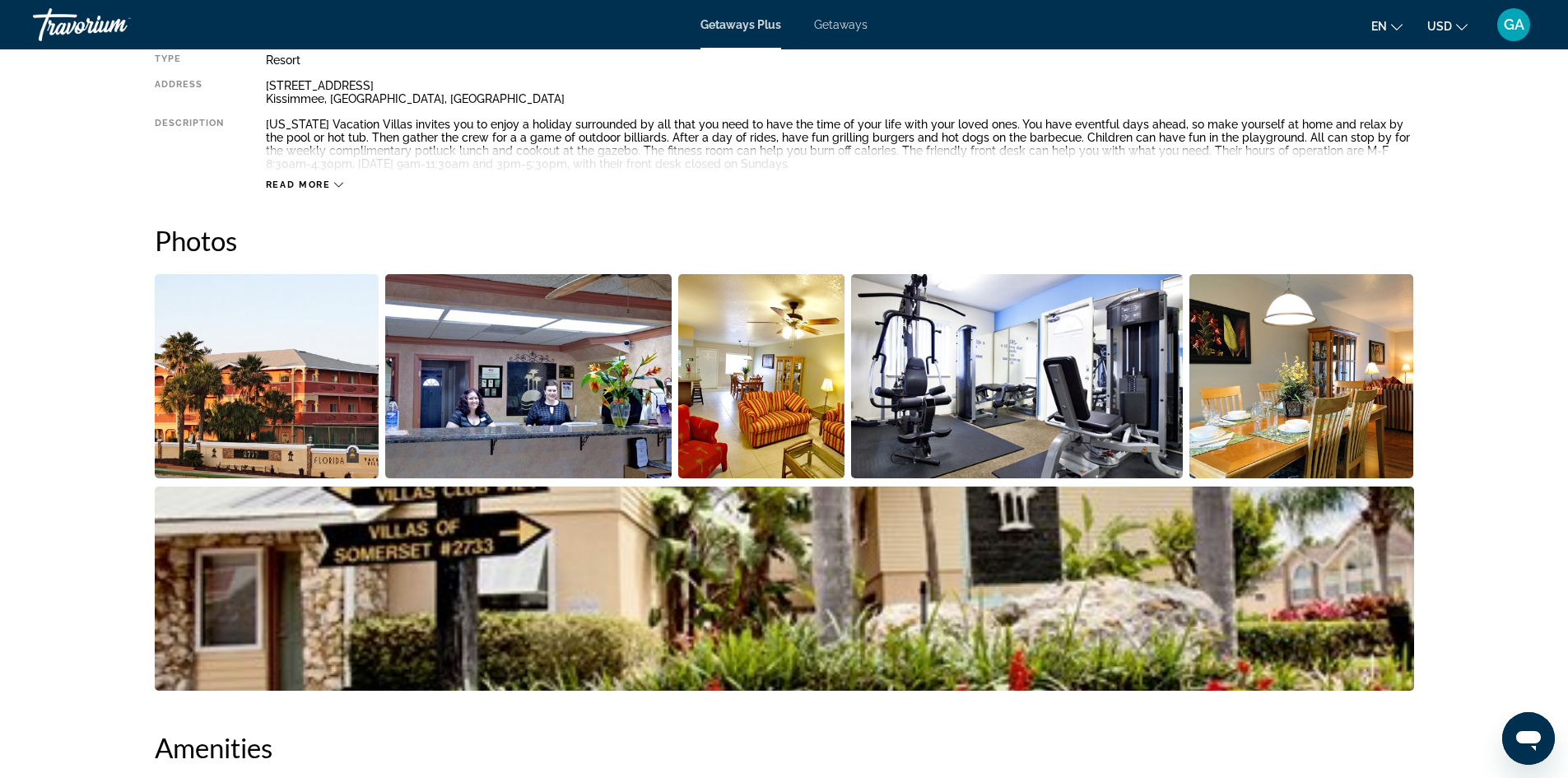
scroll to position [612, 0]
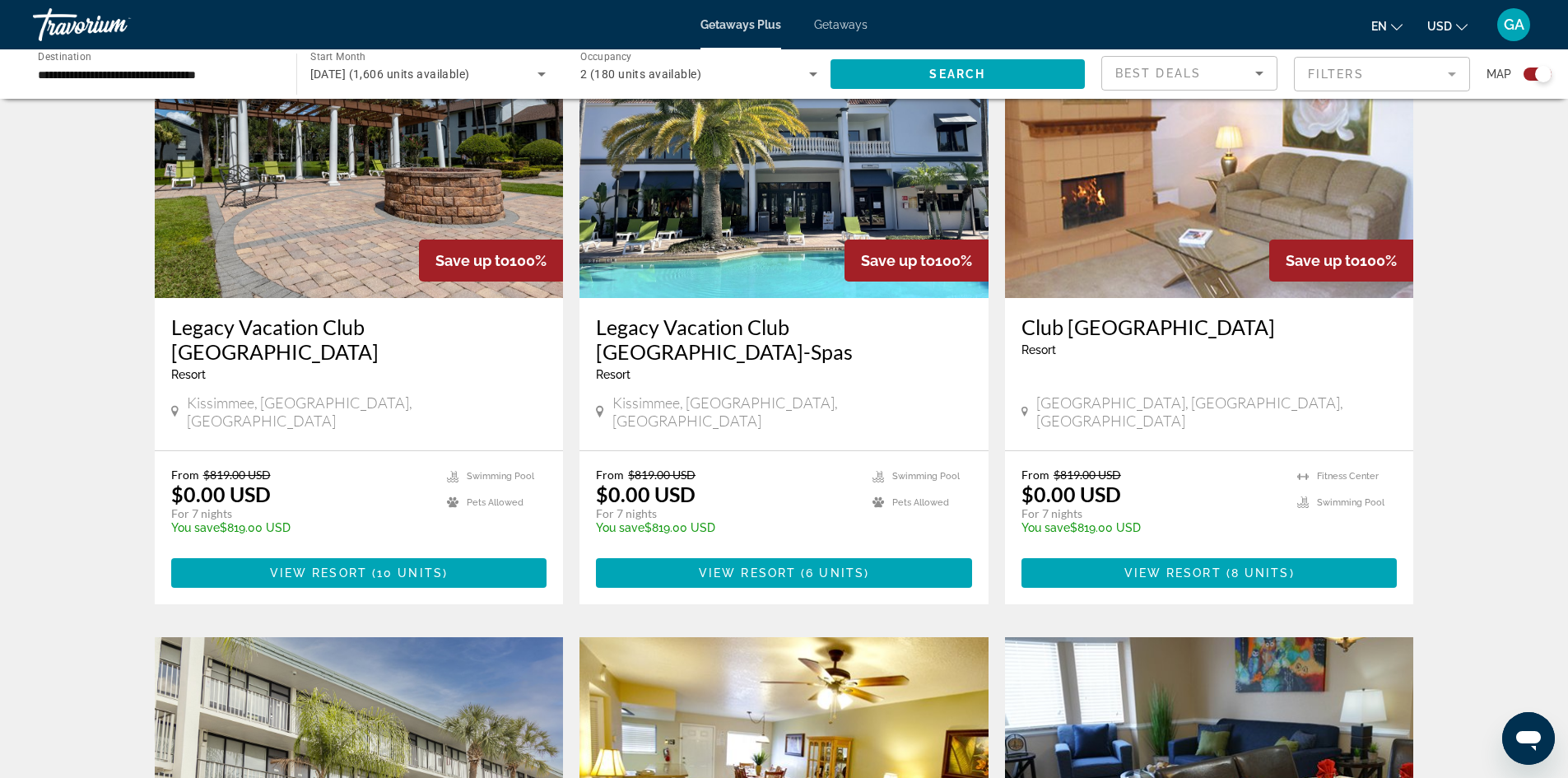
scroll to position [692, 0]
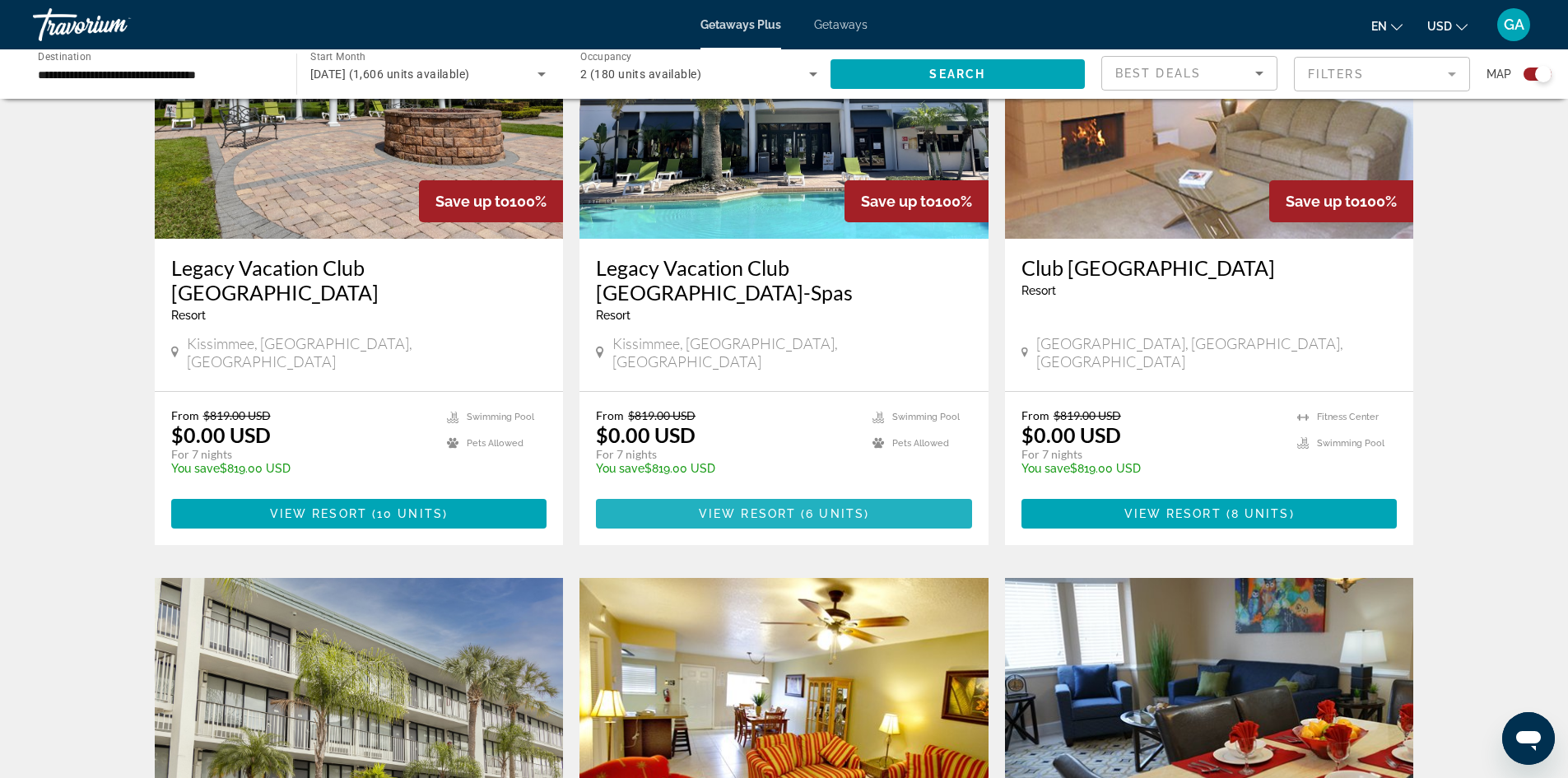
click at [756, 507] on span "View Resort" at bounding box center [747, 514] width 97 height 13
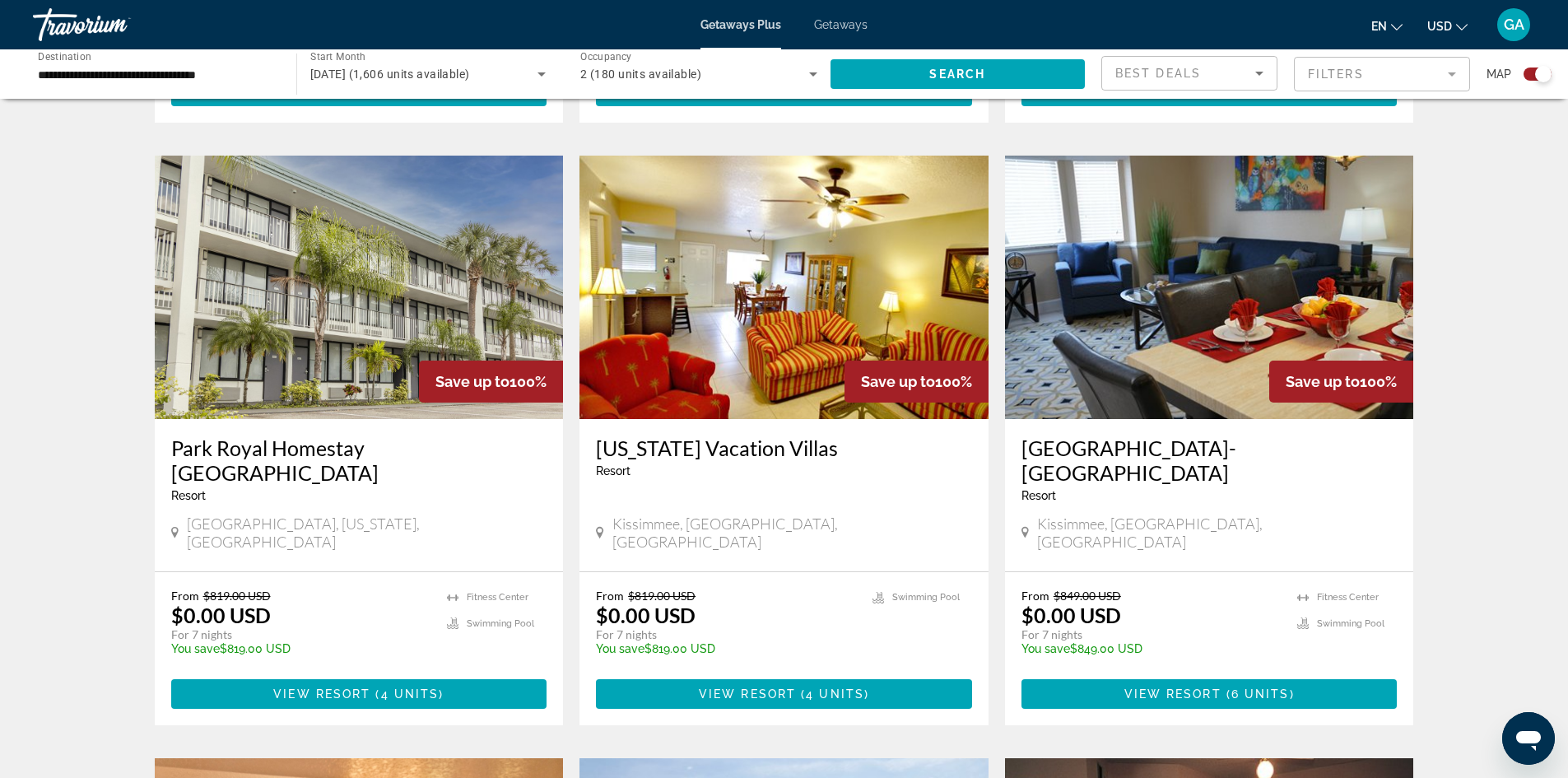
scroll to position [1117, 0]
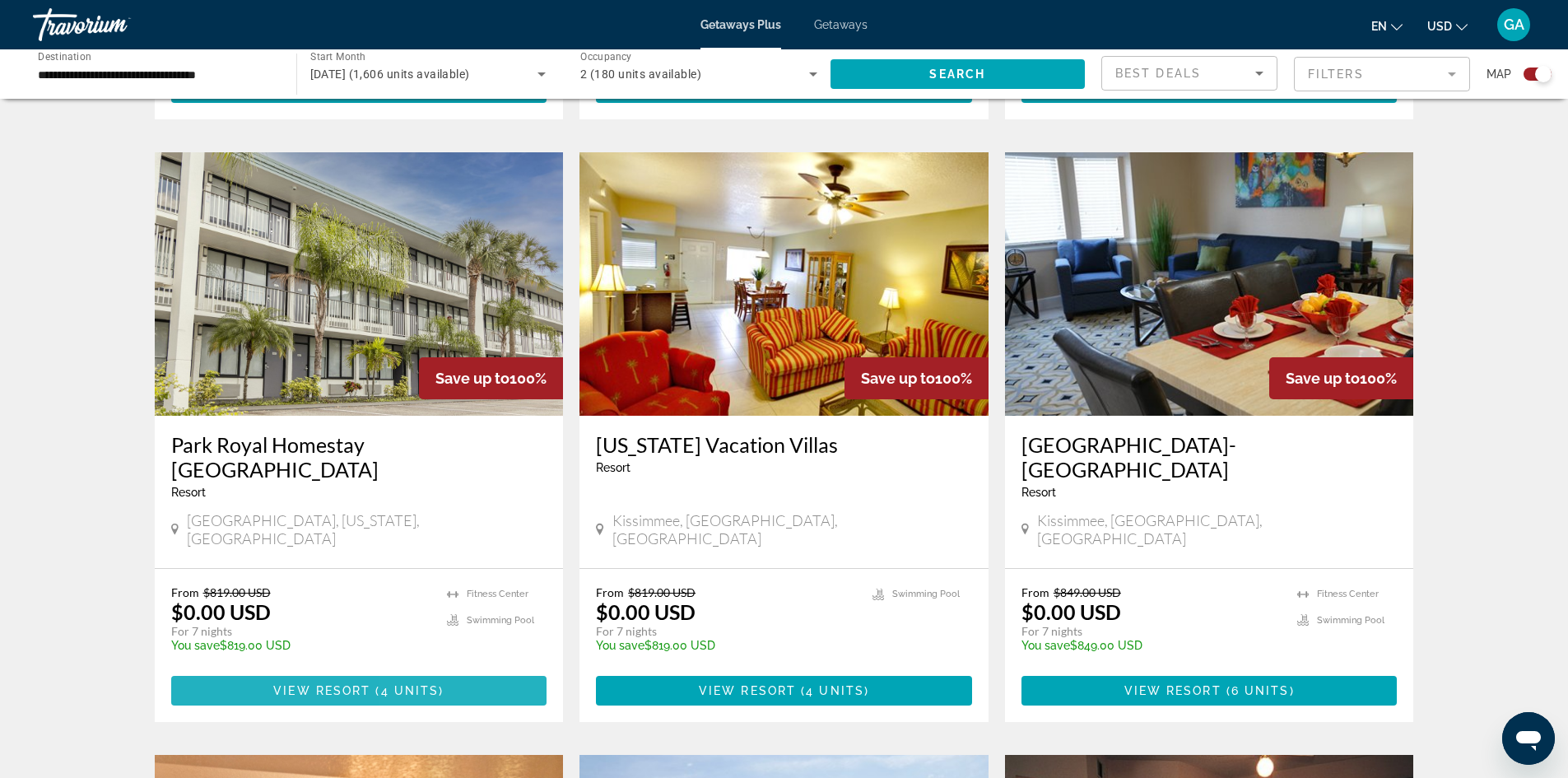
click at [436, 672] on span "Main content" at bounding box center [359, 691] width 376 height 39
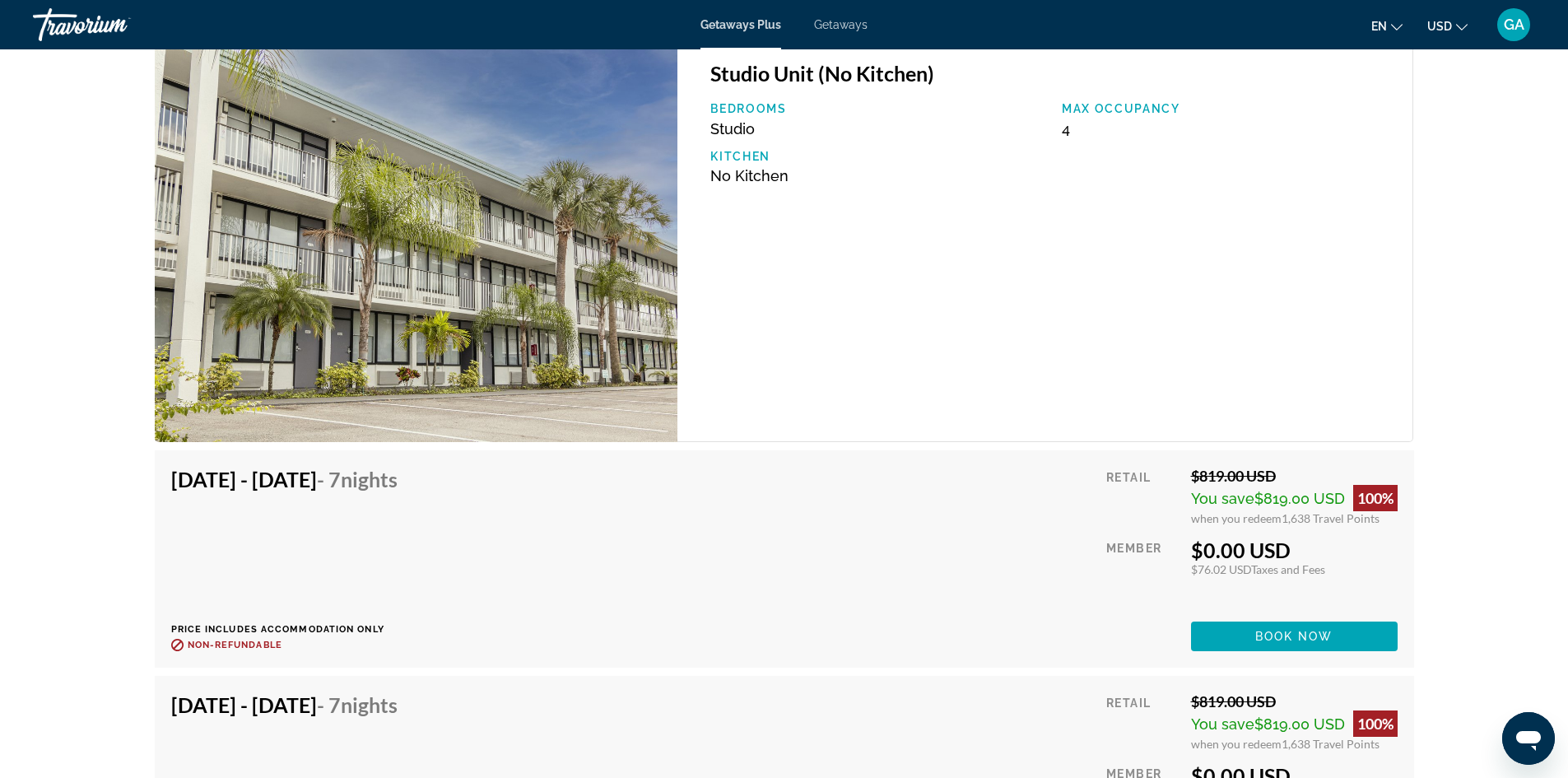
scroll to position [2612, 0]
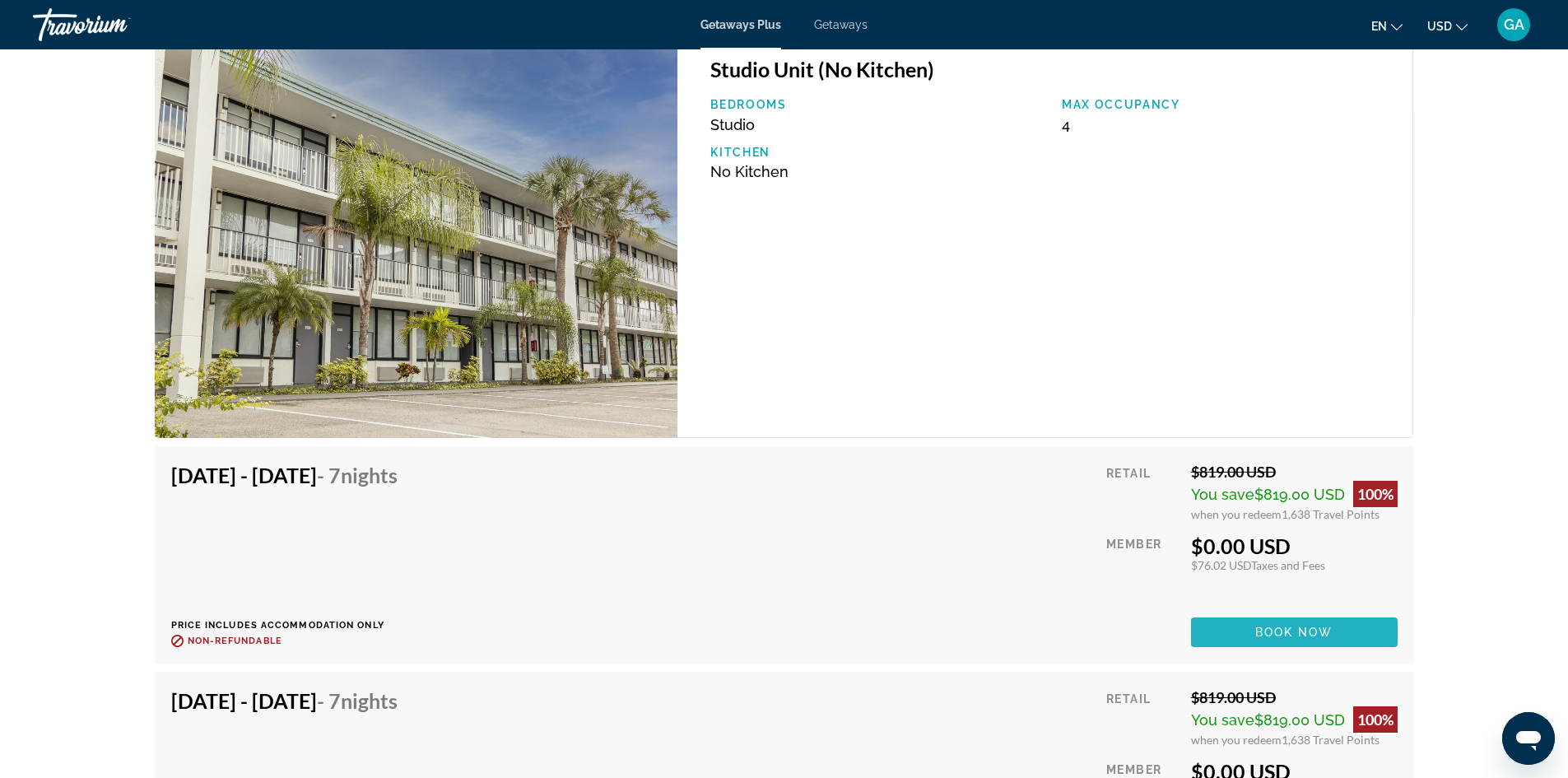
click at [1295, 632] on span "Book now" at bounding box center [1294, 632] width 78 height 13
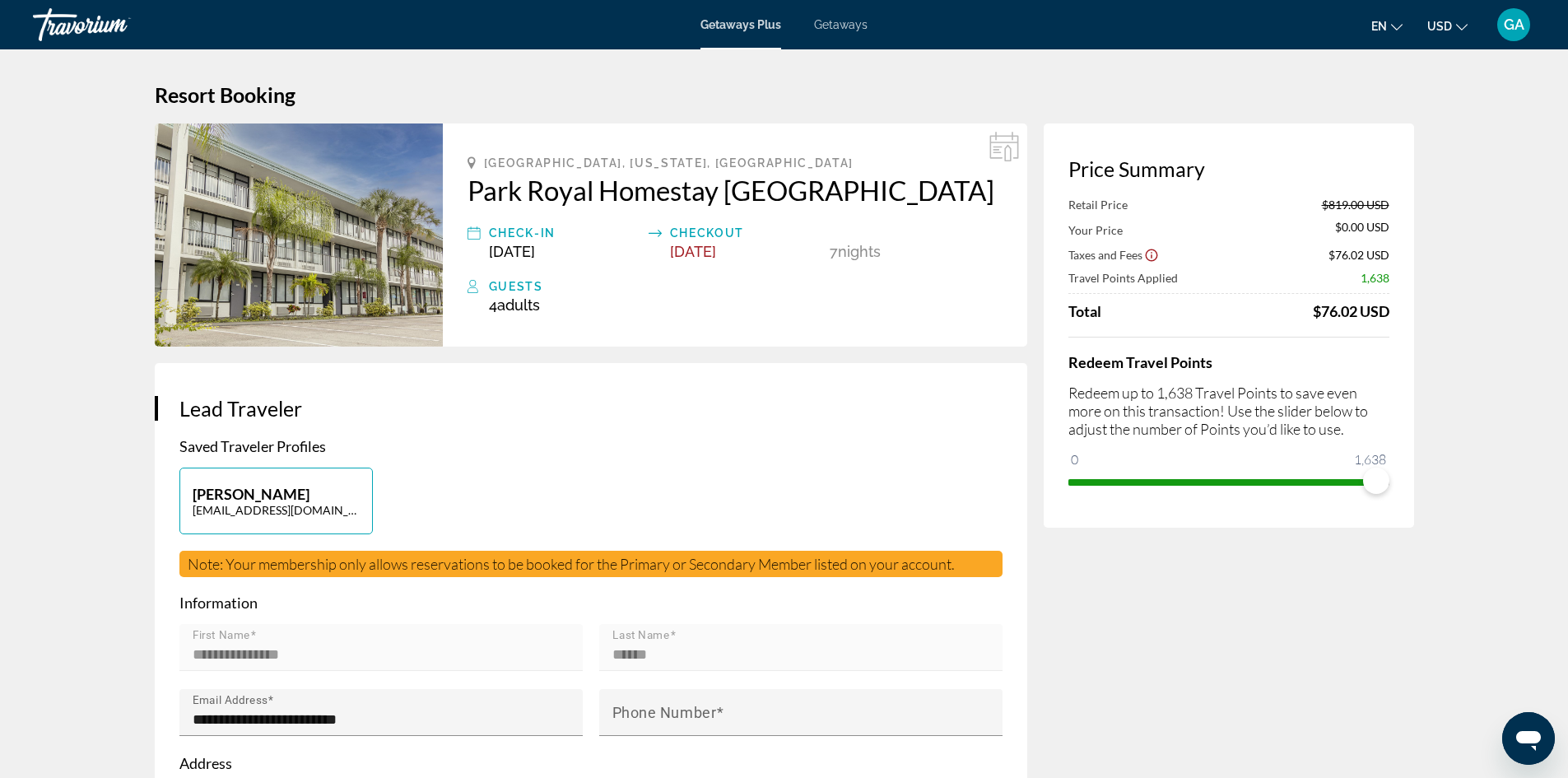
click at [256, 266] on img "Main content" at bounding box center [299, 235] width 288 height 223
click at [502, 186] on h2 "Park Royal Homestay [GEOGRAPHIC_DATA]" at bounding box center [734, 190] width 535 height 33
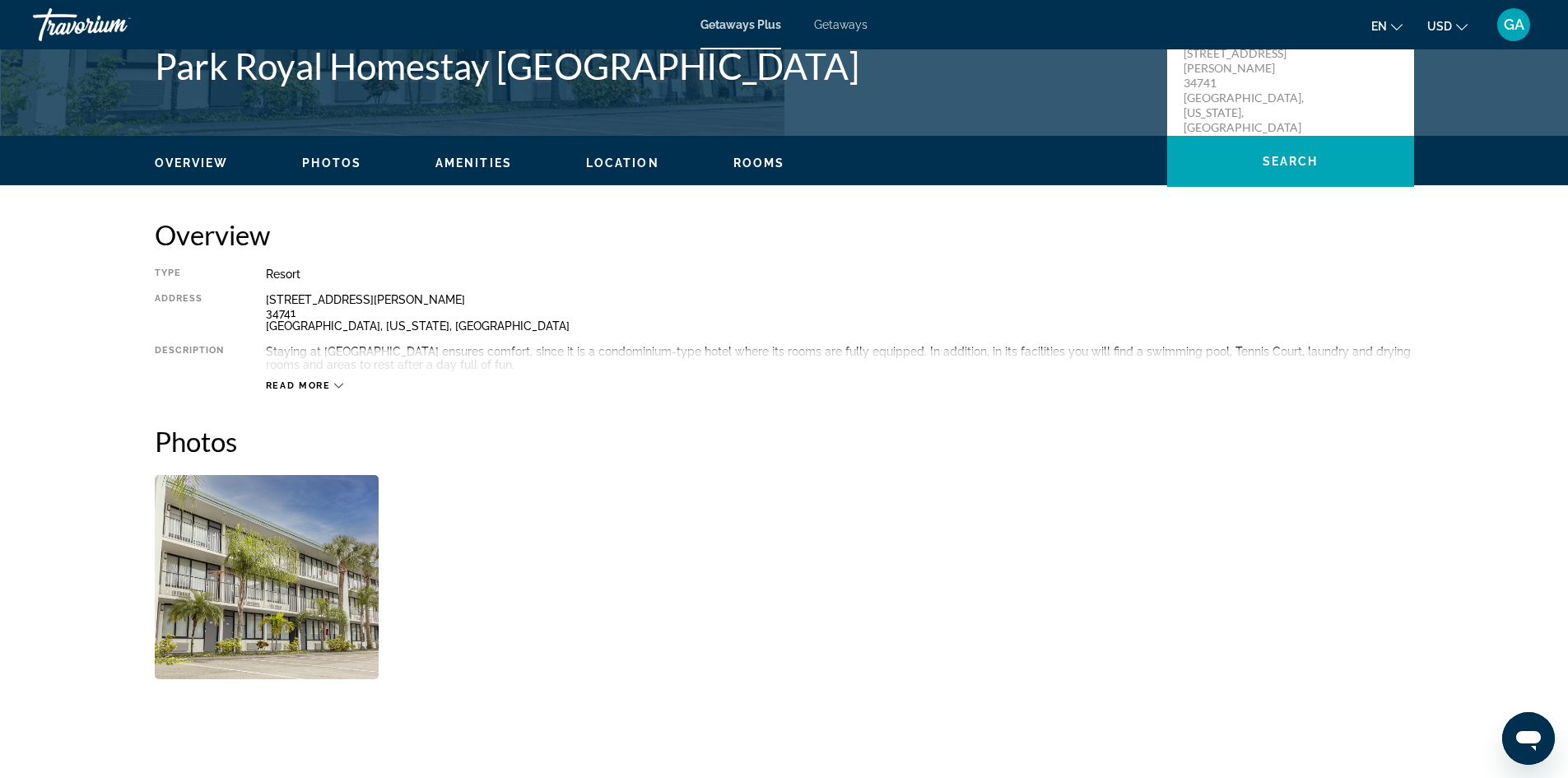
scroll to position [424, 0]
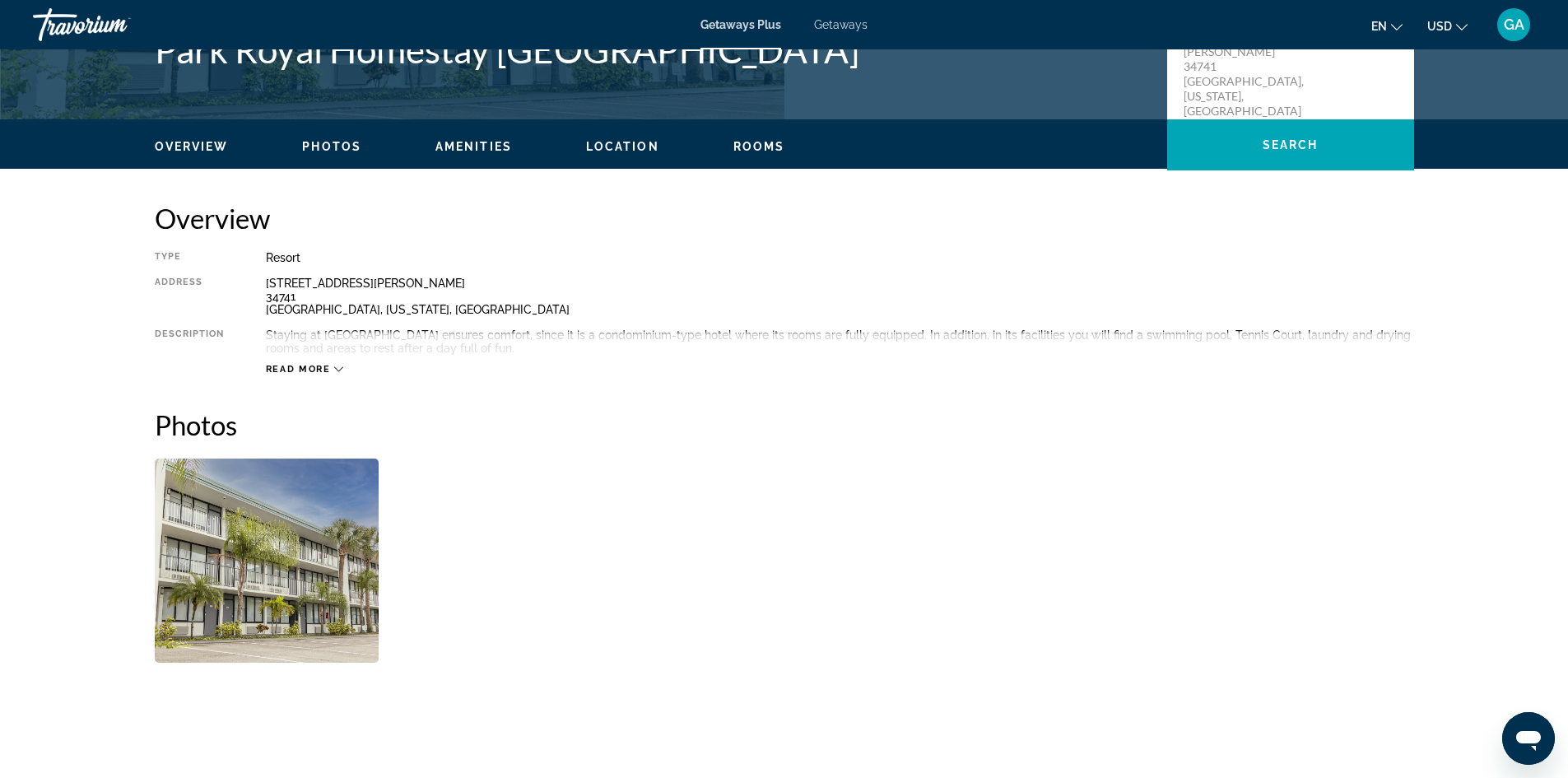
click at [331, 366] on div "Read more" at bounding box center [304, 370] width 78 height 11
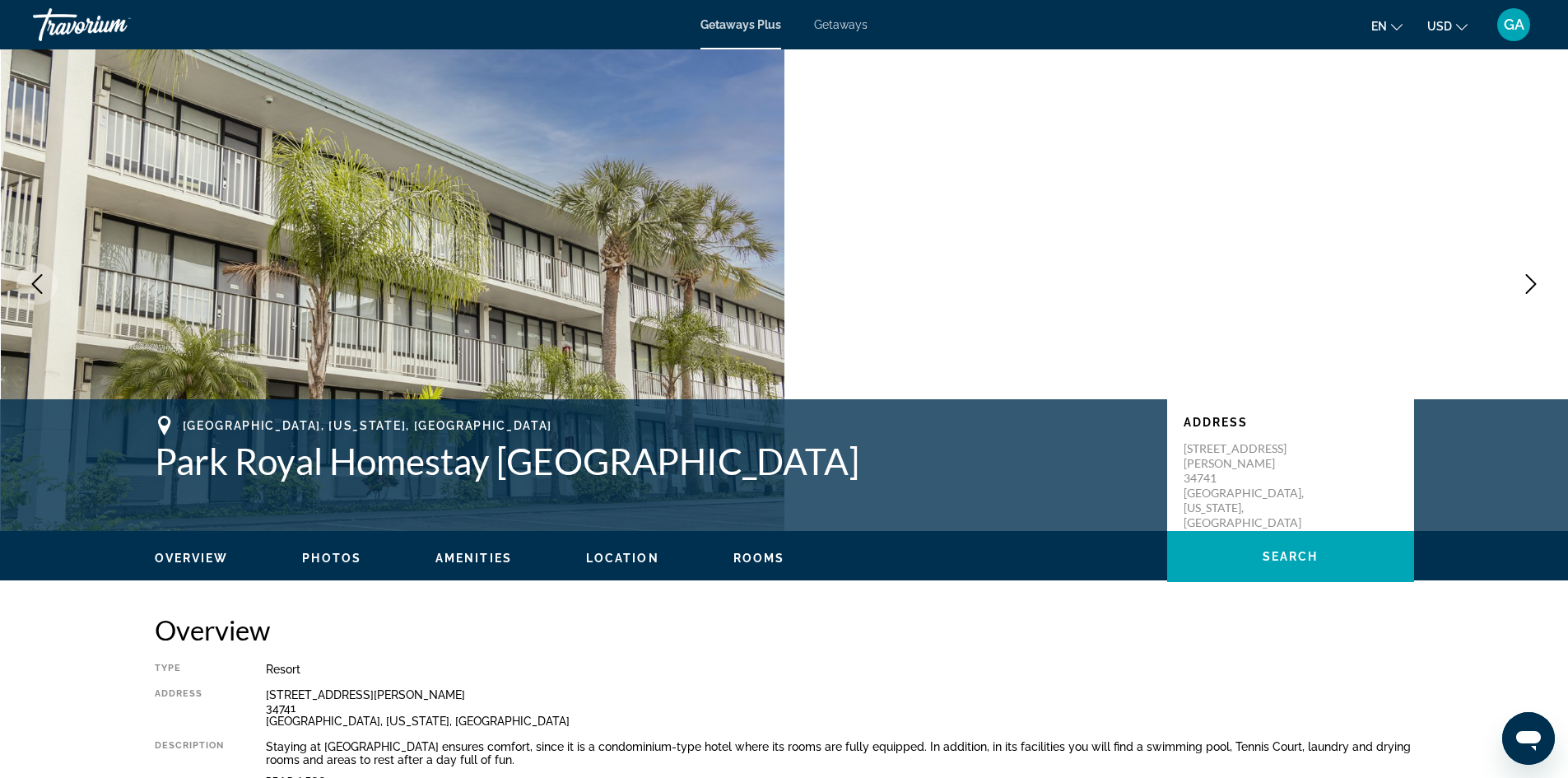
scroll to position [0, 0]
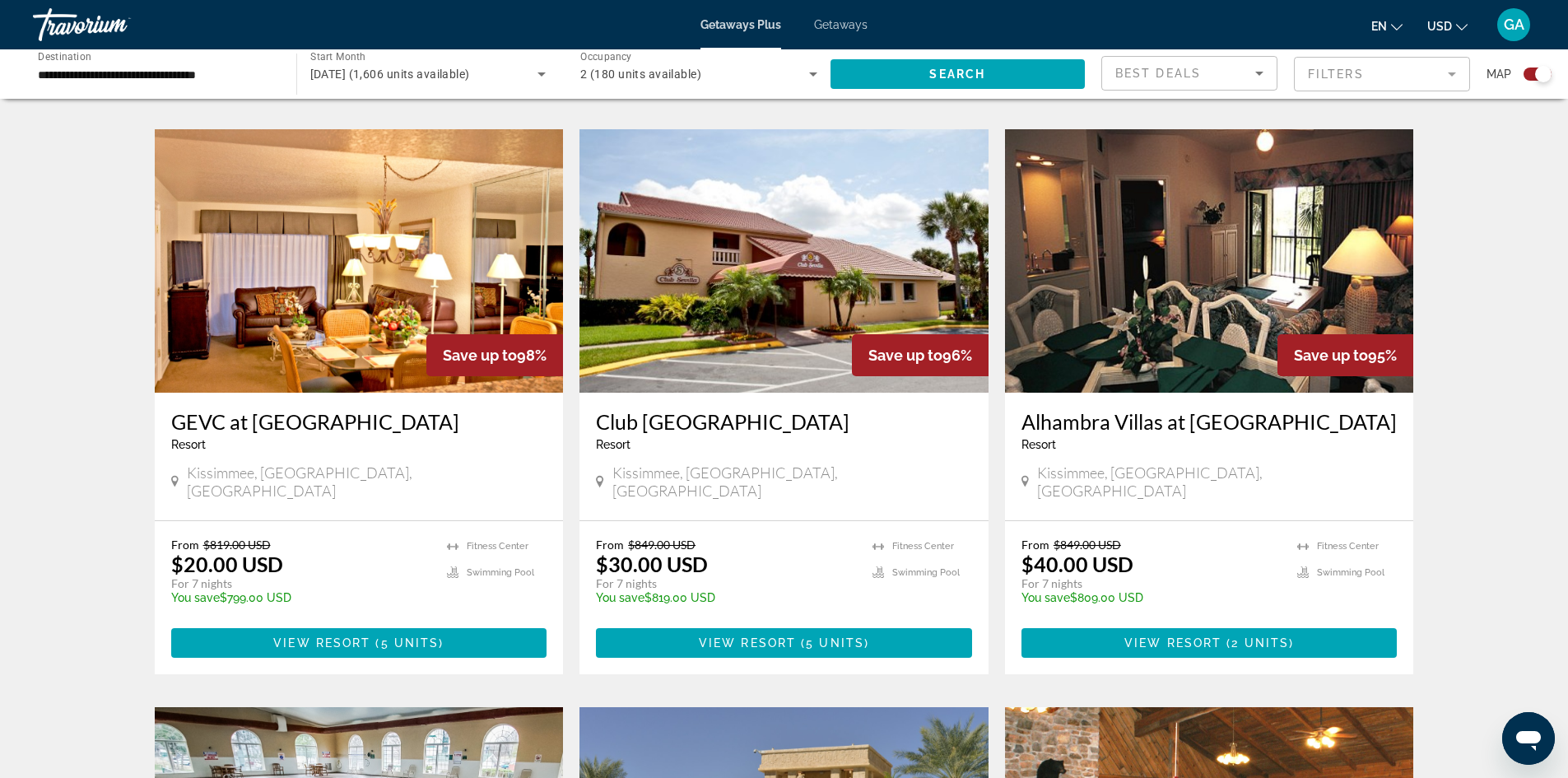
scroll to position [1750, 0]
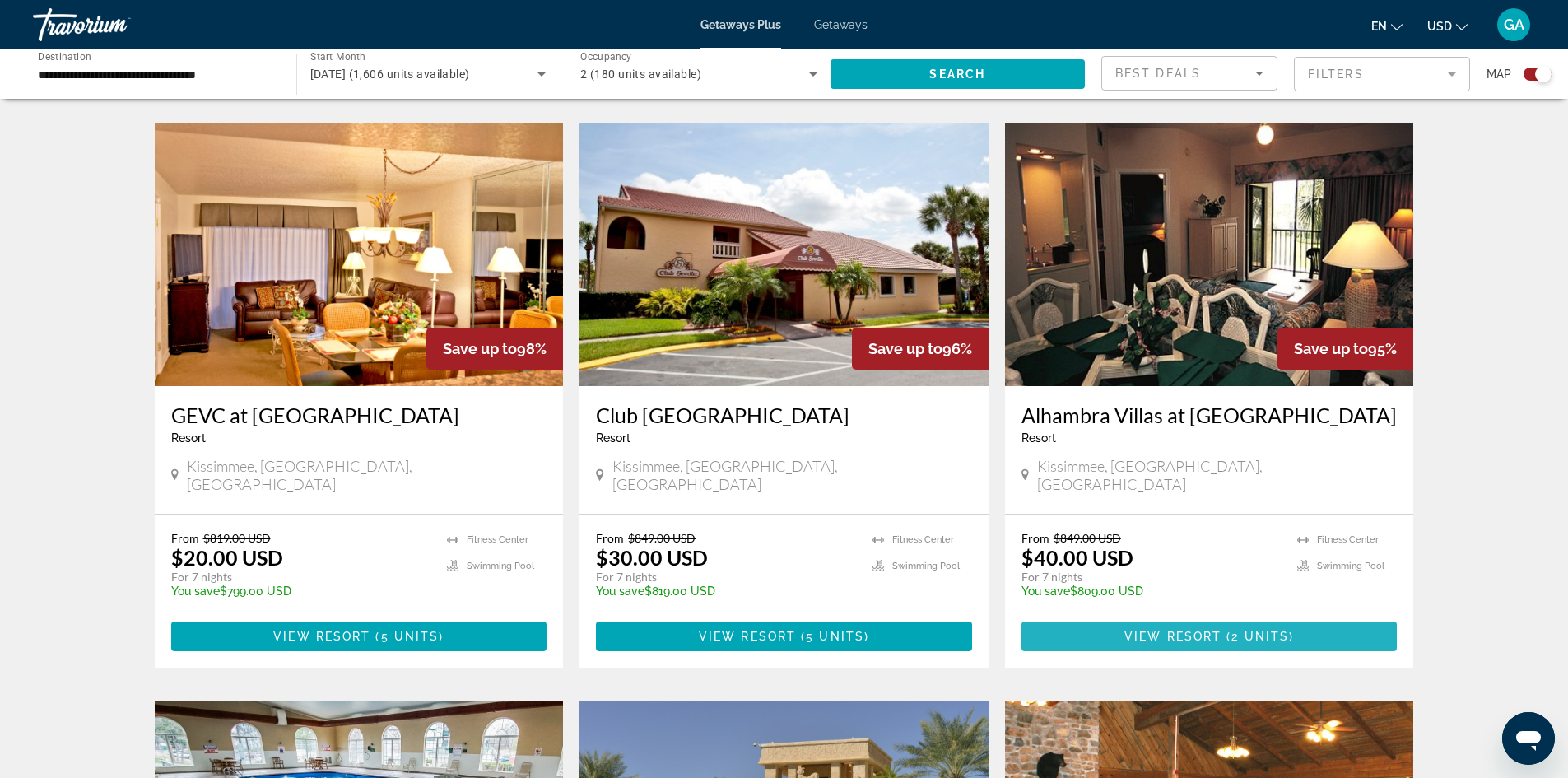
click at [1221, 630] on span "( 2 units )" at bounding box center [1257, 637] width 72 height 13
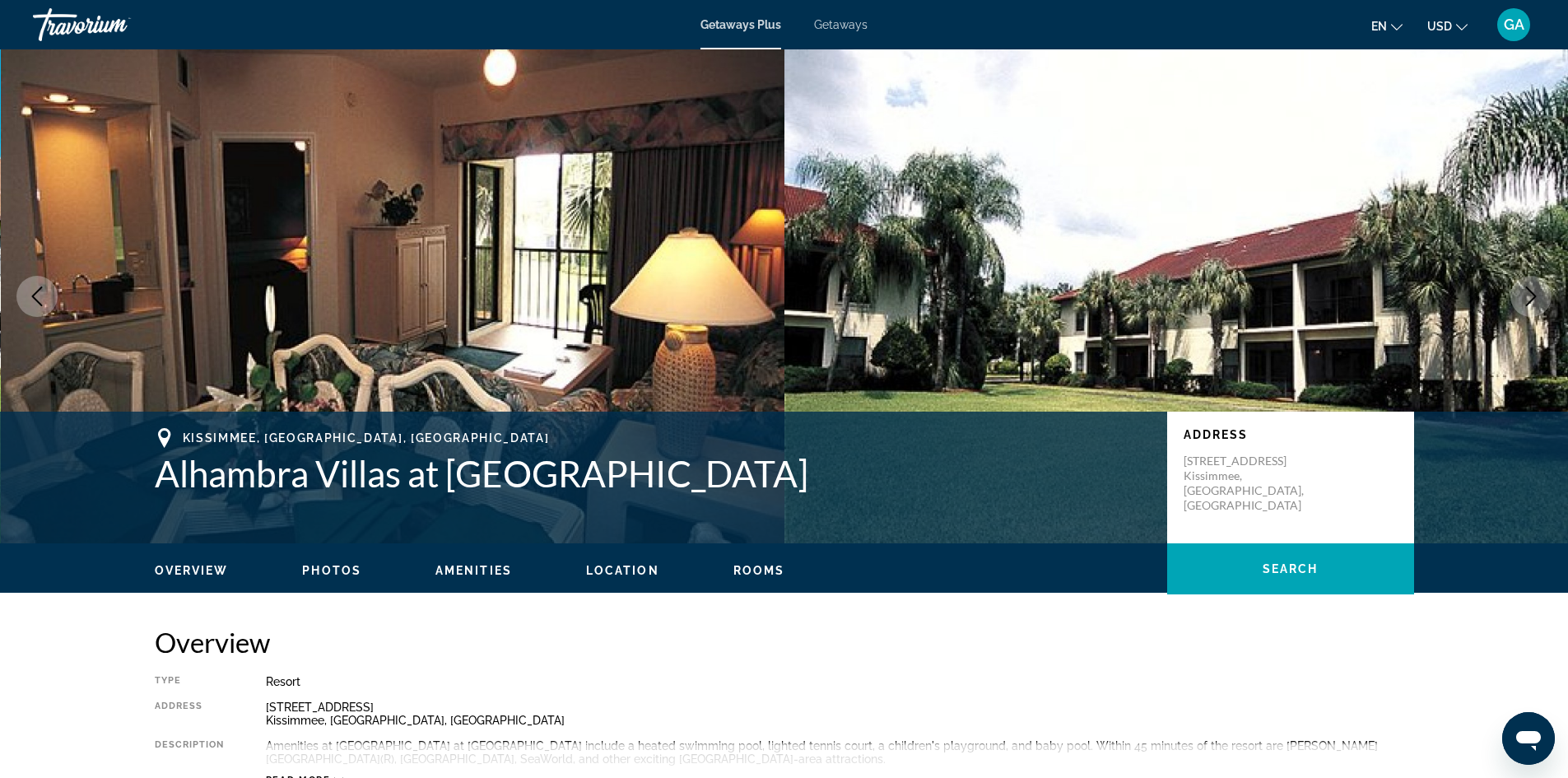
drag, startPoint x: 1575, startPoint y: 123, endPoint x: 1157, endPoint y: 189, distance: 423.2
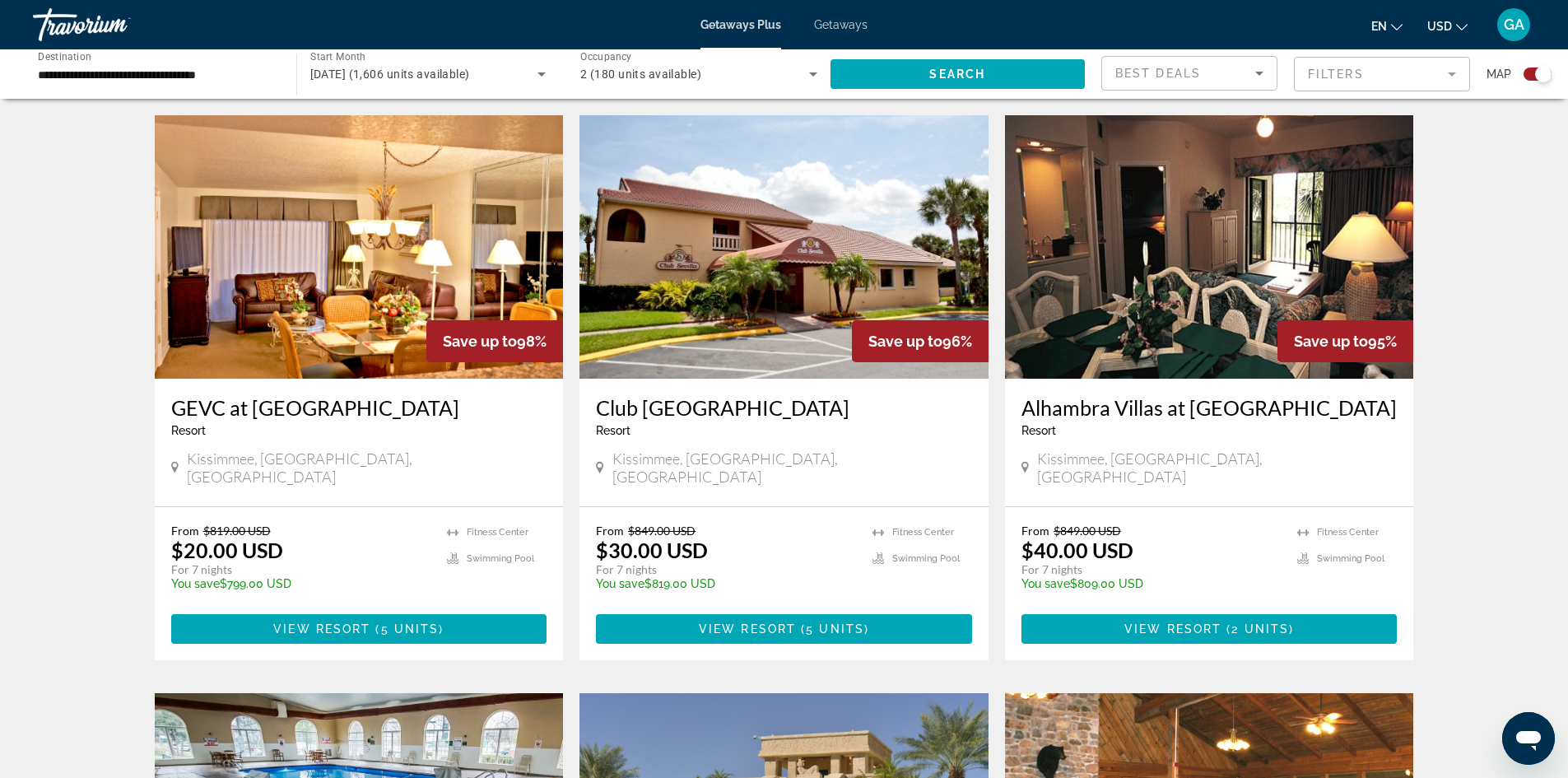
scroll to position [1764, 0]
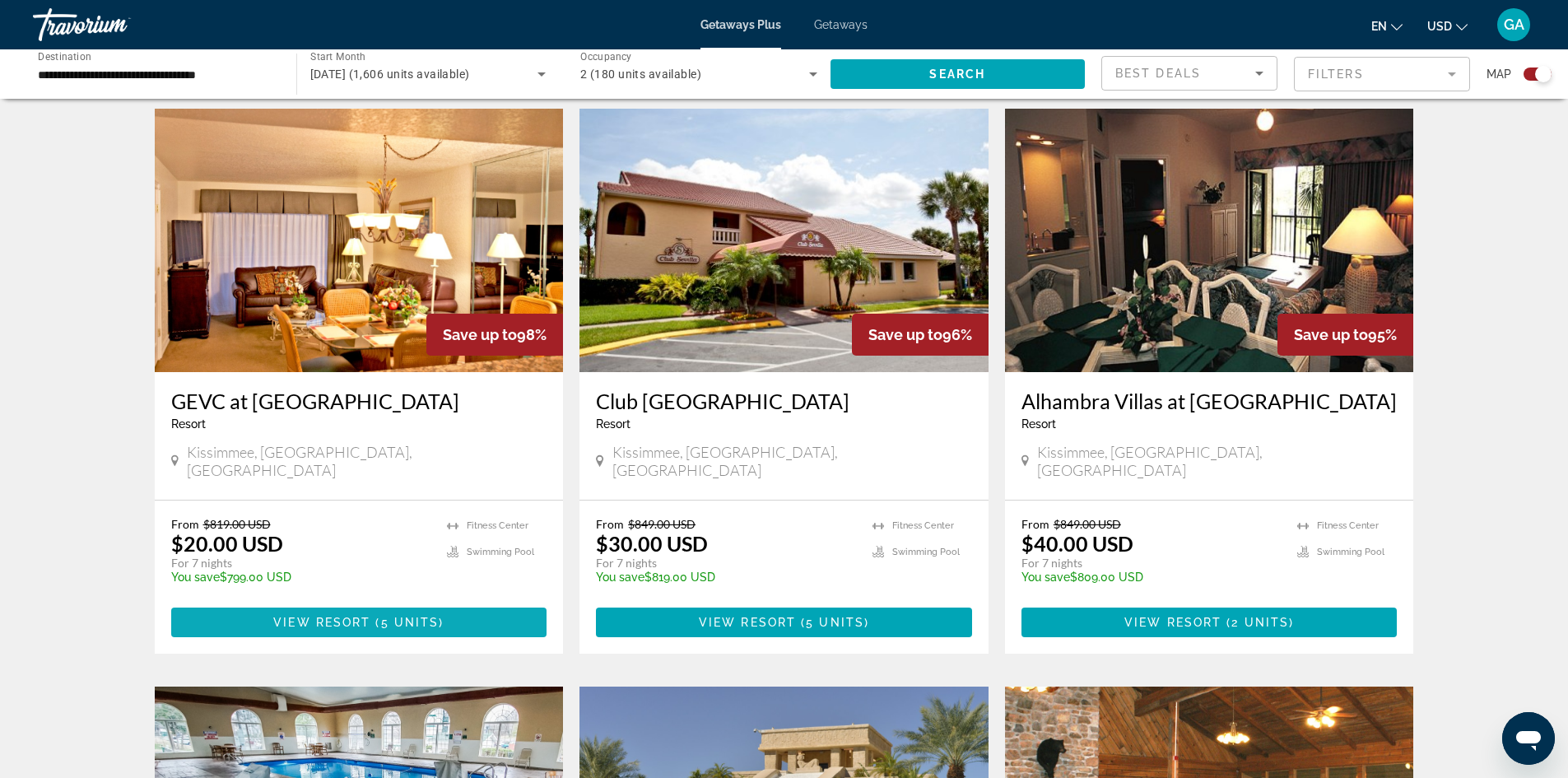
click at [413, 616] on span "5 units" at bounding box center [411, 622] width 59 height 13
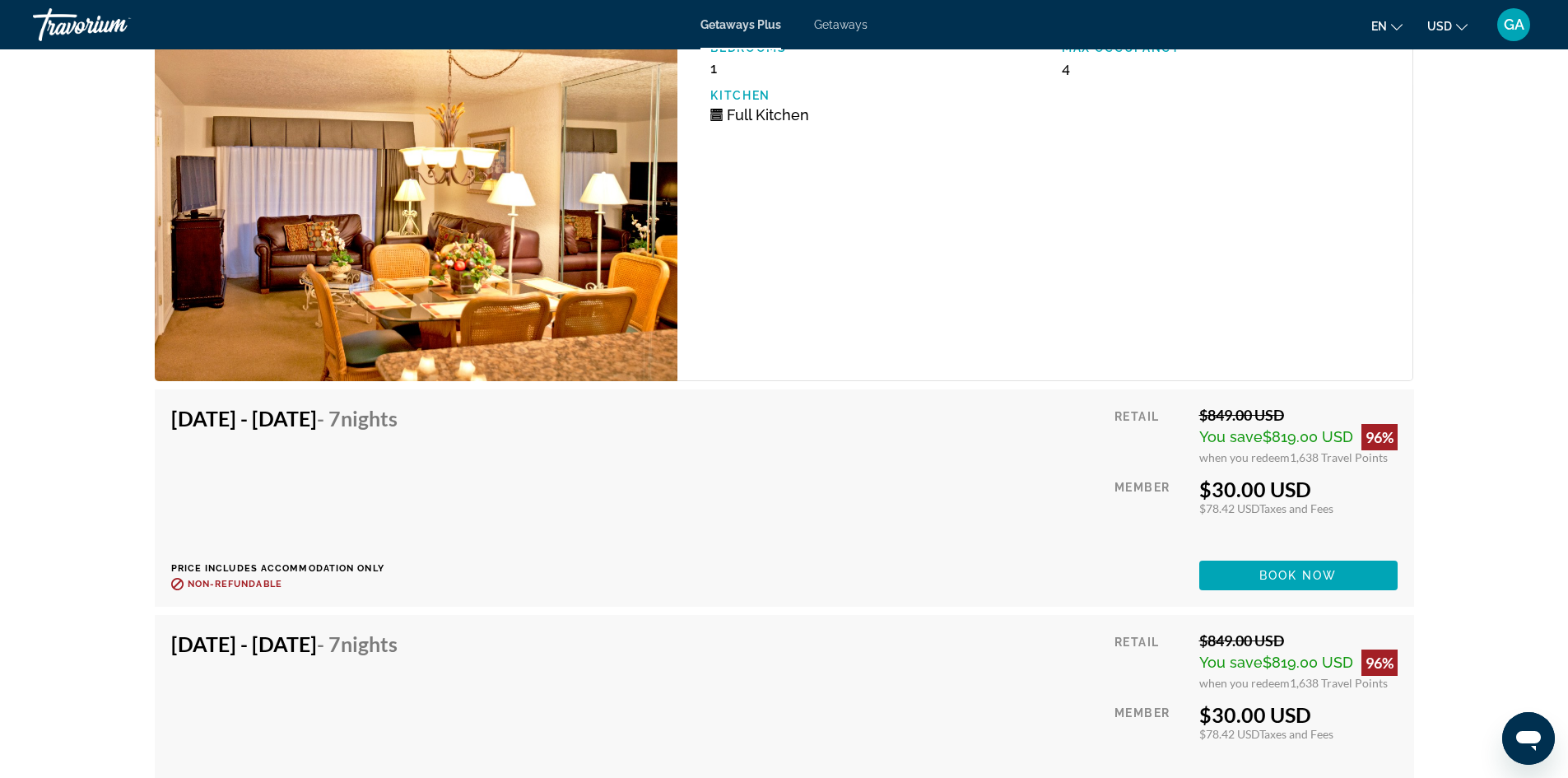
scroll to position [2854, 0]
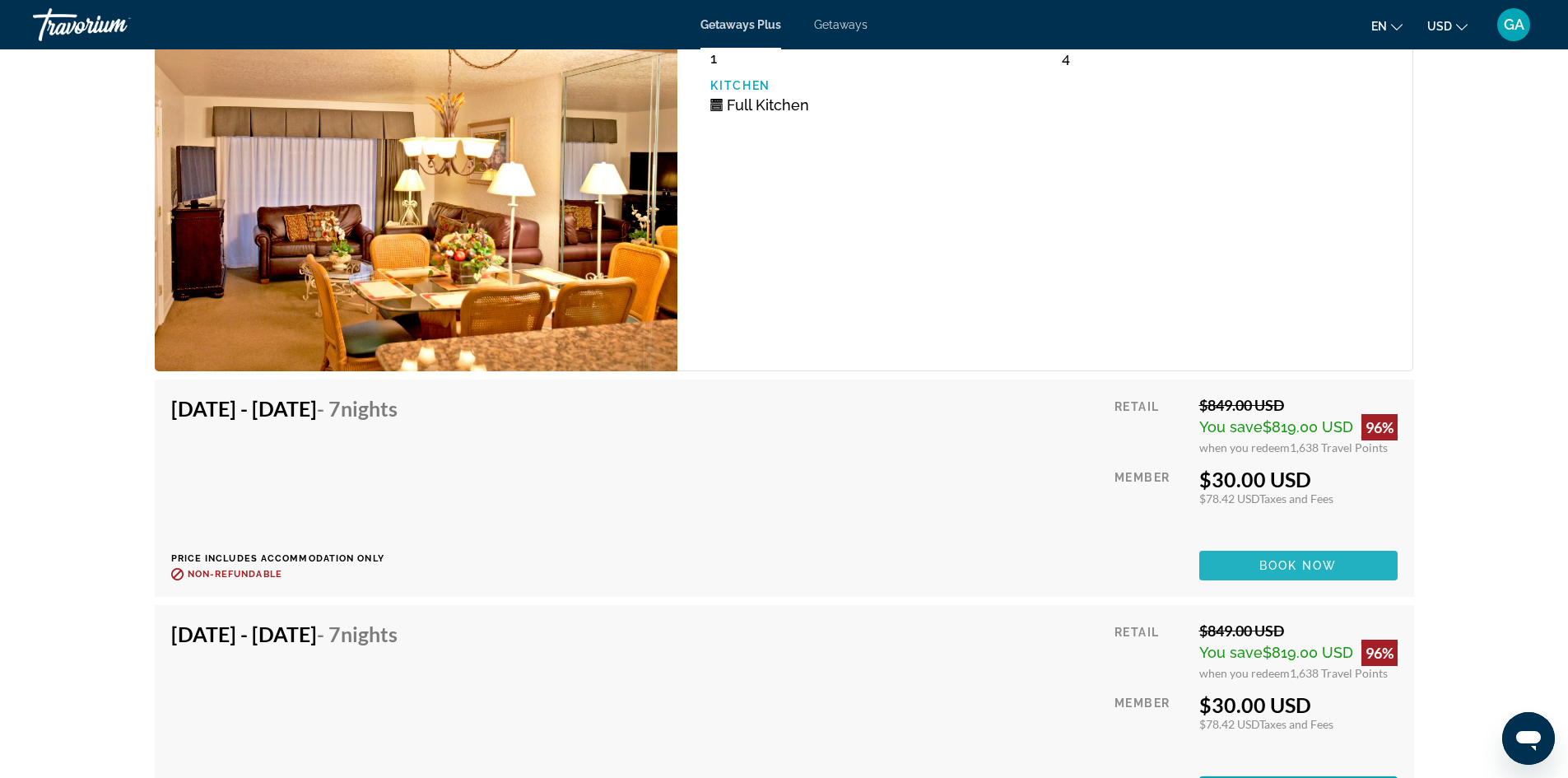
click at [1317, 564] on span "Book now" at bounding box center [1297, 566] width 78 height 13
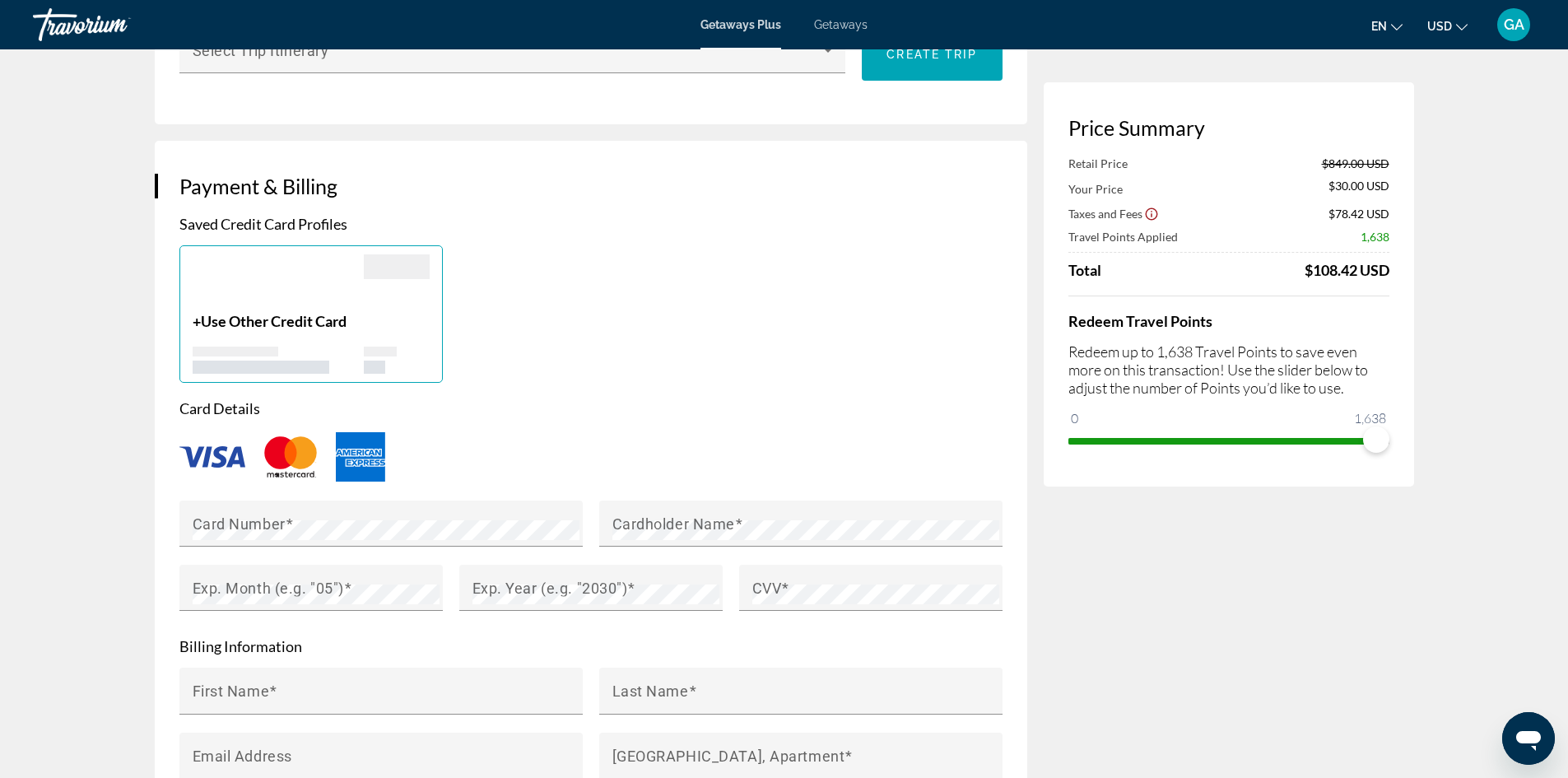
scroll to position [1139, 0]
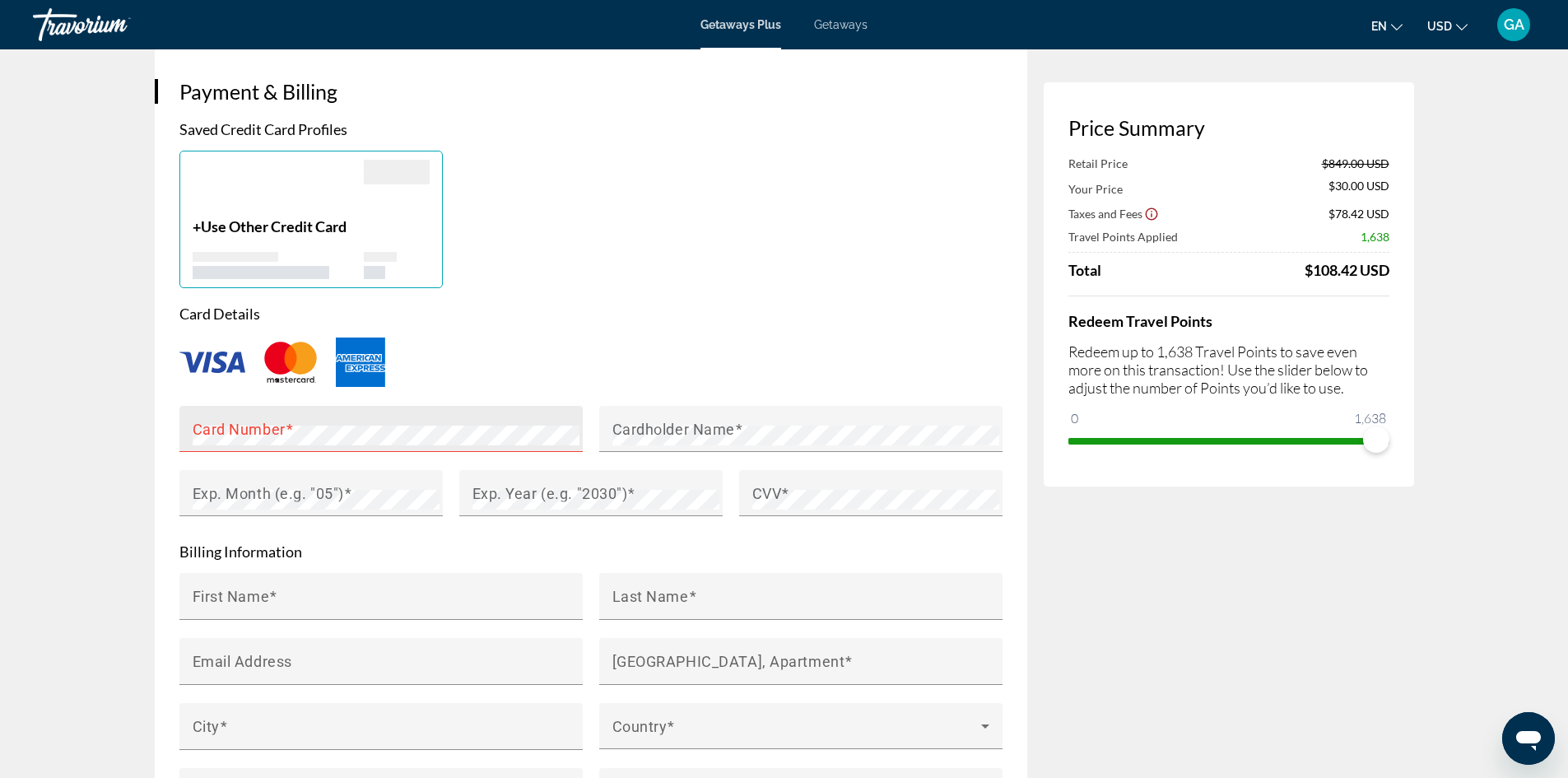
click at [246, 420] on mat-label "Card Number" at bounding box center [238, 428] width 93 height 17
click at [628, 432] on mat-label "Cardholder Name" at bounding box center [674, 428] width 123 height 17
click at [302, 486] on mat-label "Exp. Month (e.g. "05")" at bounding box center [268, 493] width 151 height 17
click at [483, 492] on mat-label "Exp. Year (e.g. "2030")" at bounding box center [550, 493] width 156 height 17
click at [761, 487] on mat-label "CVV" at bounding box center [767, 493] width 29 height 17
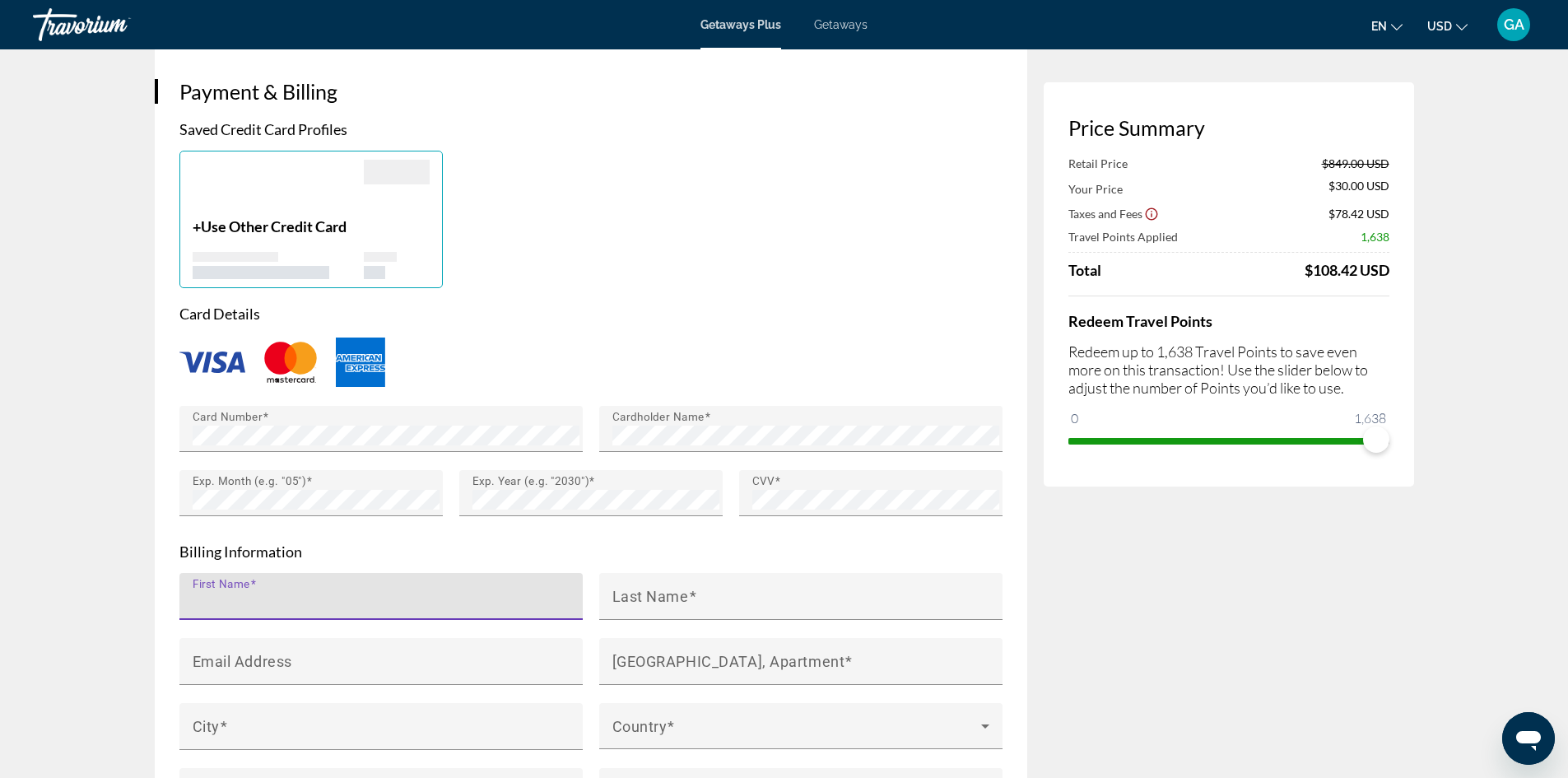
click at [441, 602] on input "First Name" at bounding box center [386, 604] width 387 height 20
type input "*"
type input "******"
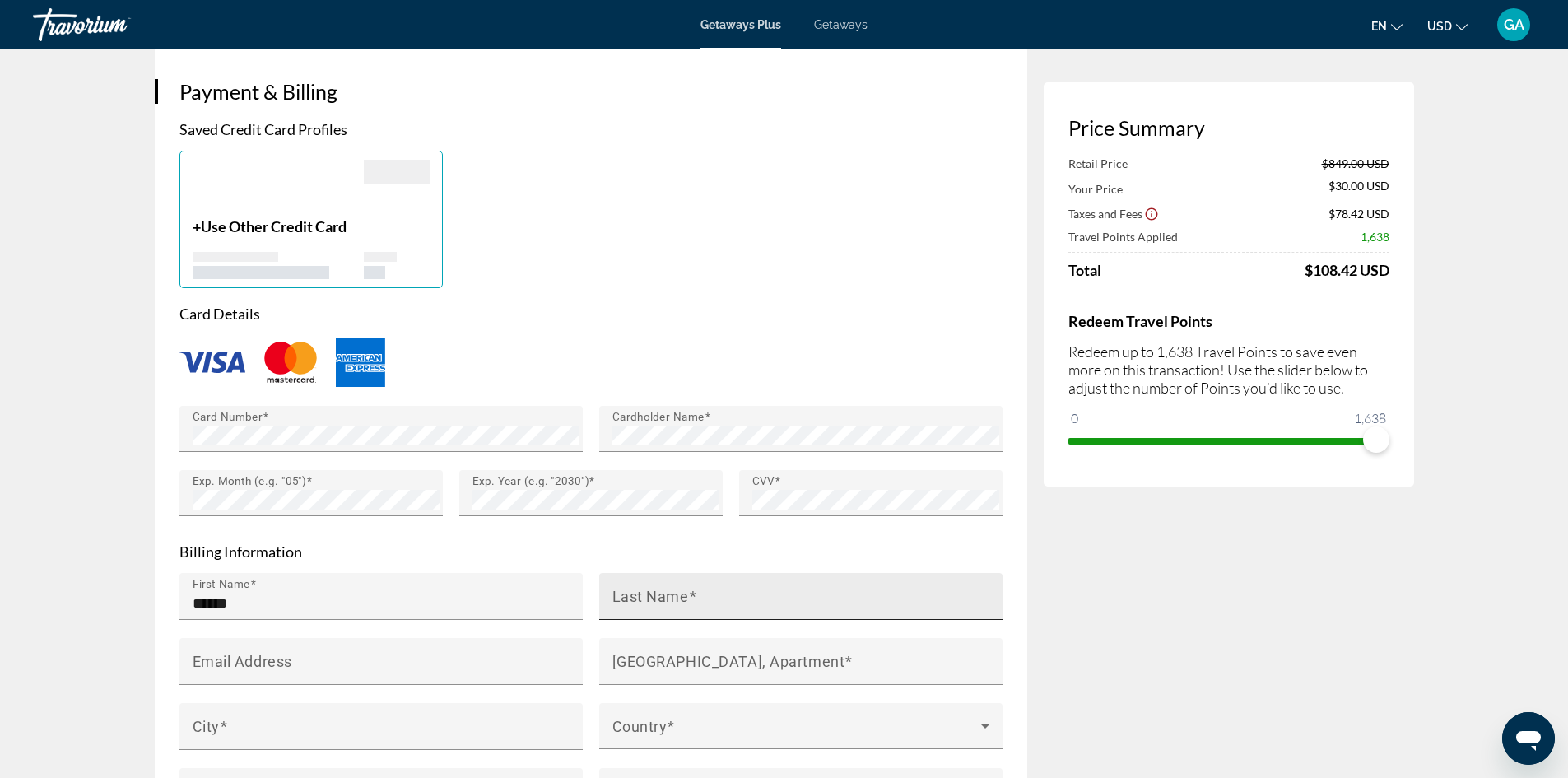
click at [677, 590] on mat-label "Last Name" at bounding box center [650, 595] width 76 height 17
click at [677, 594] on input "Last Name" at bounding box center [806, 604] width 387 height 20
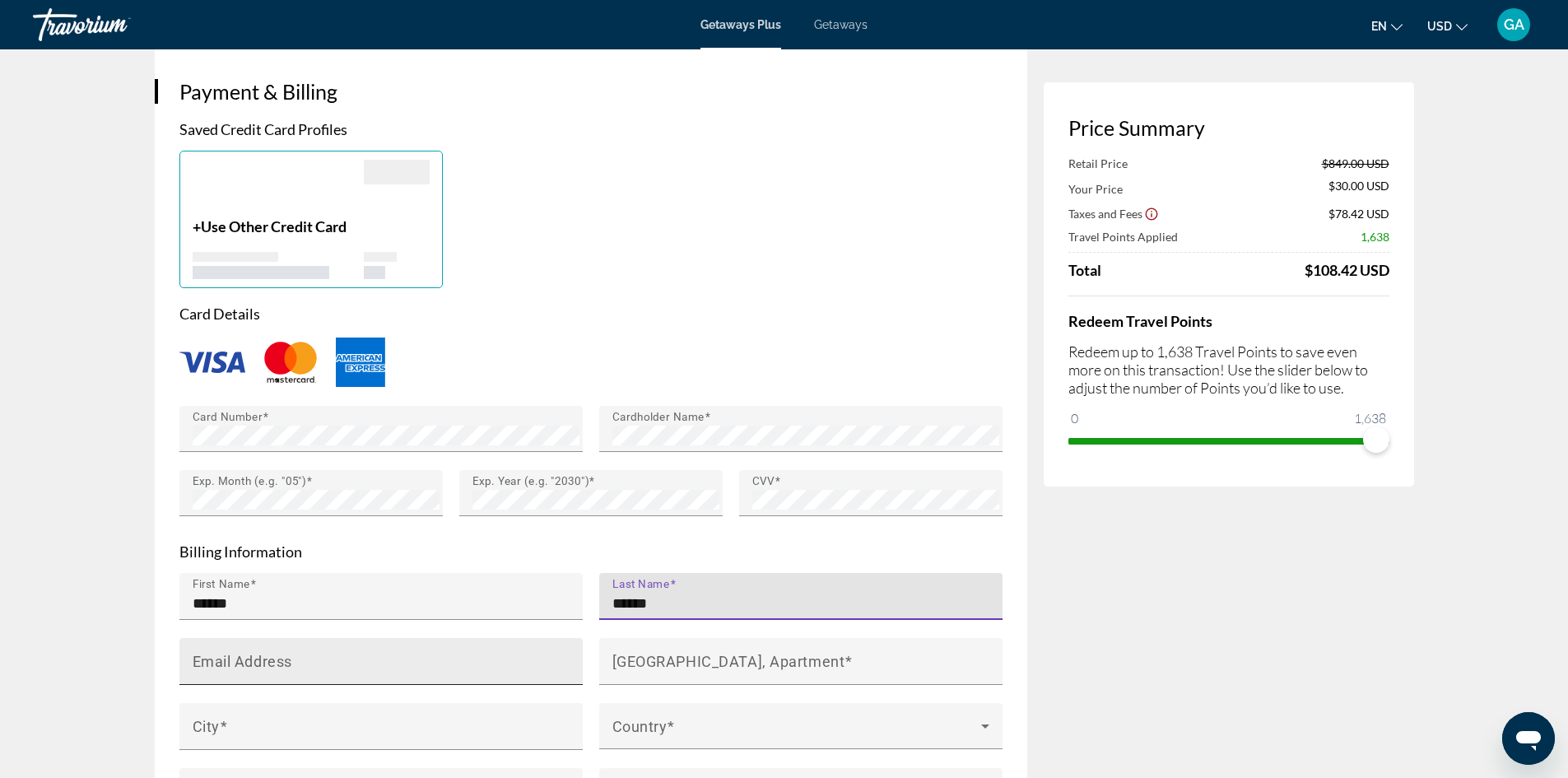
type input "******"
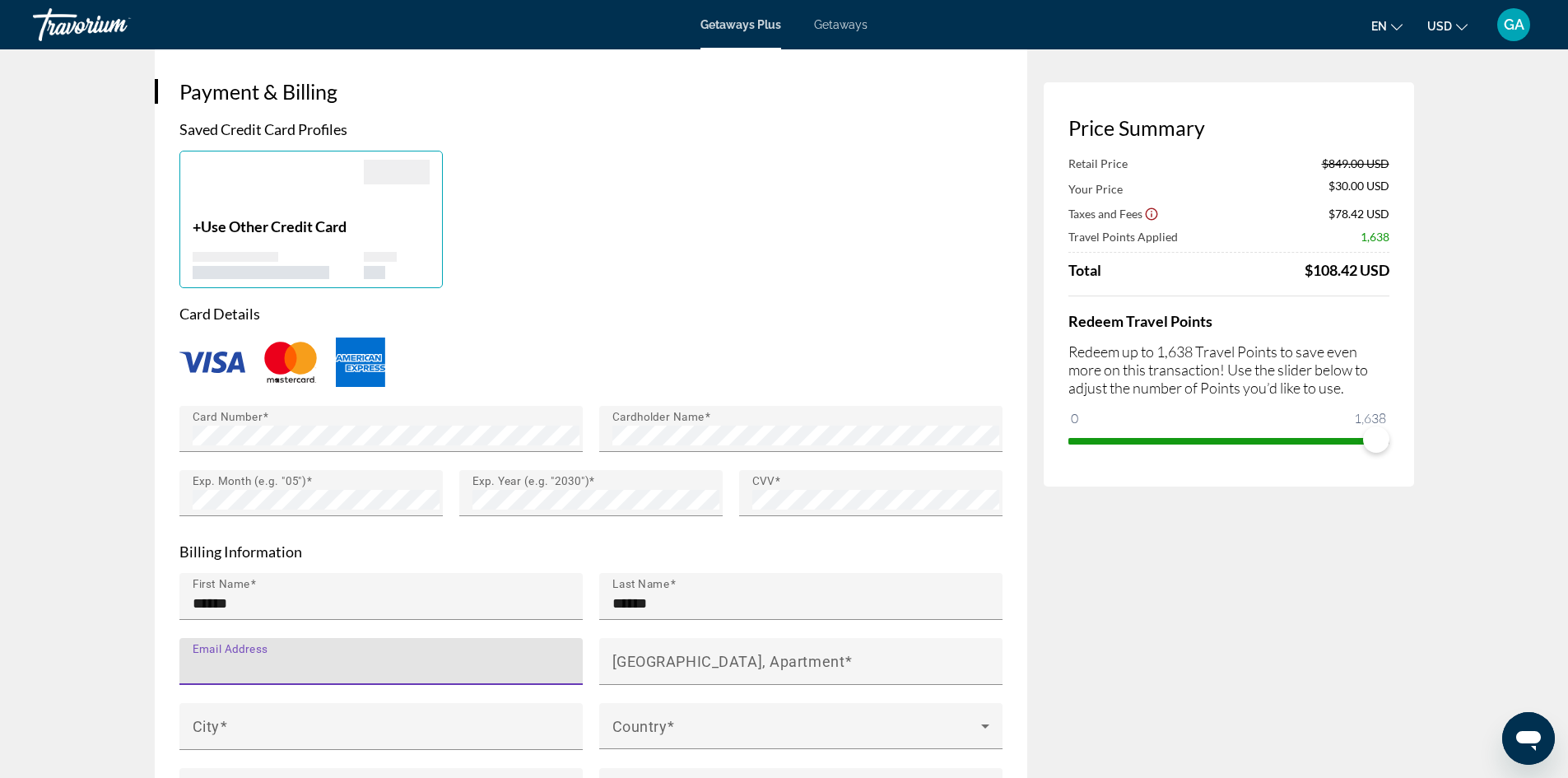
click at [425, 659] on input "Email Address" at bounding box center [386, 669] width 387 height 20
type input "*"
click at [425, 659] on input "Email Address" at bounding box center [386, 669] width 387 height 20
type input "**********"
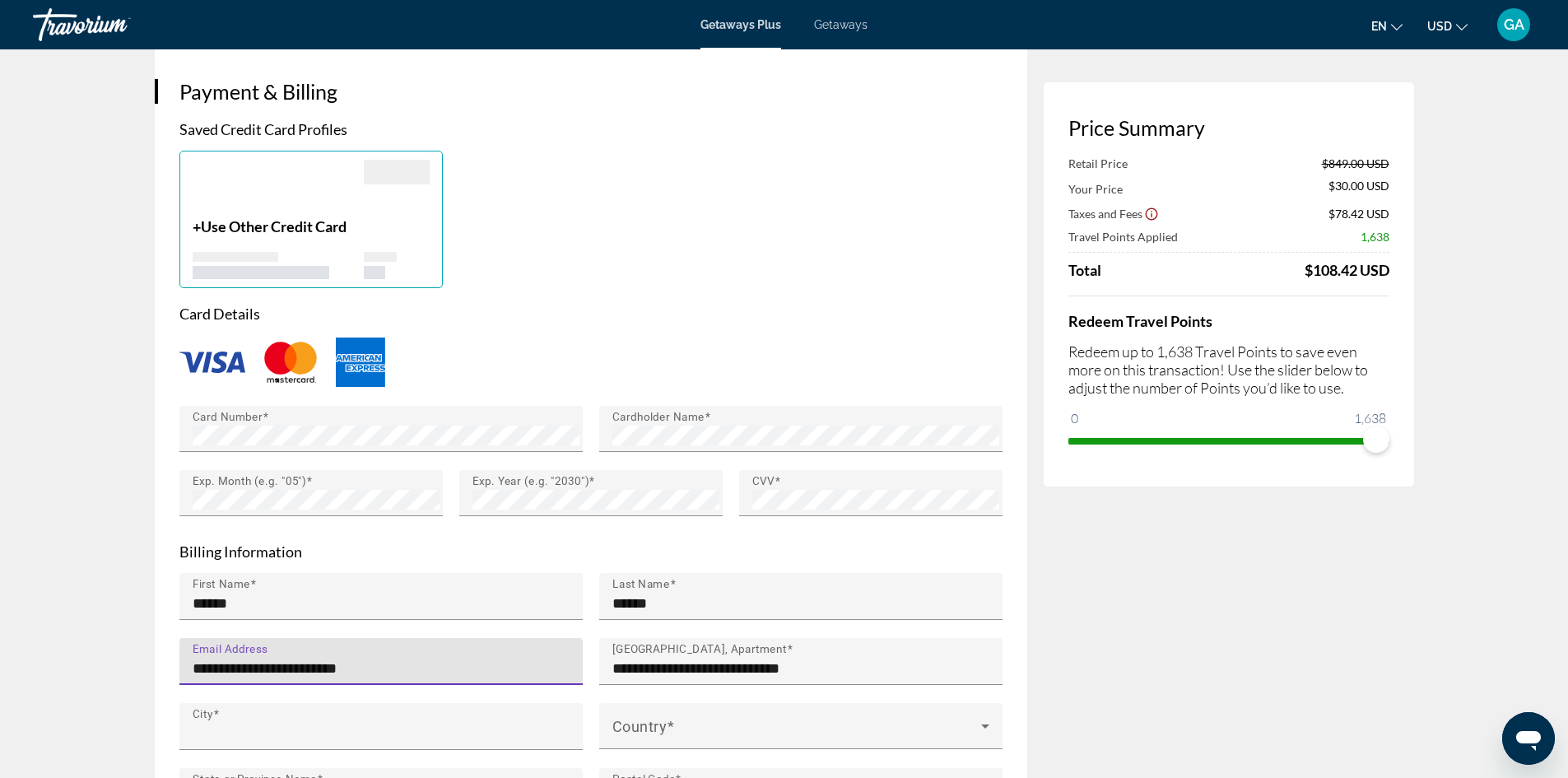
type input "*****"
type input "**"
type input "*****"
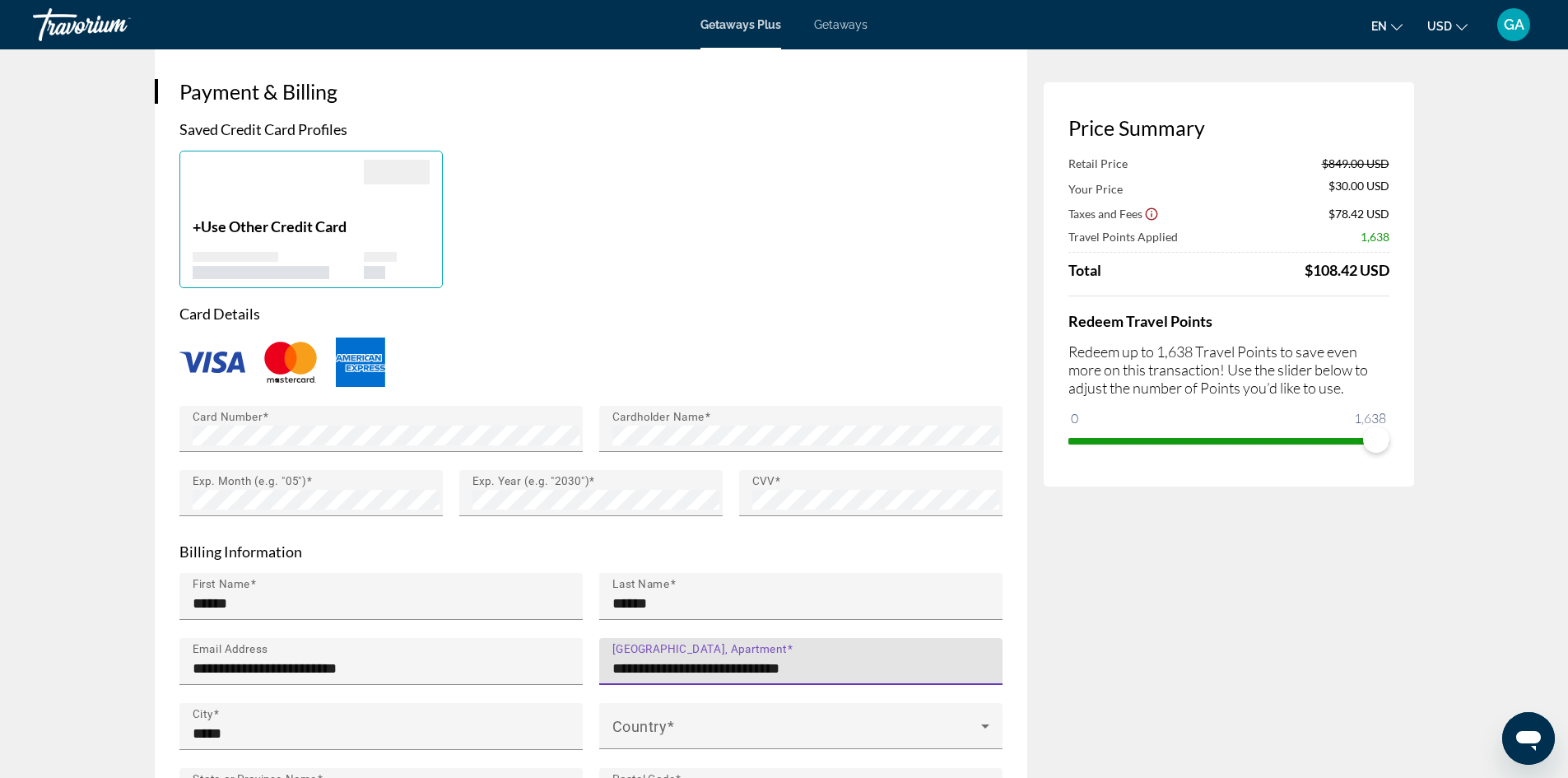
click at [881, 662] on input "**********" at bounding box center [806, 669] width 387 height 20
click at [879, 662] on input "**********" at bounding box center [806, 669] width 387 height 20
type input "**********"
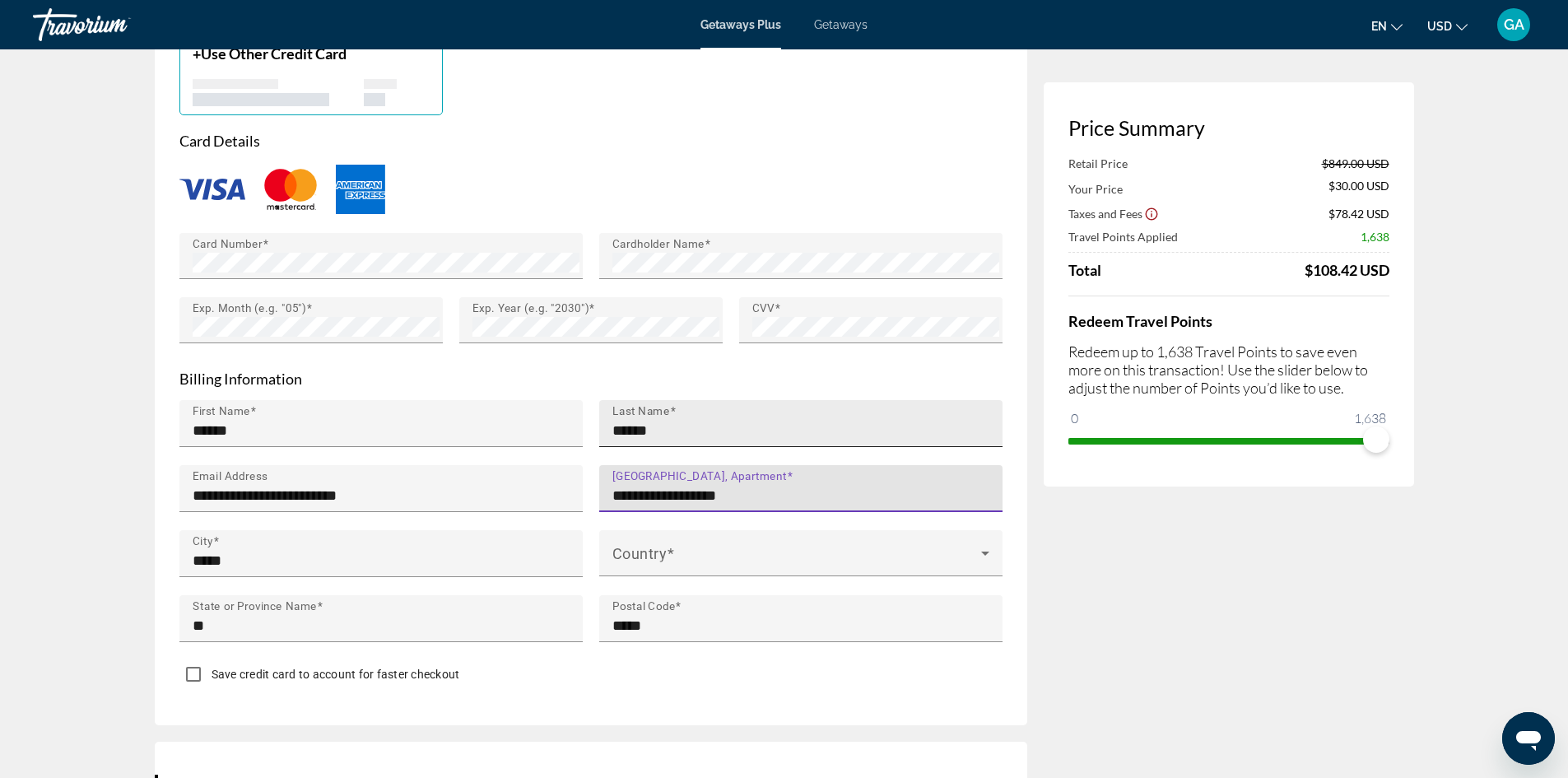
scroll to position [1364, 0]
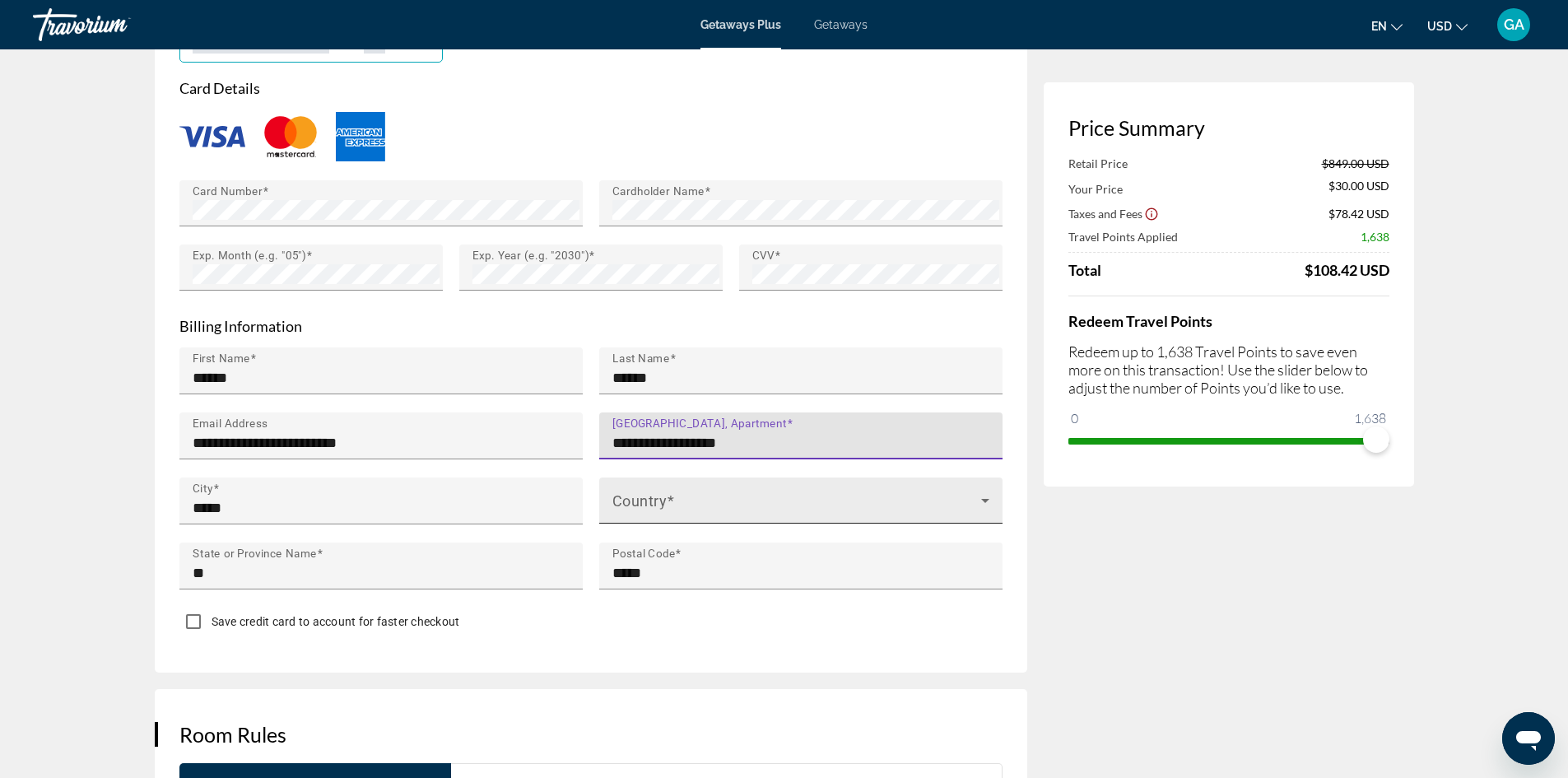
click at [755, 497] on span "Main content" at bounding box center [797, 507] width 369 height 20
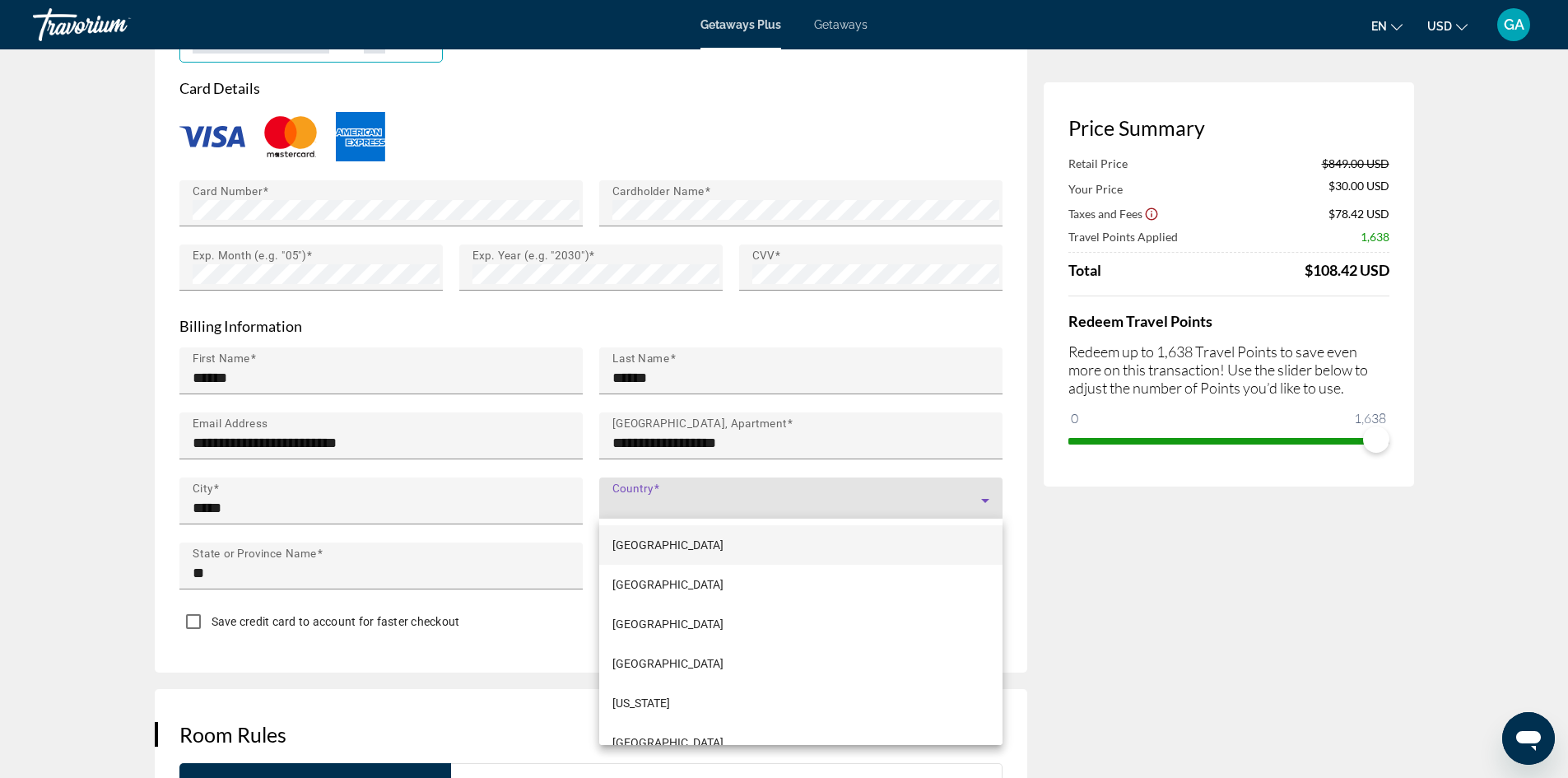
click at [802, 502] on div at bounding box center [784, 389] width 1568 height 778
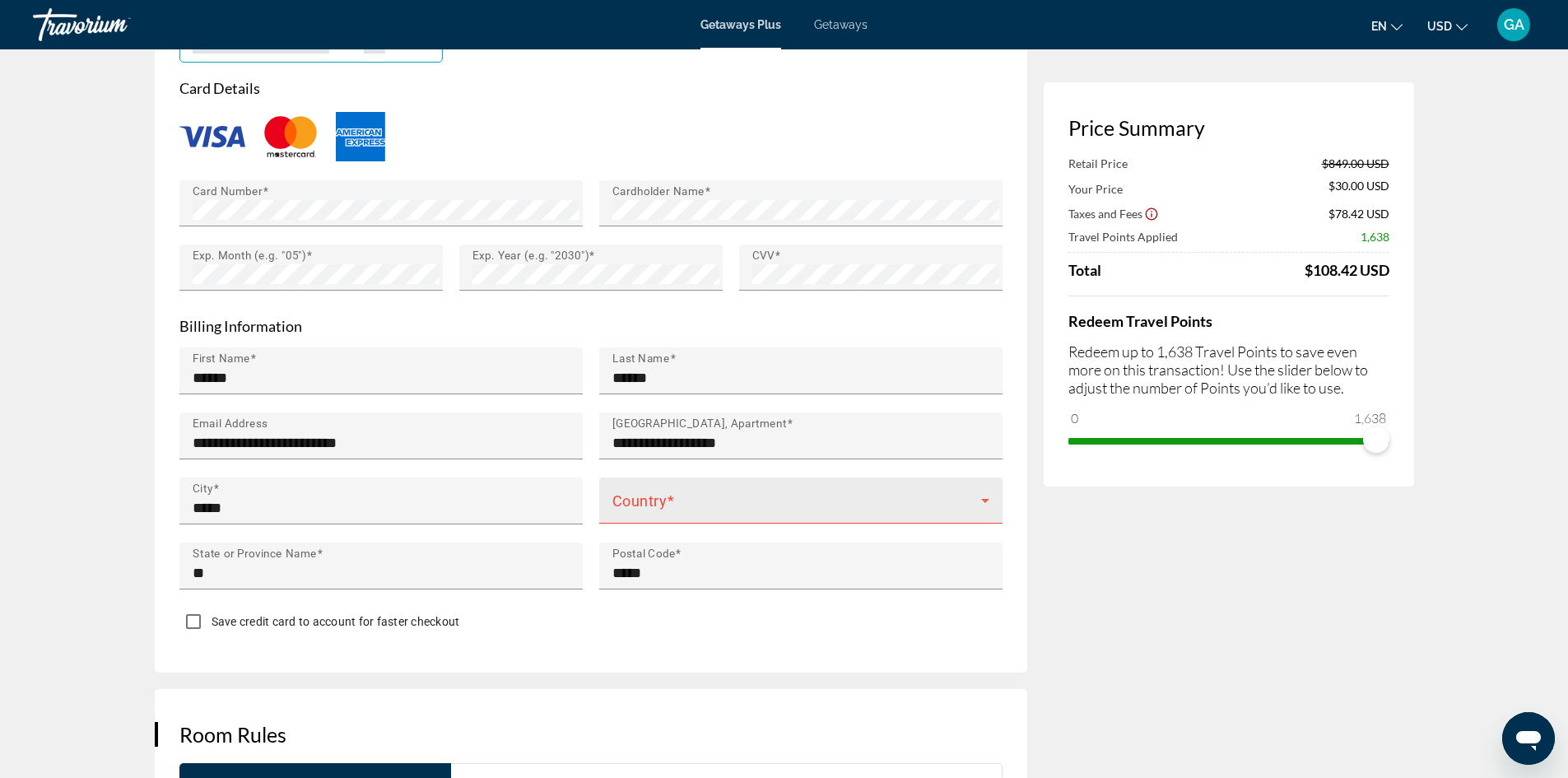
click at [688, 504] on span "Main content" at bounding box center [797, 507] width 369 height 20
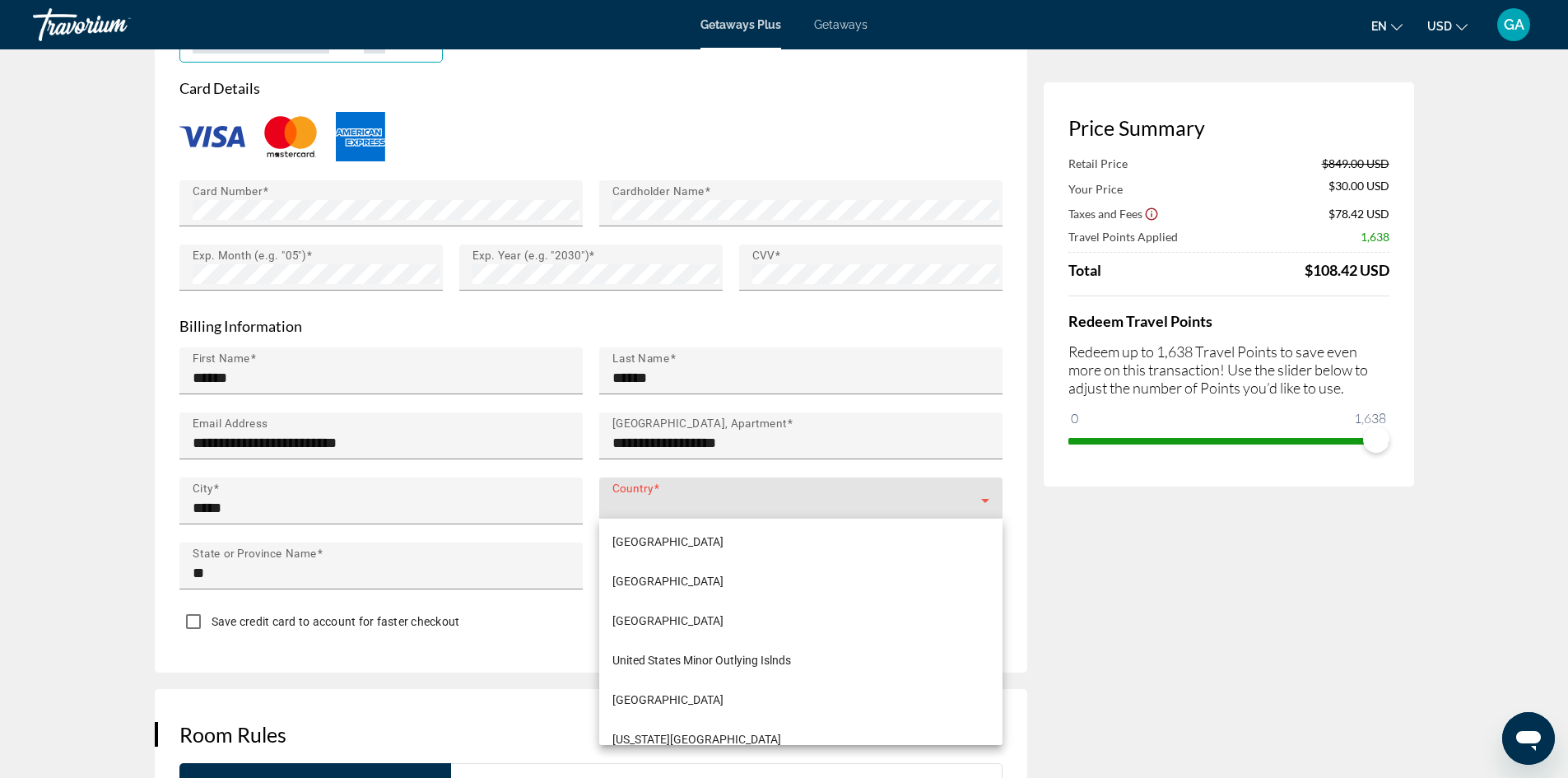
scroll to position [9581, 0]
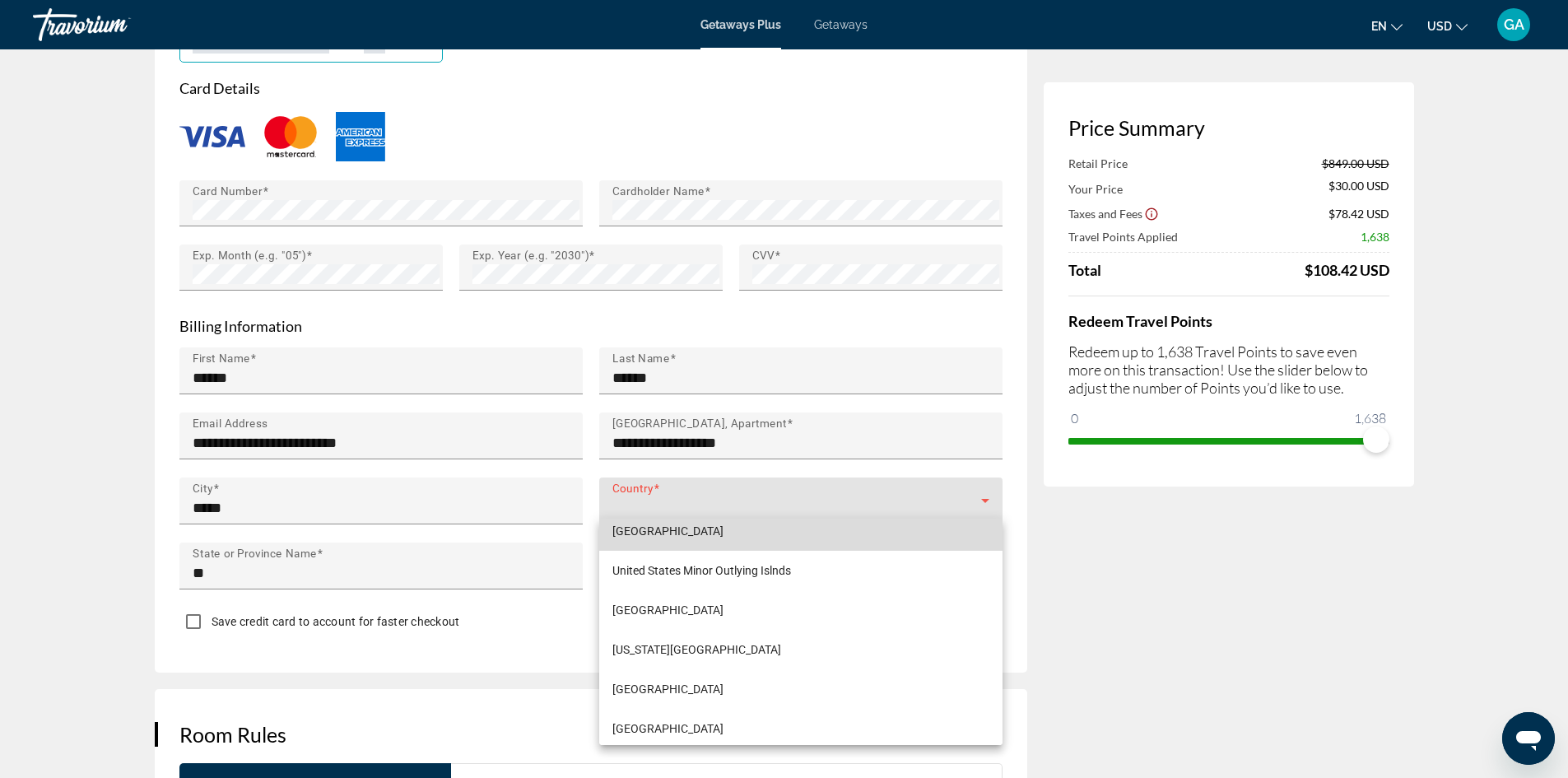
click at [843, 534] on mat-option "[GEOGRAPHIC_DATA]" at bounding box center [801, 530] width 403 height 39
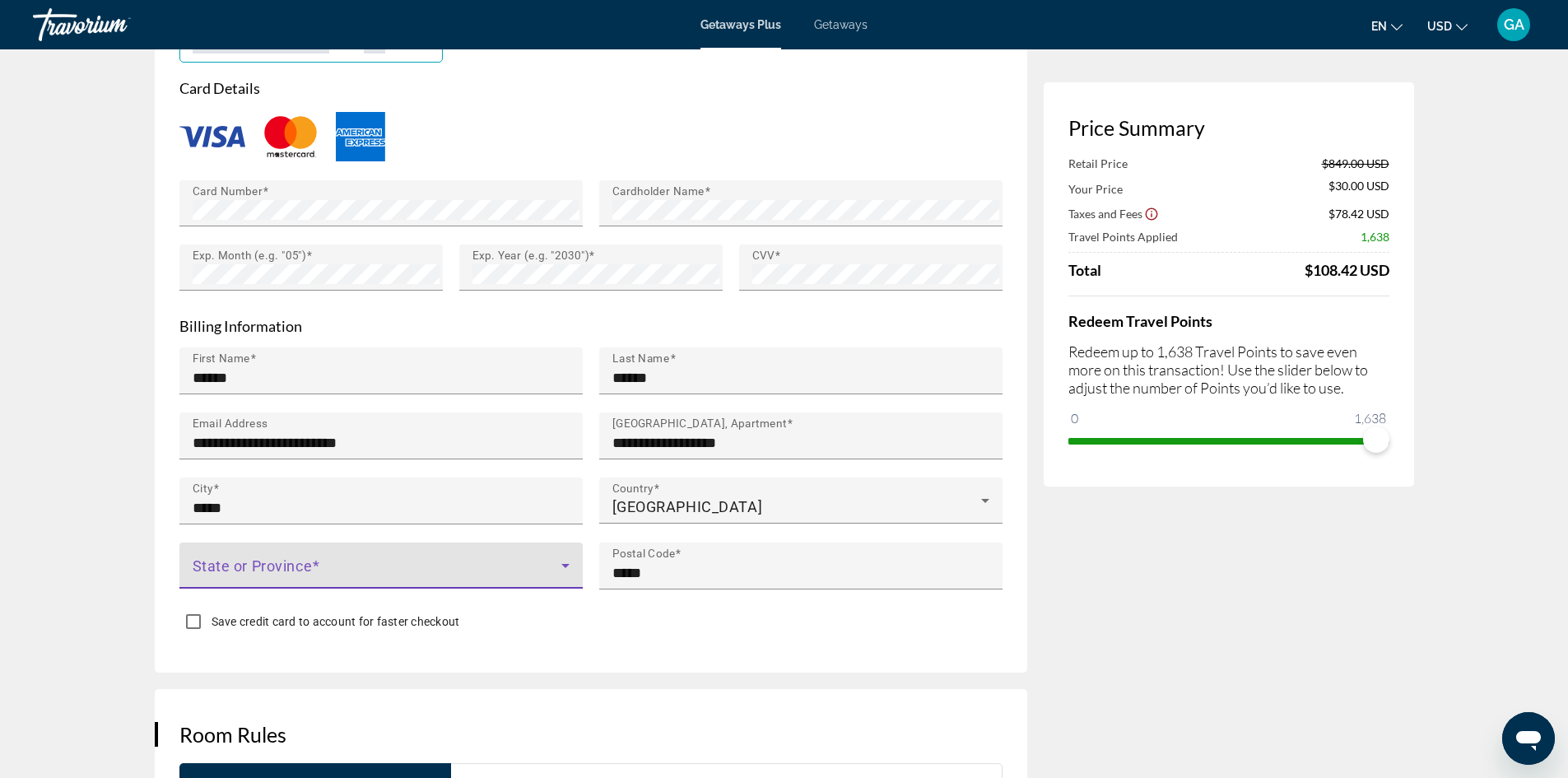
click at [228, 562] on span "Main content" at bounding box center [377, 572] width 369 height 20
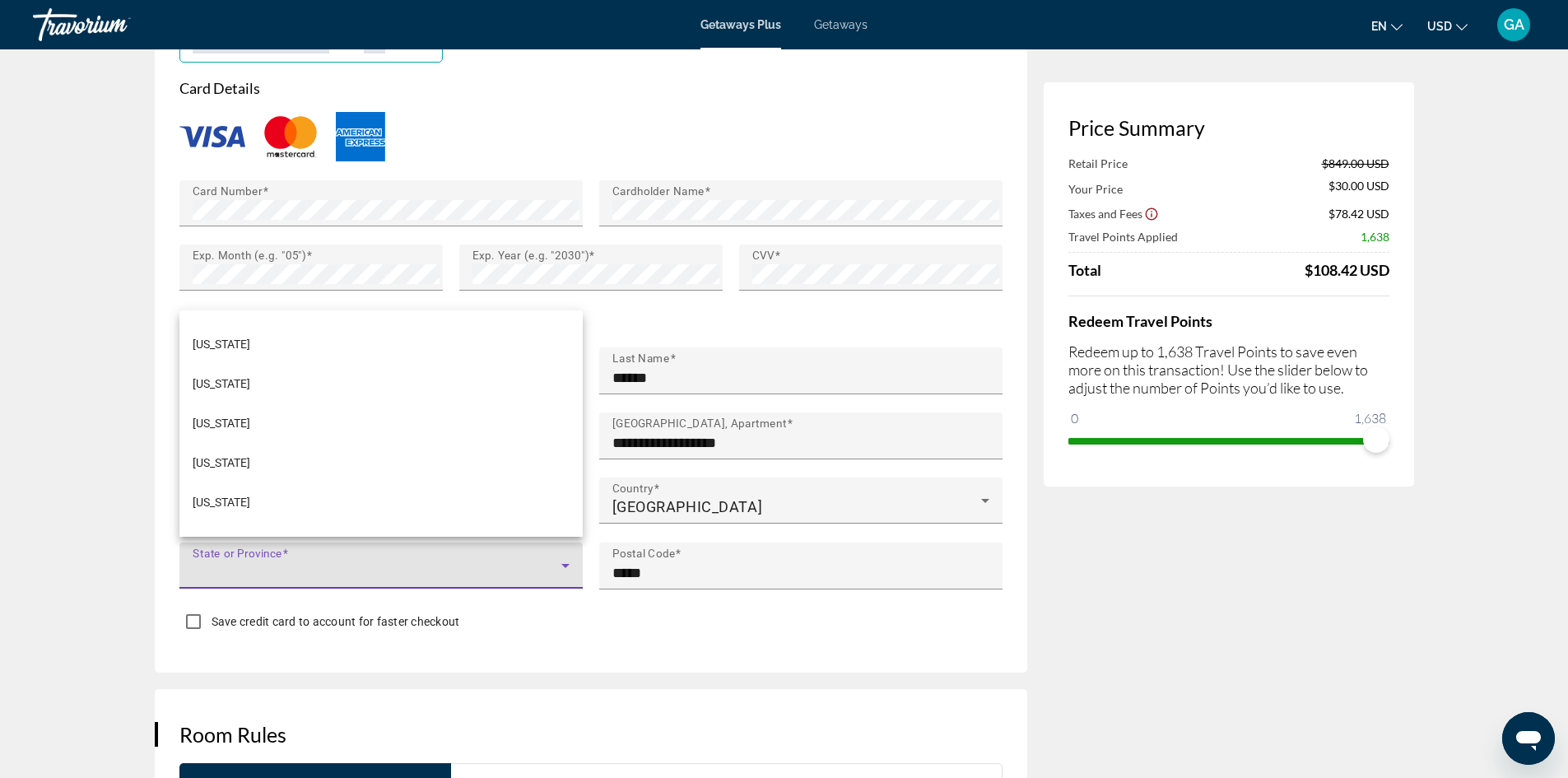
scroll to position [239, 0]
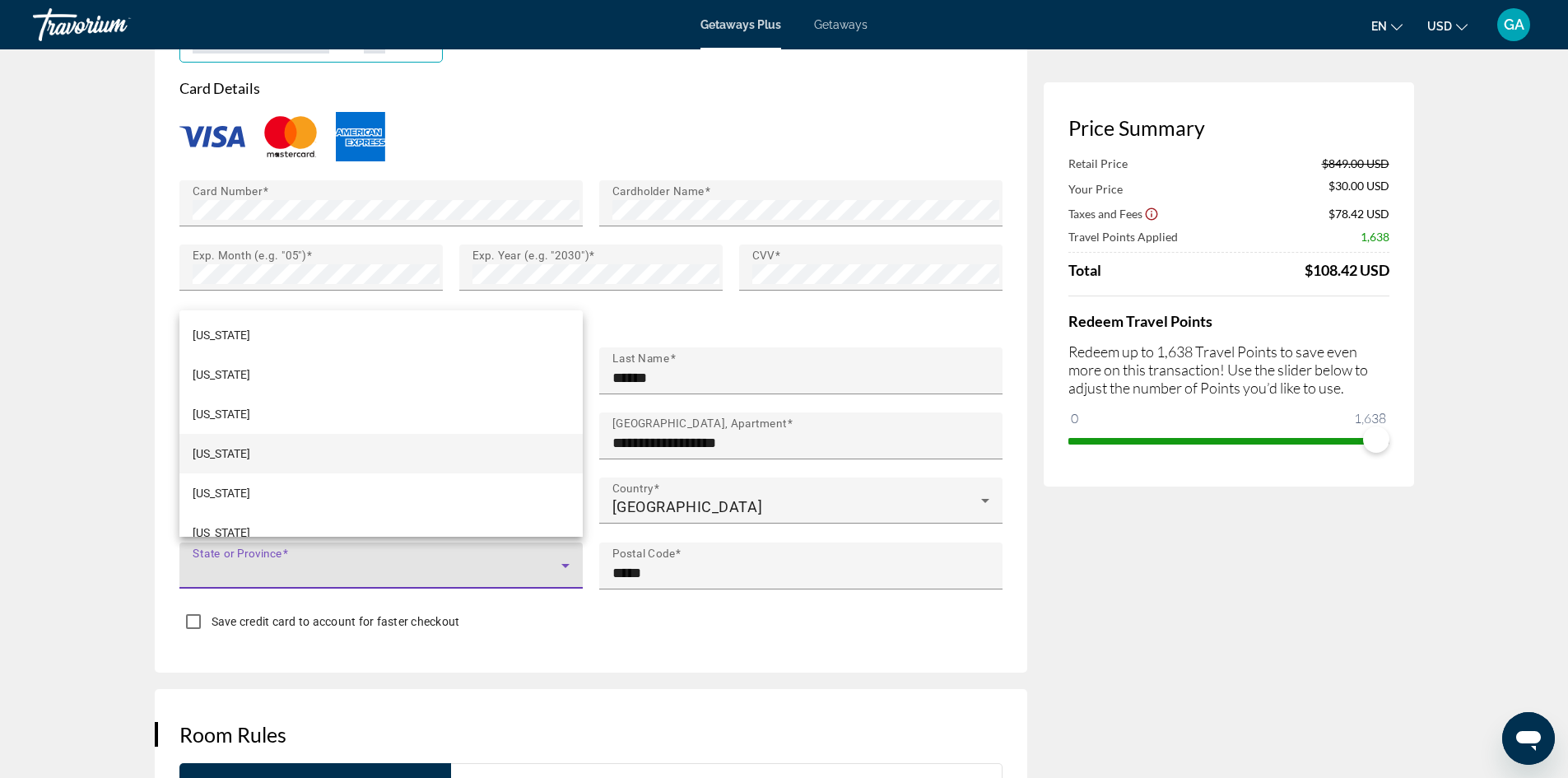
click at [427, 444] on mat-option "[US_STATE]" at bounding box center [381, 453] width 403 height 39
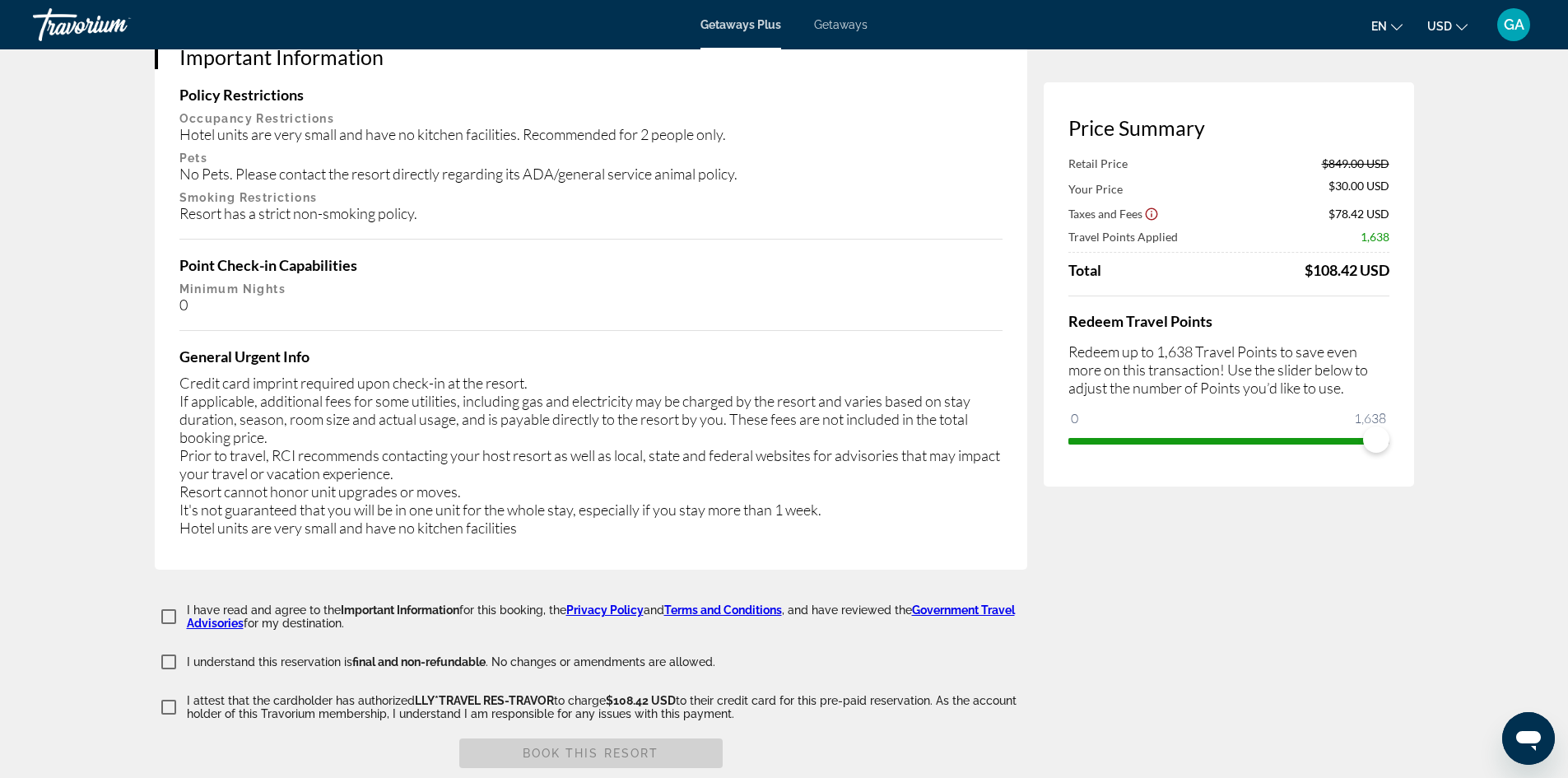
scroll to position [2457, 0]
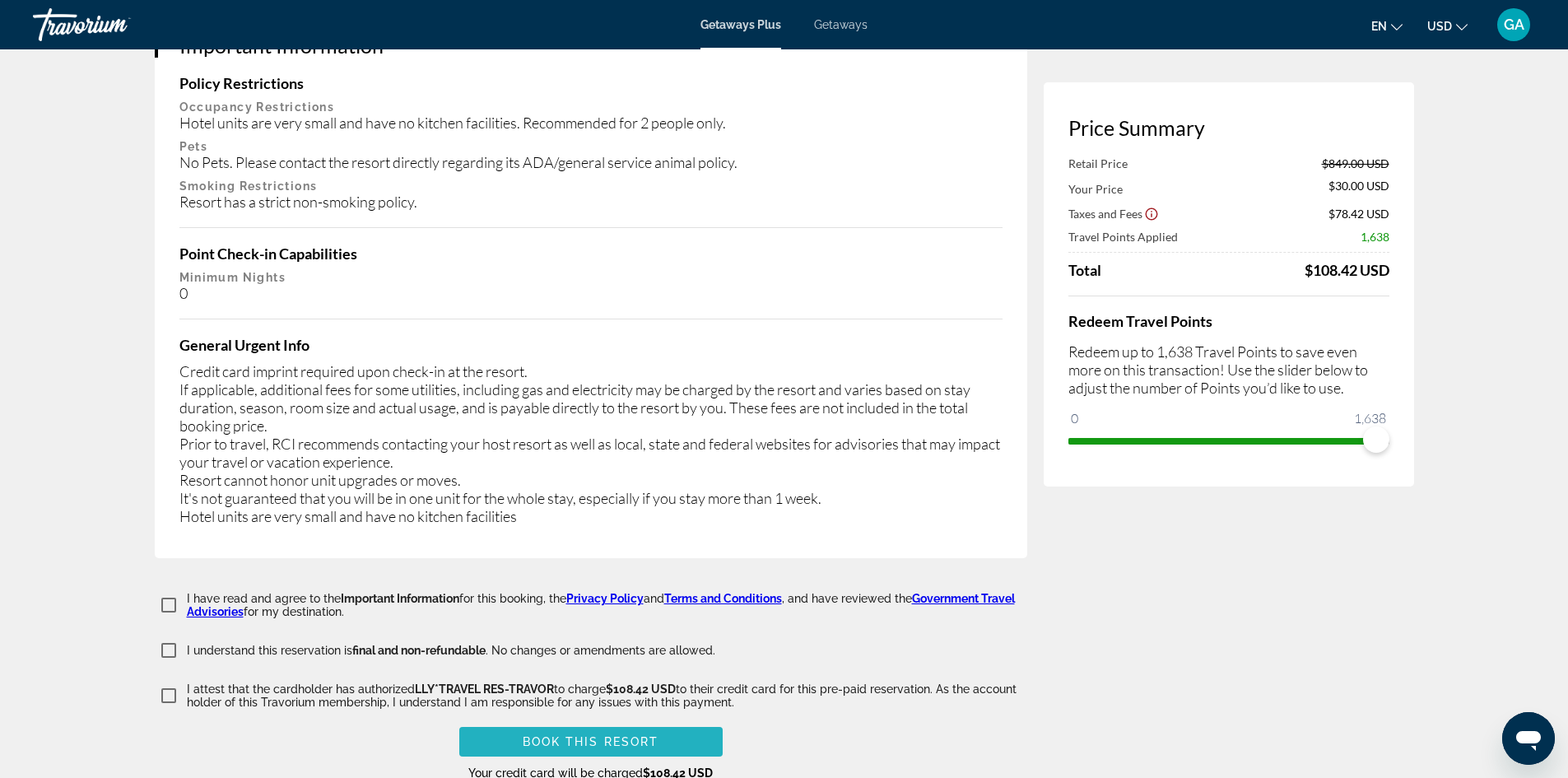
click at [588, 736] on span "Book this Resort" at bounding box center [591, 742] width 137 height 13
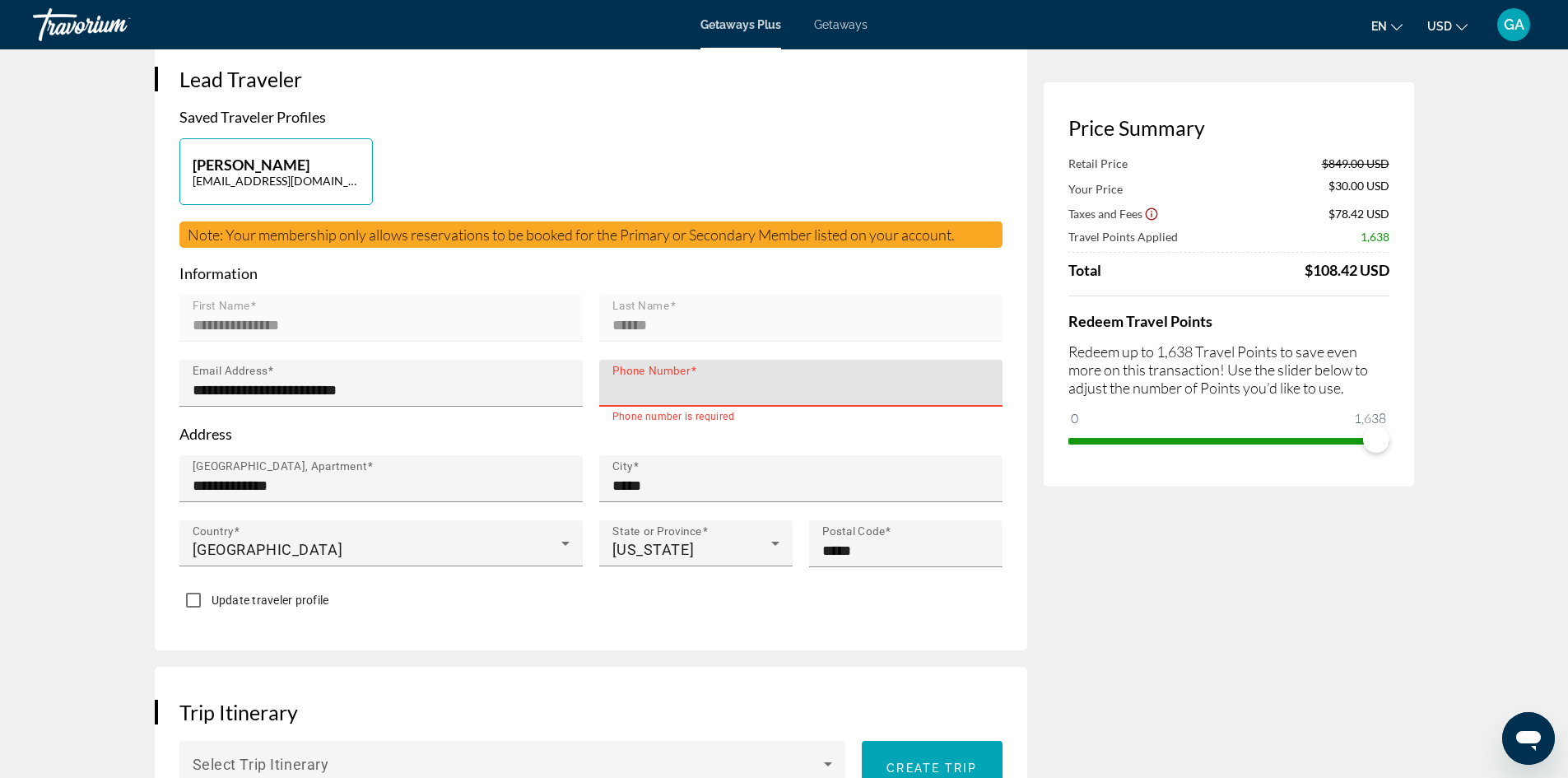
click at [753, 383] on input "Phone Number" at bounding box center [806, 391] width 387 height 20
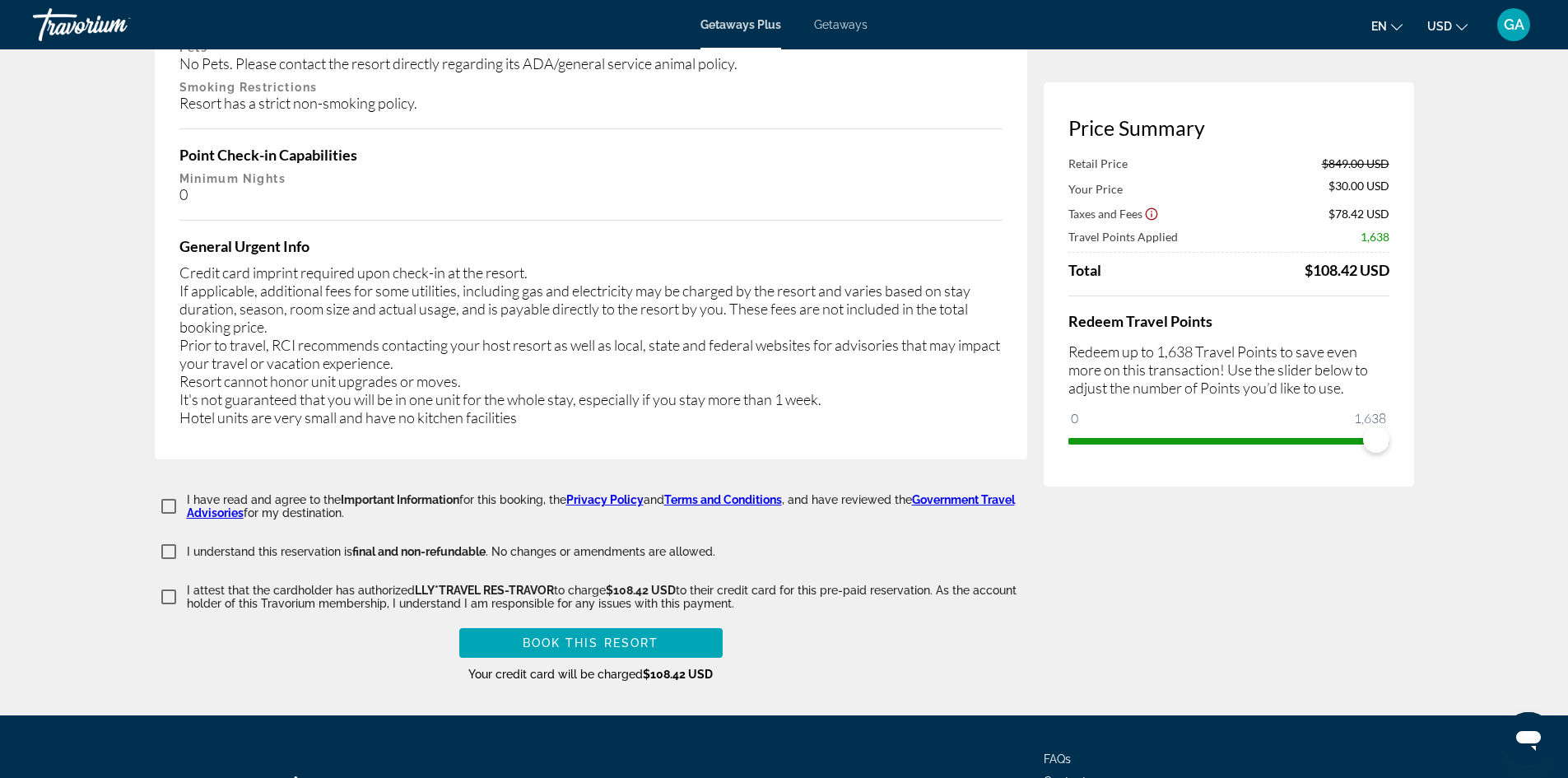
scroll to position [2548, 0]
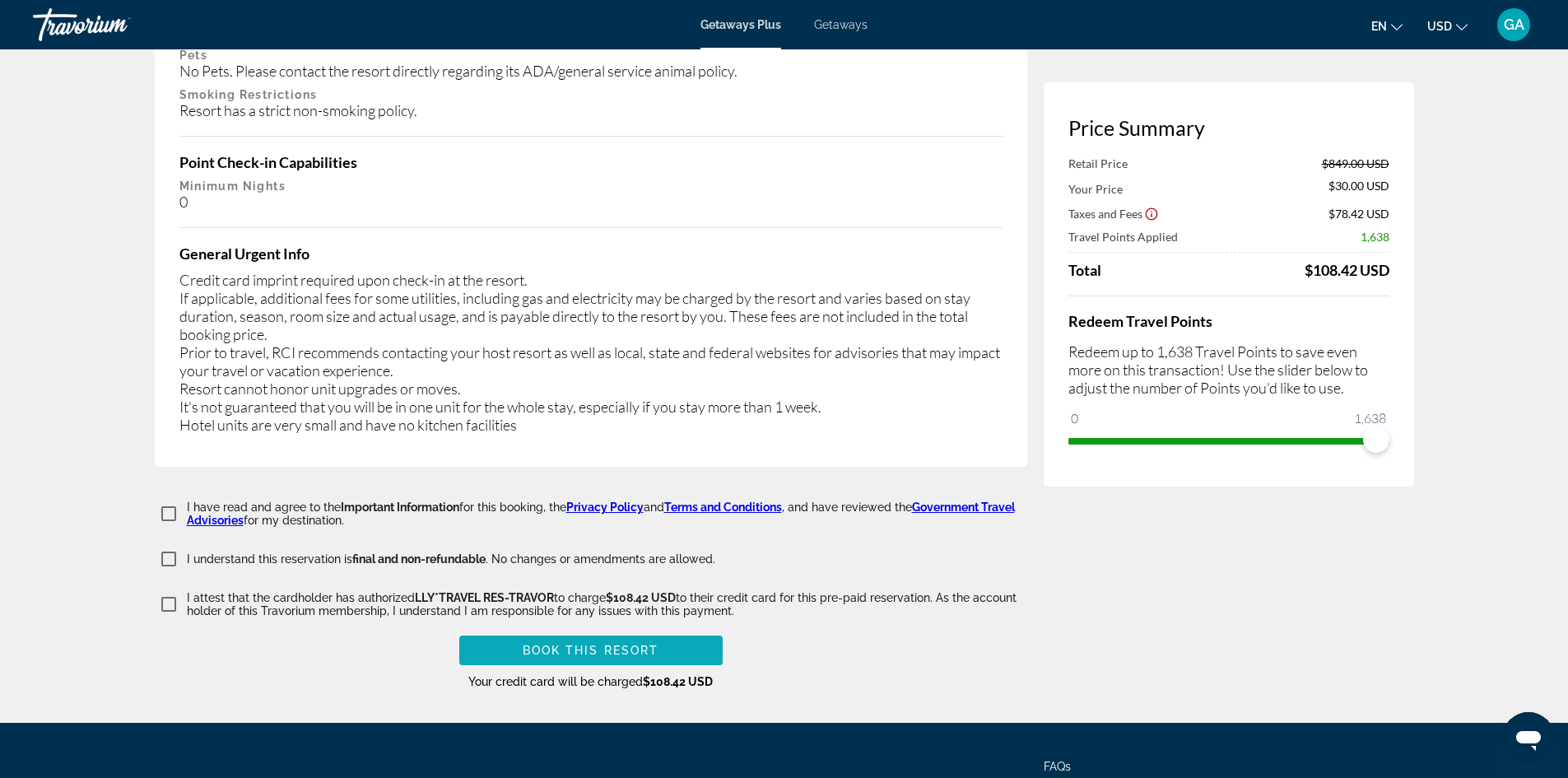
type input "**********"
click at [560, 644] on span "Book this Resort" at bounding box center [591, 650] width 137 height 13
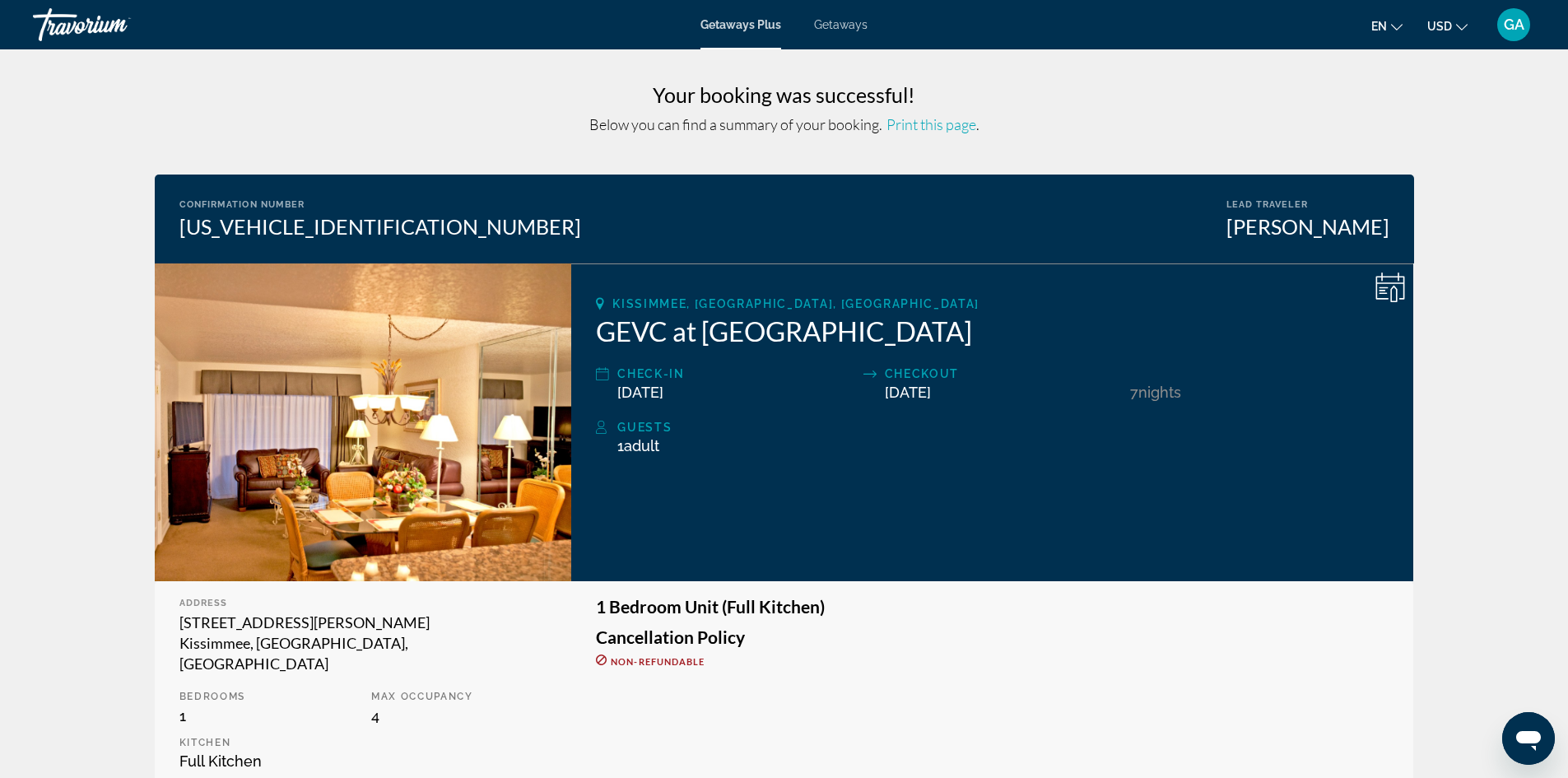
click at [953, 125] on span "Print this page" at bounding box center [932, 125] width 90 height 18
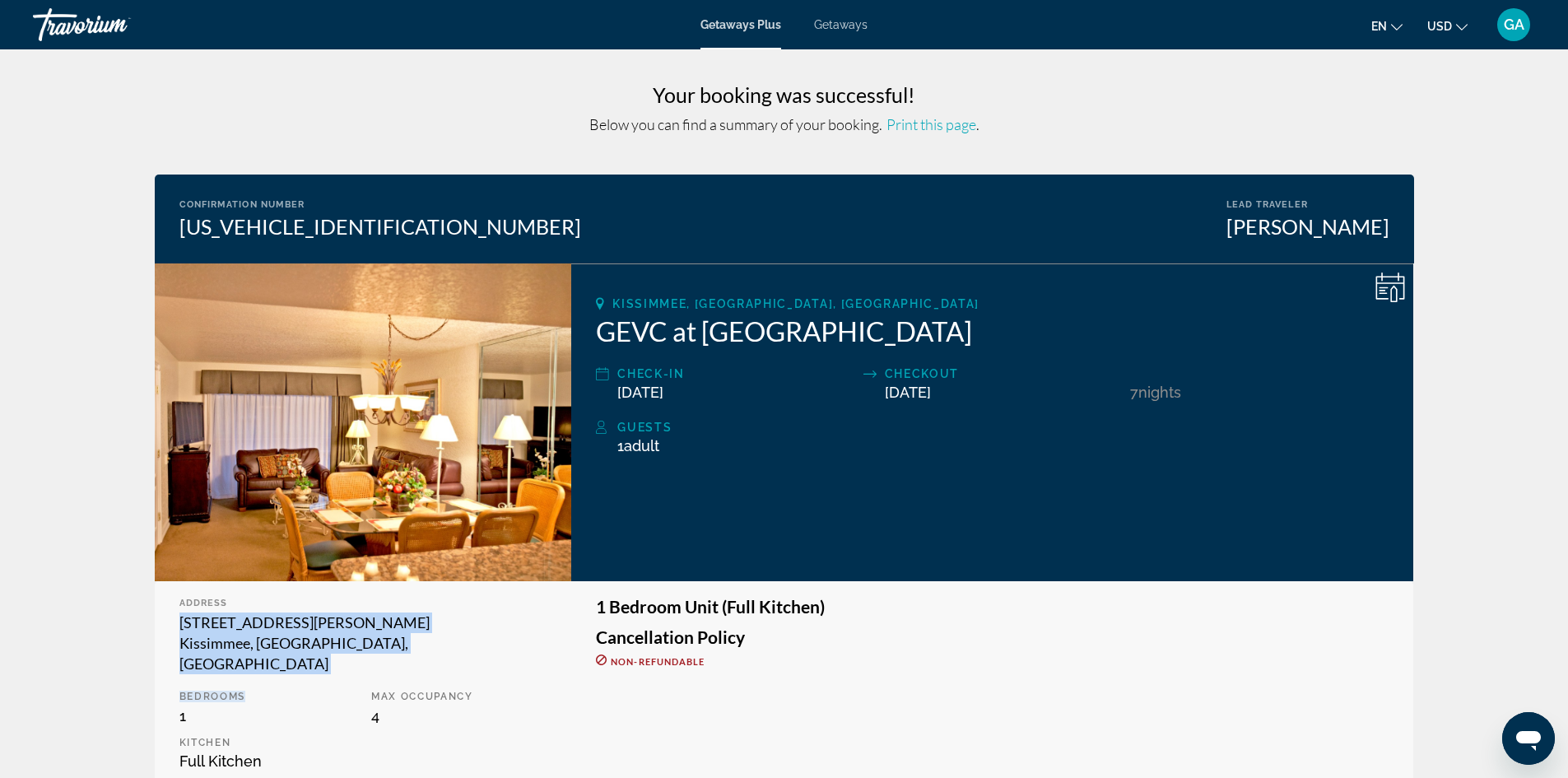
drag, startPoint x: 178, startPoint y: 623, endPoint x: 332, endPoint y: 654, distance: 157.1
click at [332, 654] on div "Address 4646 W. Irlo Bronson Memorial Highway Kissimmee, FL, USA Bedrooms 1 Max…" at bounding box center [363, 690] width 417 height 217
copy div "4646 W. Irlo Bronson Memorial Highway Kissimmee, FL, USA Bedrooms"
